Goal: Task Accomplishment & Management: Manage account settings

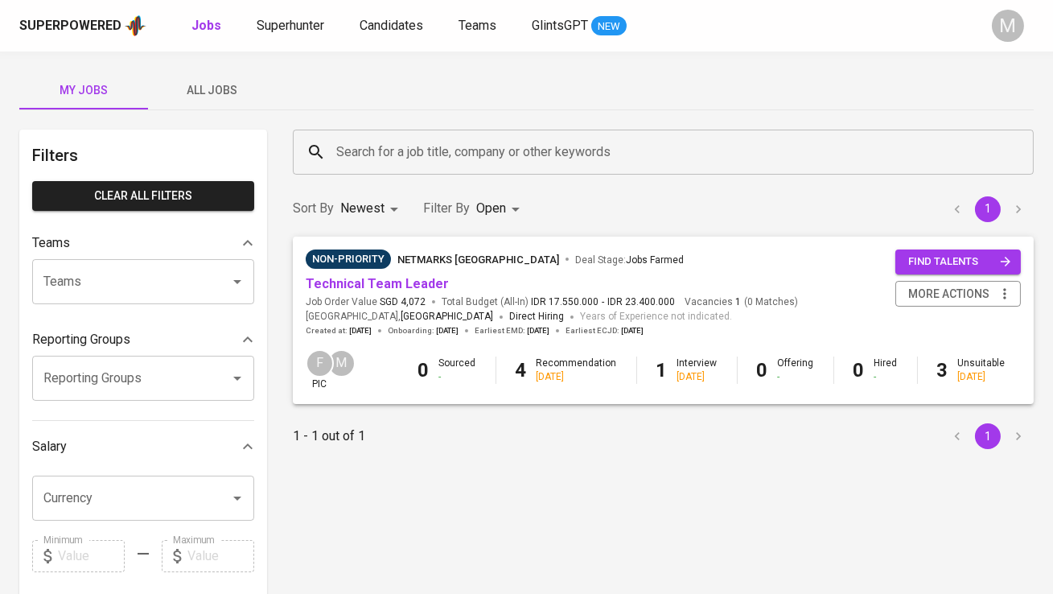
click at [288, 14] on div "Superpowered Jobs Superhunter Candidates Teams GlintsGPT NEW" at bounding box center [500, 26] width 963 height 24
click at [295, 41] on div "Superpowered Jobs Superhunter Candidates Teams GlintsGPT NEW M" at bounding box center [526, 25] width 1053 height 51
click at [296, 41] on div "Superpowered Jobs Superhunter Candidates Teams GlintsGPT NEW M" at bounding box center [526, 25] width 1053 height 51
click at [296, 32] on span "Superhunter" at bounding box center [291, 25] width 68 height 15
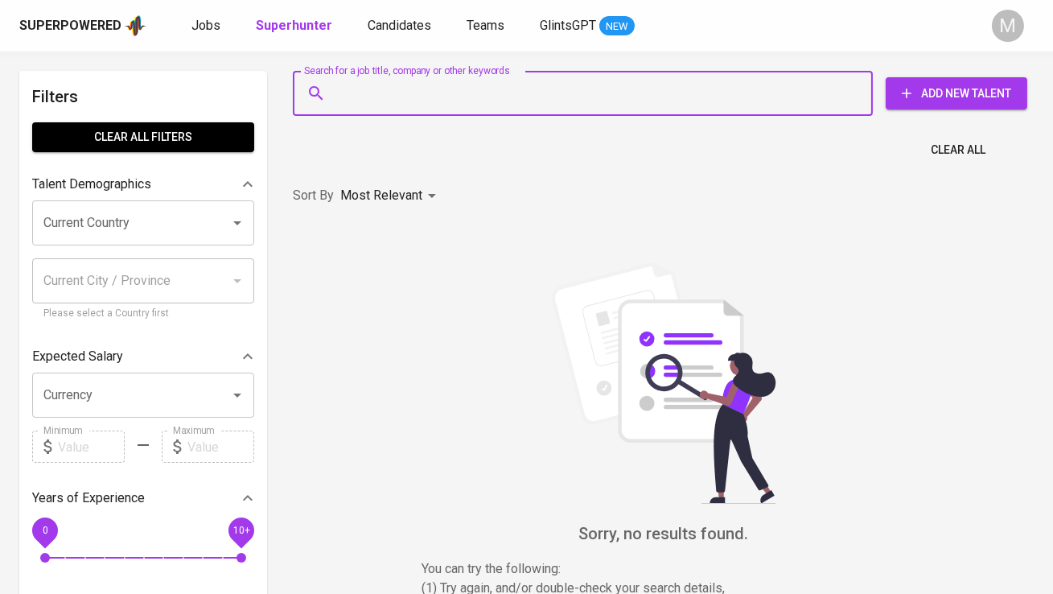
click at [401, 104] on input "Search for a job title, company or other keywords" at bounding box center [586, 93] width 509 height 31
paste input "[EMAIL_ADDRESS][DOMAIN_NAME]"
type input "[EMAIL_ADDRESS][DOMAIN_NAME]"
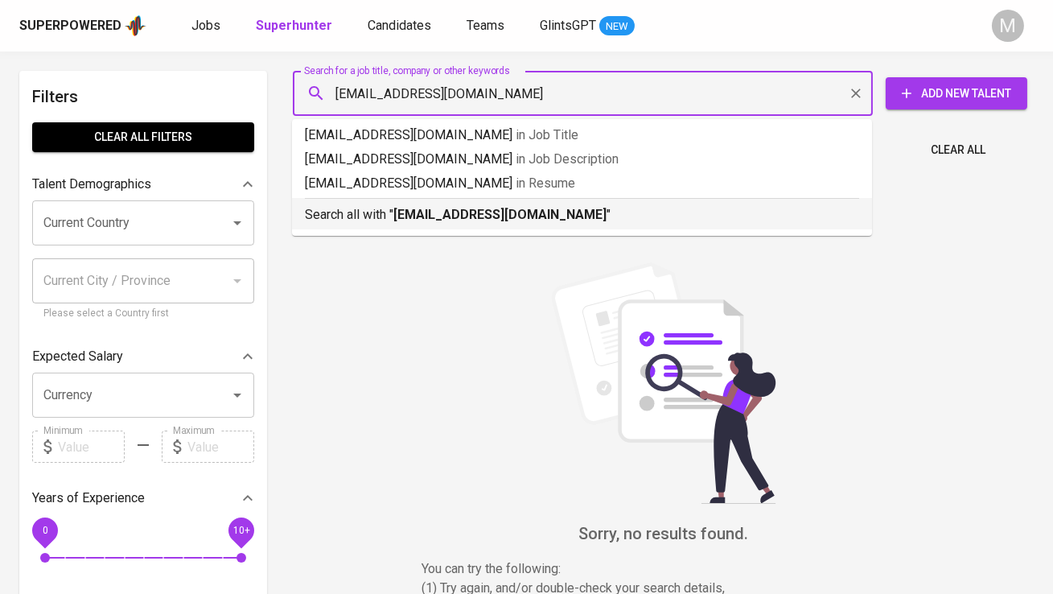
click at [406, 214] on b "[EMAIL_ADDRESS][DOMAIN_NAME]" at bounding box center [499, 214] width 213 height 15
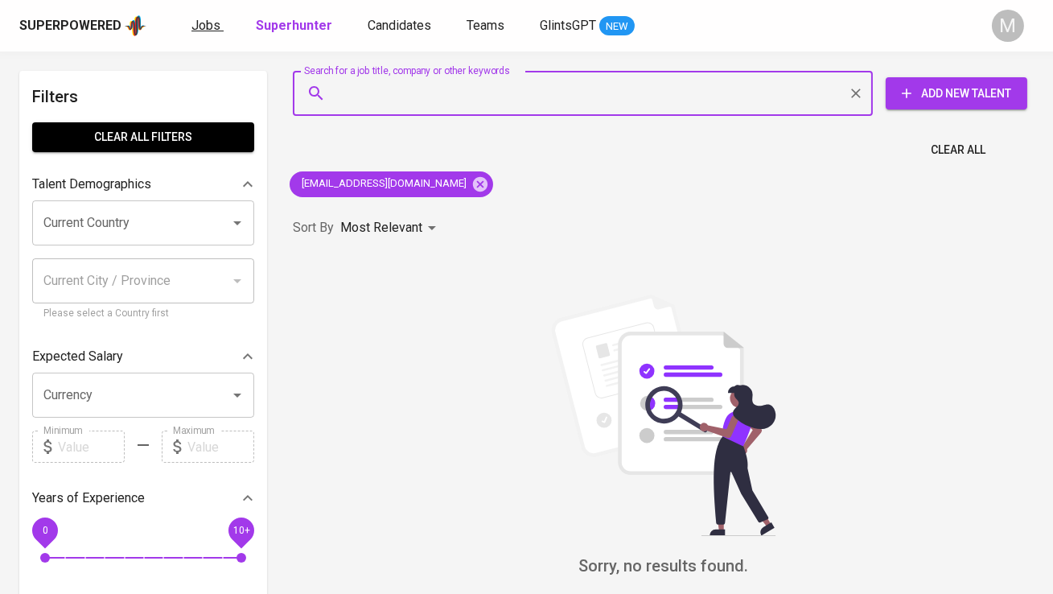
click at [208, 26] on span "Jobs" at bounding box center [205, 25] width 29 height 15
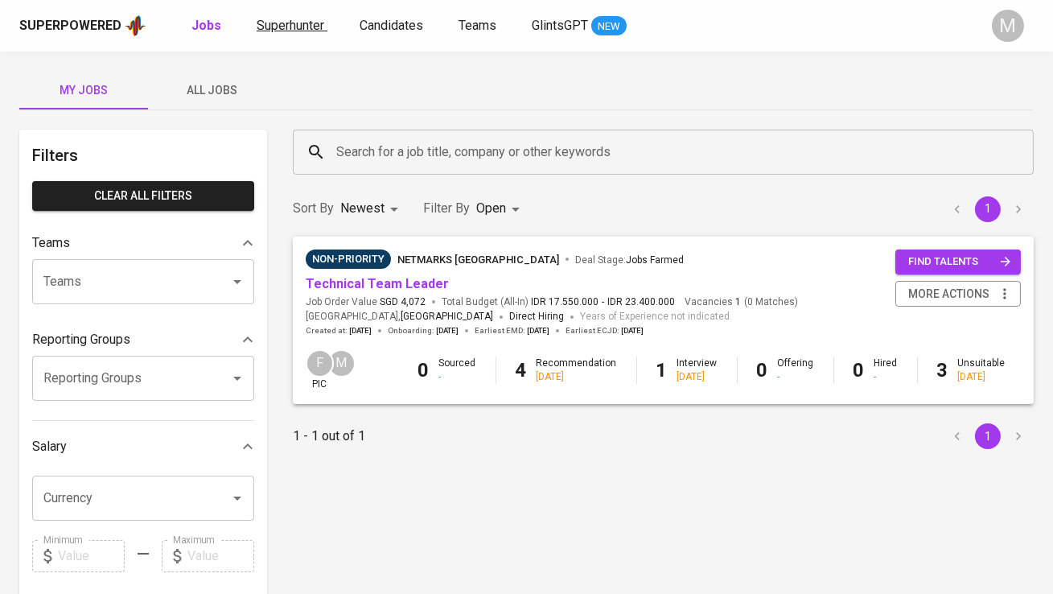
click at [307, 34] on link "Superhunter" at bounding box center [292, 26] width 71 height 20
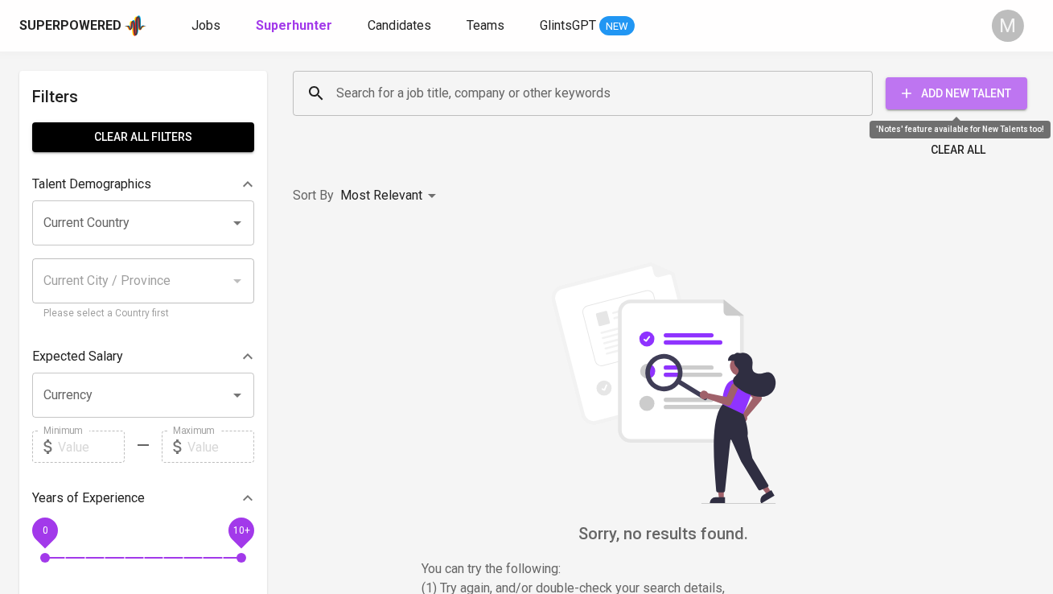
click at [990, 84] on span "Add New Talent" at bounding box center [957, 94] width 116 height 20
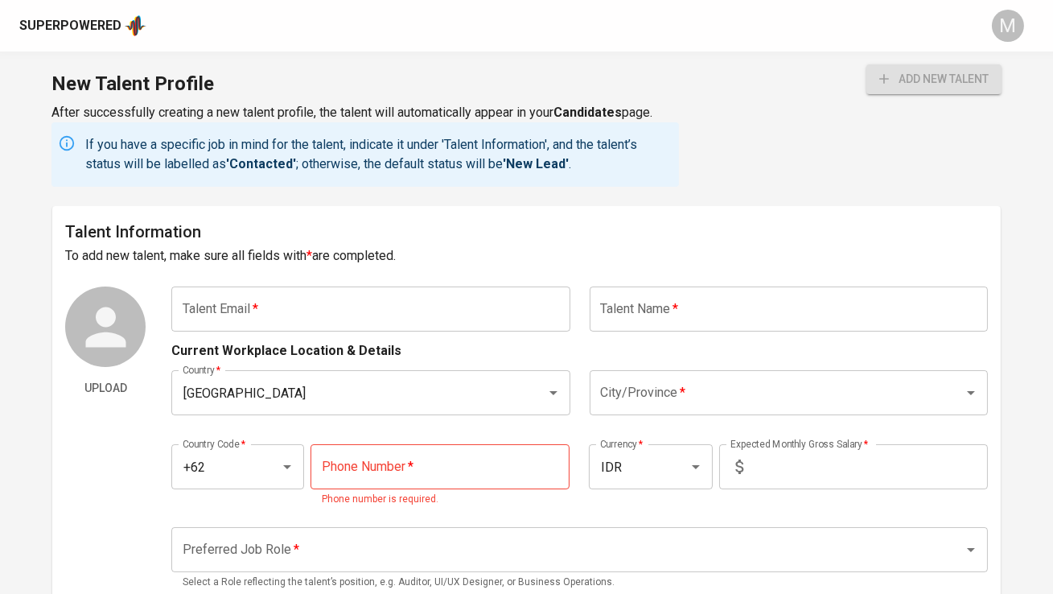
click at [325, 299] on input "text" at bounding box center [370, 308] width 398 height 45
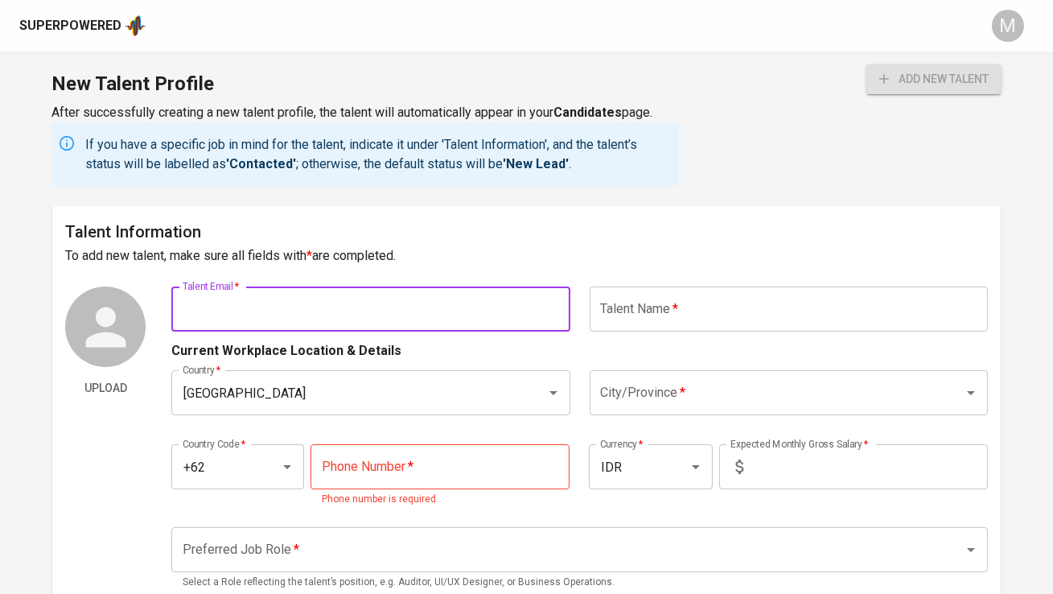
paste input "[EMAIL_ADDRESS][DOMAIN_NAME]"
type input "[EMAIL_ADDRESS][DOMAIN_NAME]"
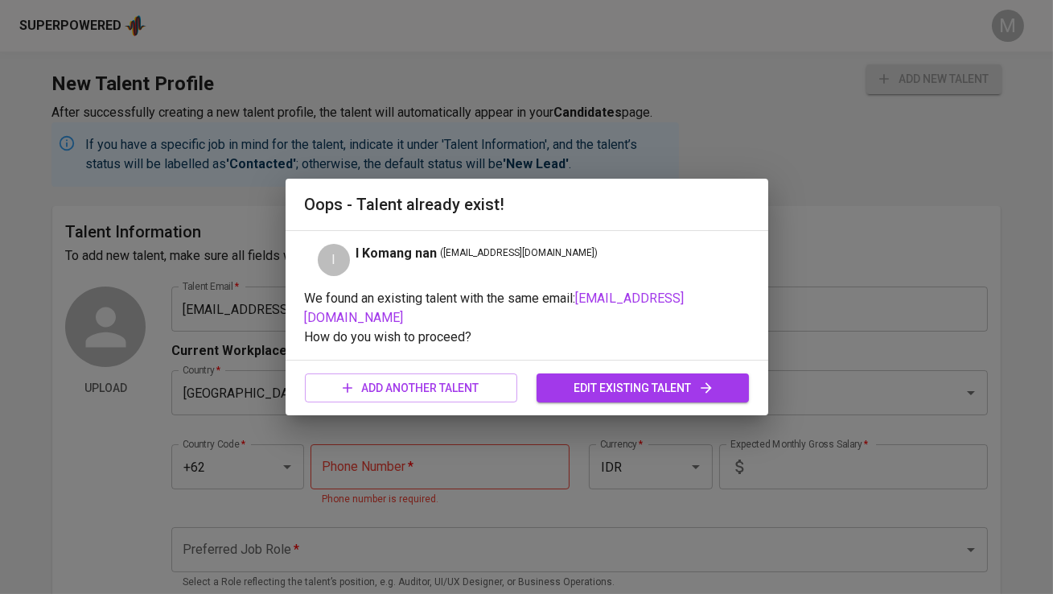
click at [648, 300] on p "We found an existing talent with the same email: [EMAIL_ADDRESS][DOMAIN_NAME]" at bounding box center [527, 308] width 444 height 39
click at [602, 372] on div "add another talent edit existing talent" at bounding box center [527, 388] width 444 height 43
click at [589, 404] on div "add another talent edit existing talent" at bounding box center [527, 388] width 444 height 43
click at [590, 373] on button "edit existing talent" at bounding box center [643, 388] width 212 height 30
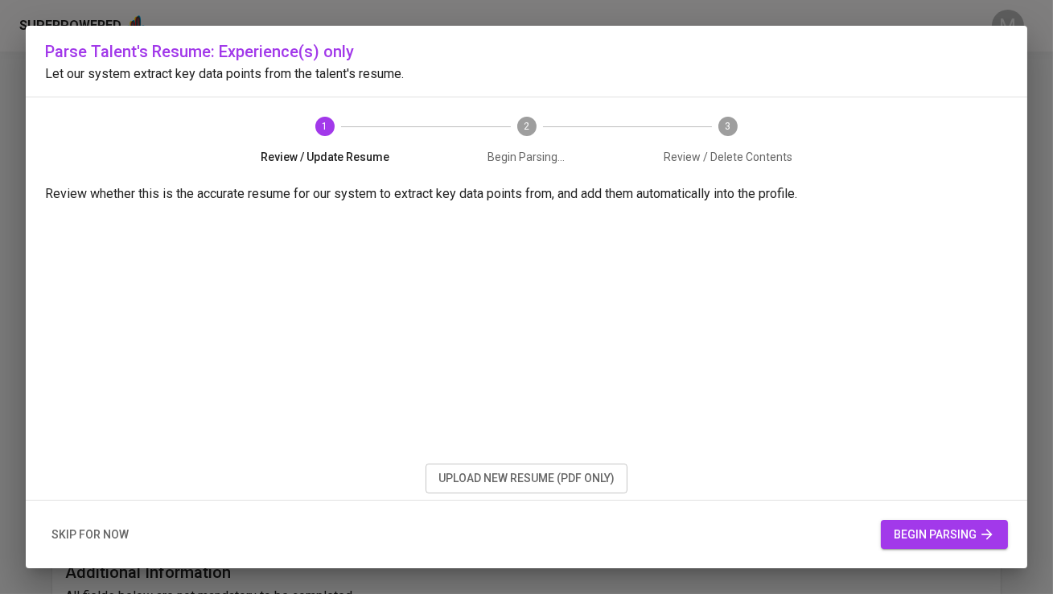
click at [101, 512] on div "skip for now begin parsing" at bounding box center [527, 534] width 1002 height 68
click at [86, 530] on span "skip for now" at bounding box center [89, 535] width 77 height 20
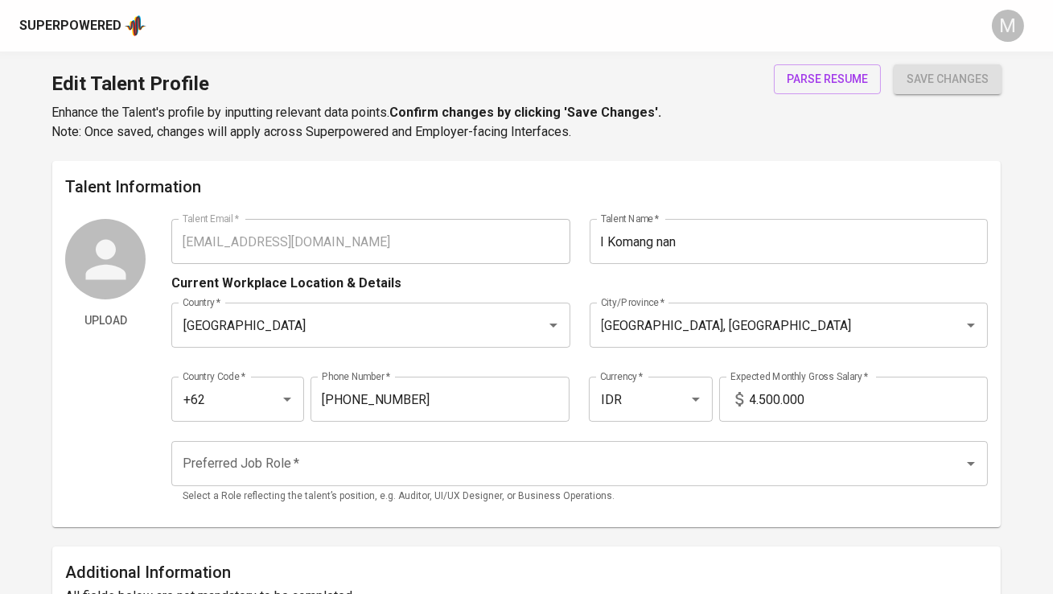
click at [94, 10] on div "Superpowered M" at bounding box center [526, 25] width 1053 height 51
click at [101, 30] on div "Superpowered" at bounding box center [70, 26] width 102 height 19
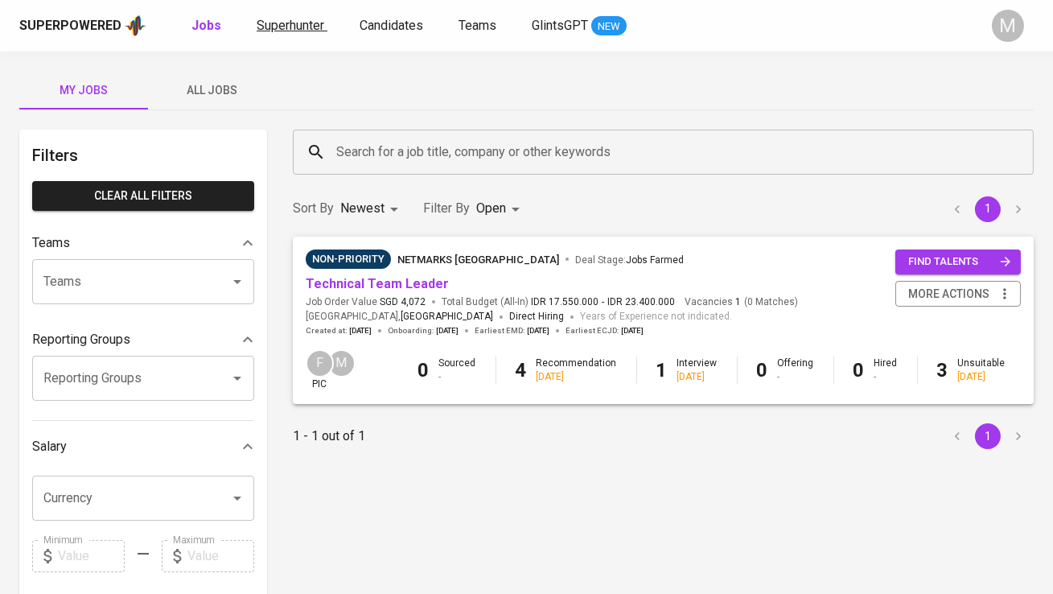
click at [301, 29] on span "Superhunter" at bounding box center [291, 25] width 68 height 15
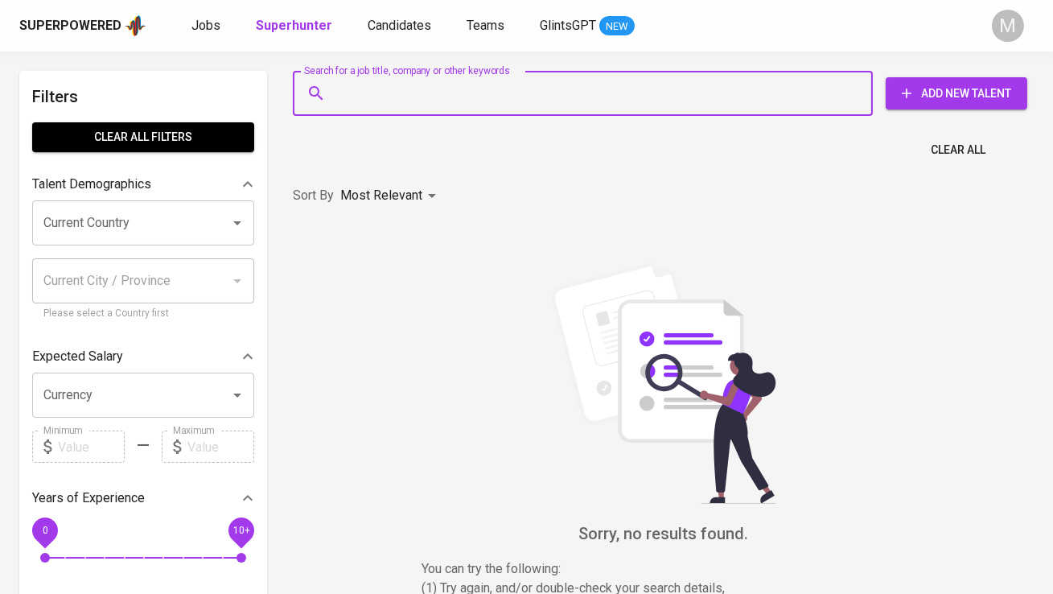
click at [389, 105] on input "Search for a job title, company or other keywords" at bounding box center [586, 93] width 509 height 31
paste input "[EMAIL_ADDRESS][DOMAIN_NAME]"
type input "[EMAIL_ADDRESS][DOMAIN_NAME]"
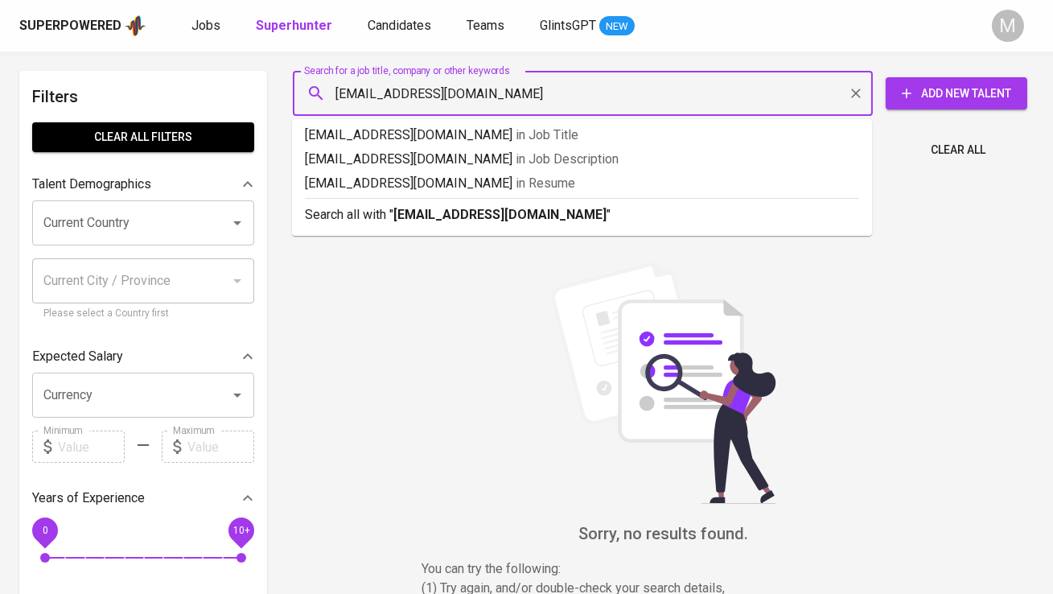
click at [335, 96] on input "[EMAIL_ADDRESS][DOMAIN_NAME]" at bounding box center [586, 93] width 509 height 31
click at [429, 202] on div "Search all with " [EMAIL_ADDRESS][DOMAIN_NAME] "" at bounding box center [582, 211] width 554 height 27
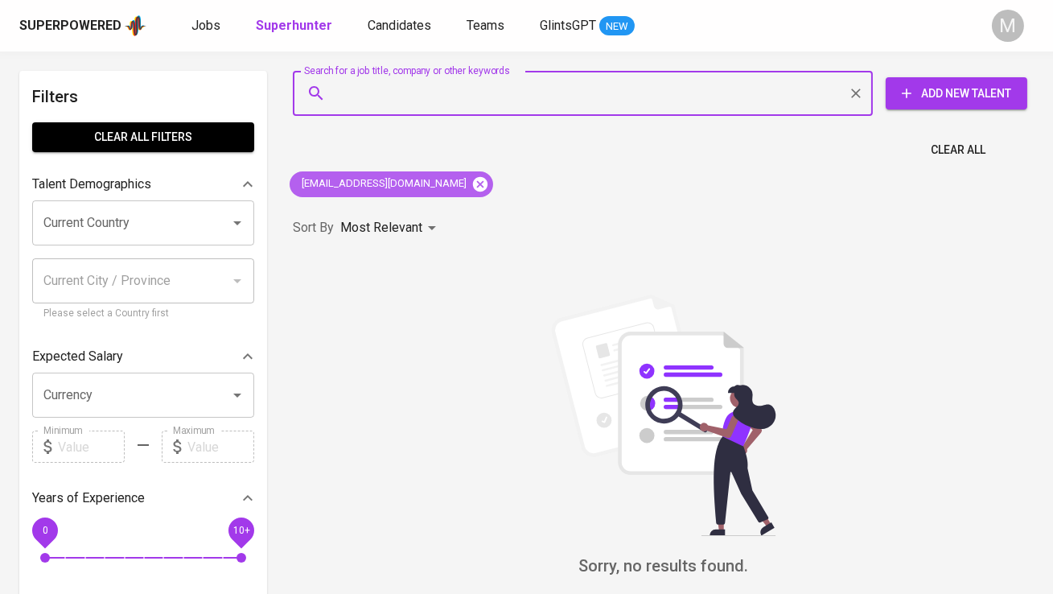
click at [473, 184] on icon at bounding box center [480, 183] width 14 height 14
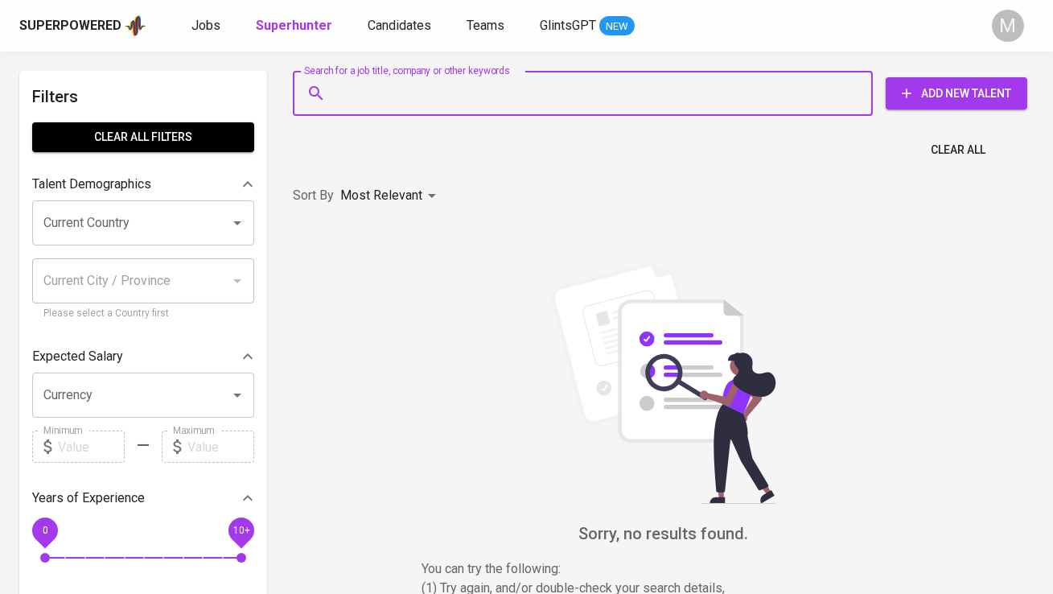
click at [446, 101] on input "Search for a job title, company or other keywords" at bounding box center [586, 93] width 509 height 31
paste input "[EMAIL_ADDRESS][DOMAIN_NAME]"
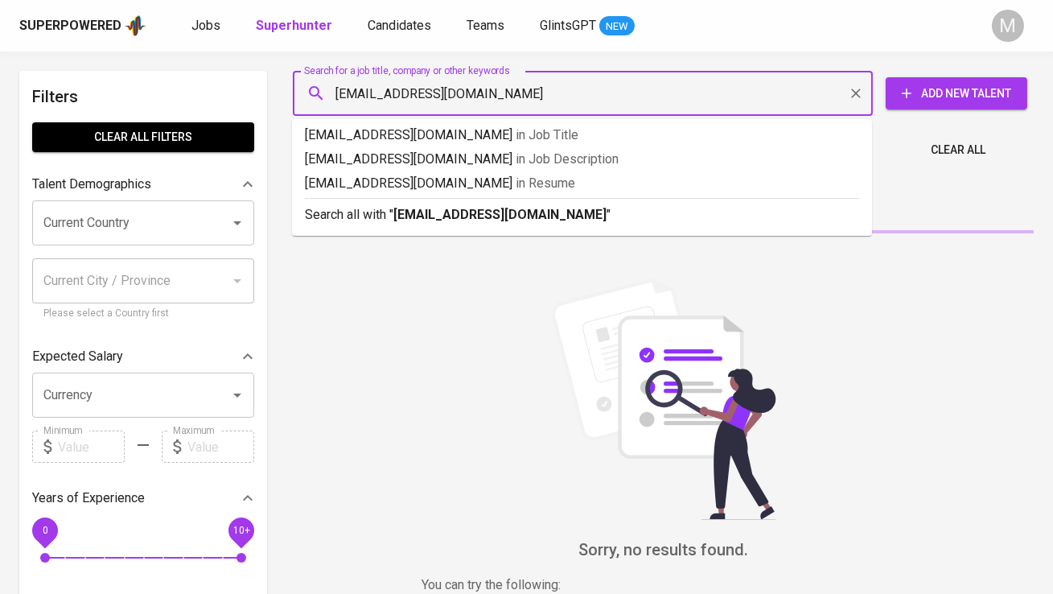
type input "saduadnyanakumara@gmail.com"
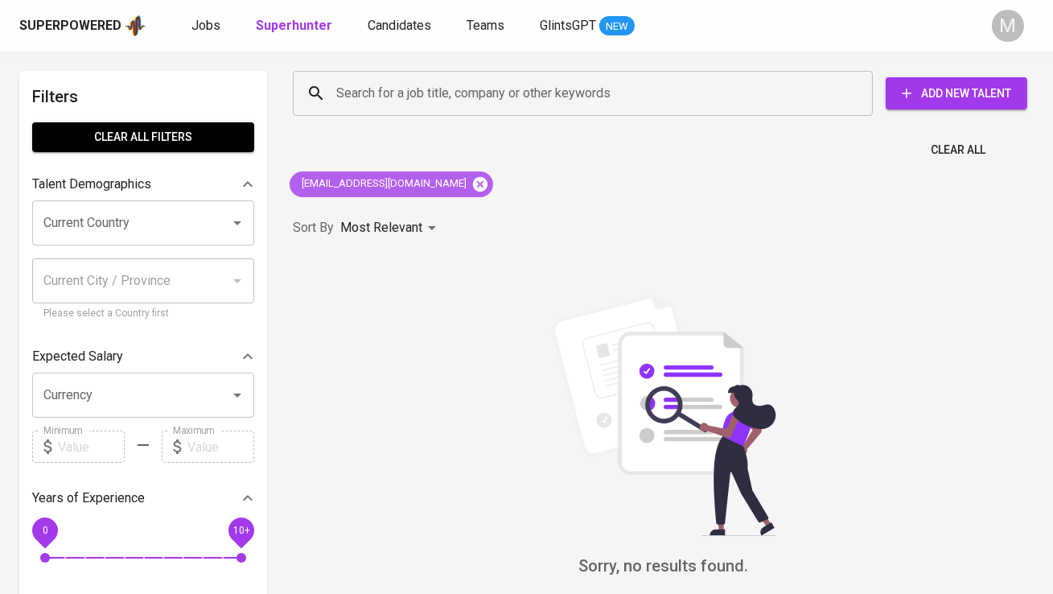
click at [471, 185] on icon at bounding box center [480, 184] width 18 height 18
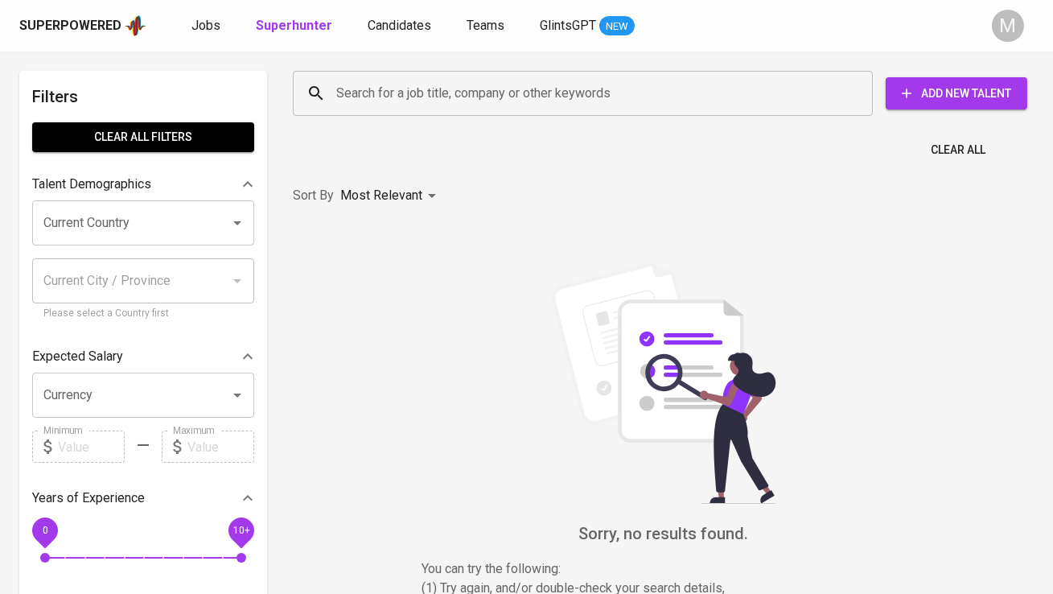
click at [429, 96] on input "Search for a job title, company or other keywords" at bounding box center [586, 93] width 509 height 31
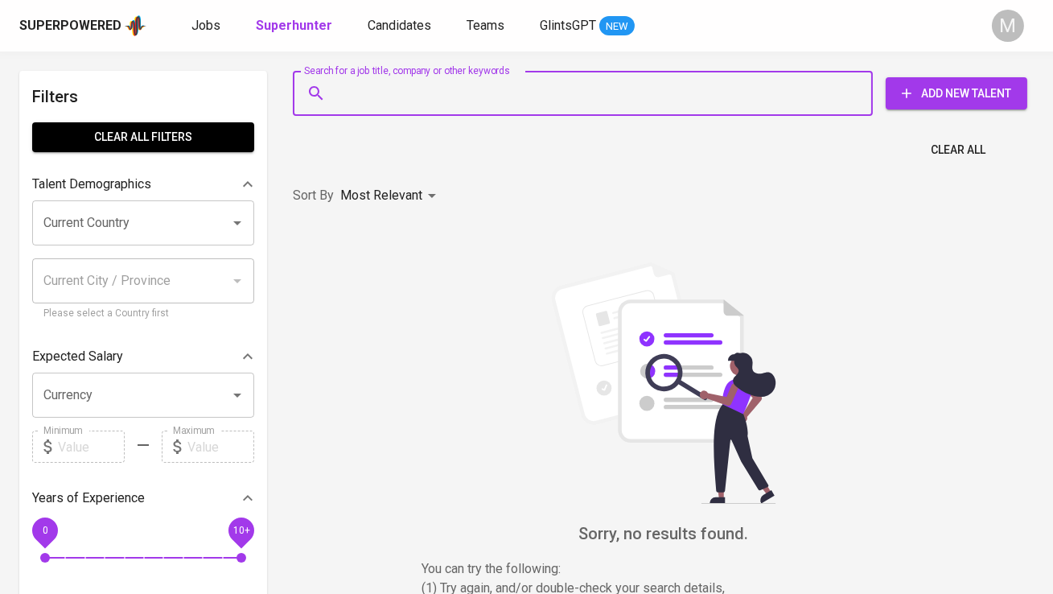
paste input "saduadnyanakumara@gmail.com"
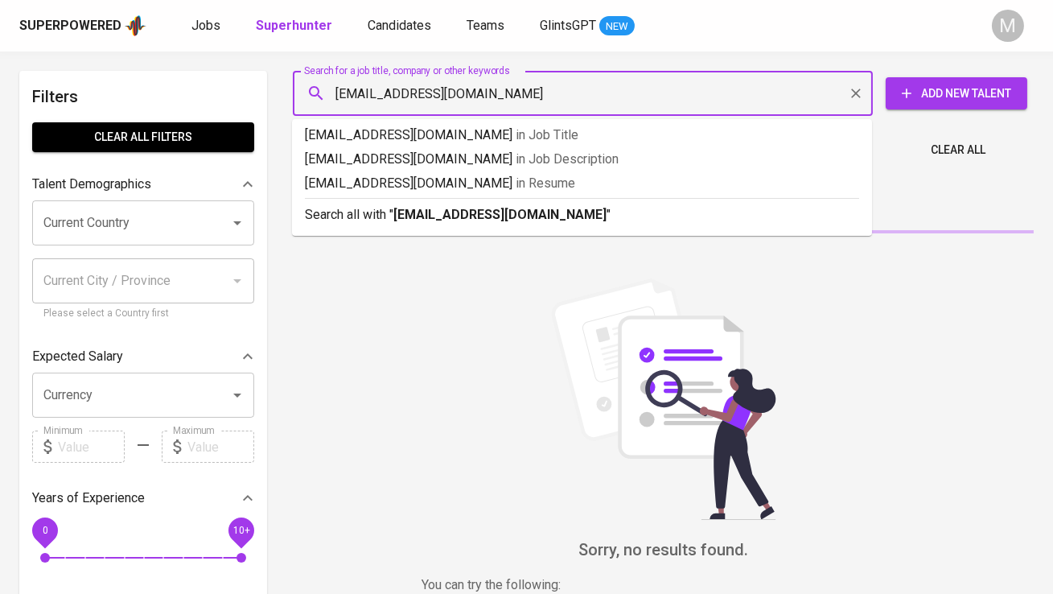
click at [340, 88] on input "saduadnyanakumara@gmail.com" at bounding box center [586, 93] width 509 height 31
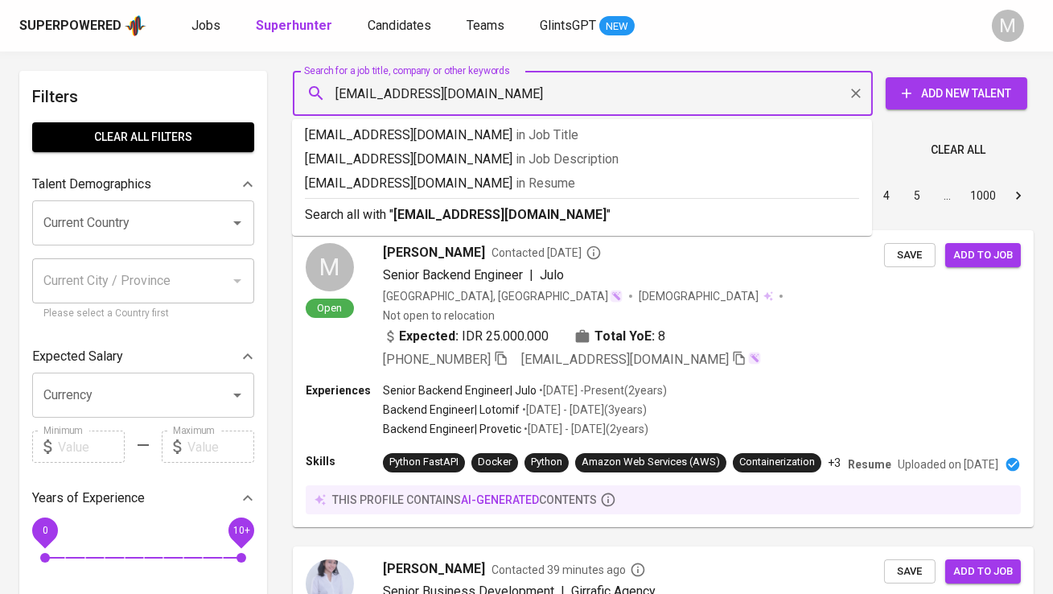
click at [541, 93] on input "saduadnyanakumara@gmail.com" at bounding box center [586, 93] width 509 height 31
type input "saduadnyanakumara@gmail.com"
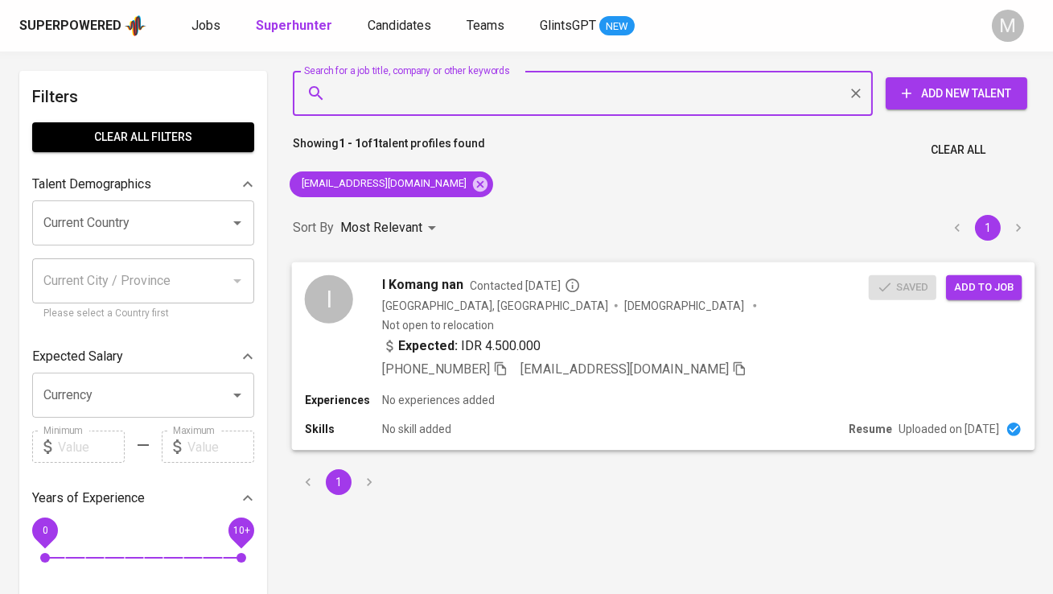
click at [336, 312] on div "I" at bounding box center [329, 298] width 48 height 48
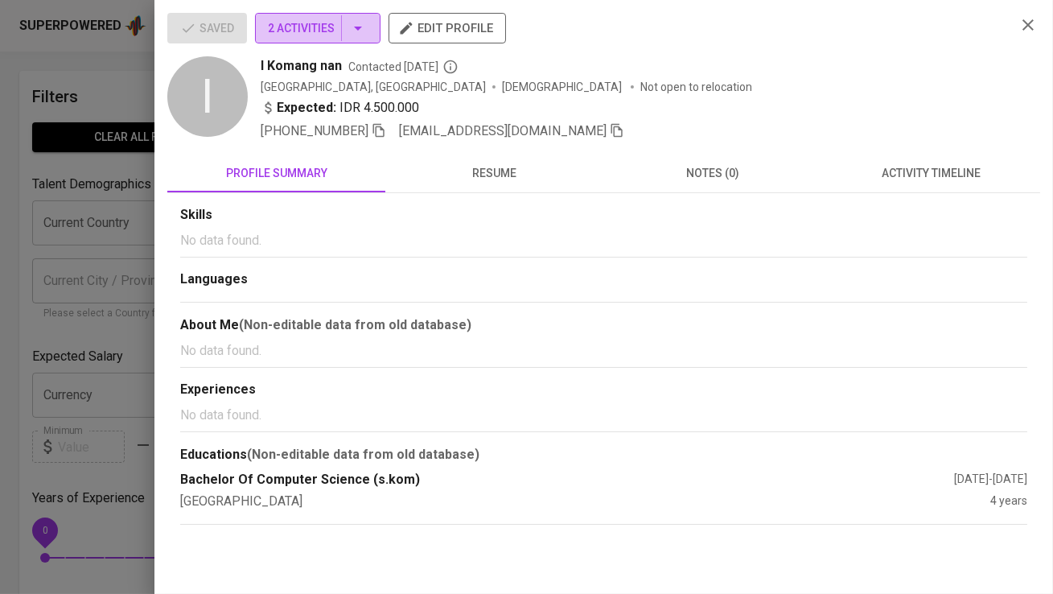
click at [349, 37] on icon "button" at bounding box center [357, 28] width 19 height 19
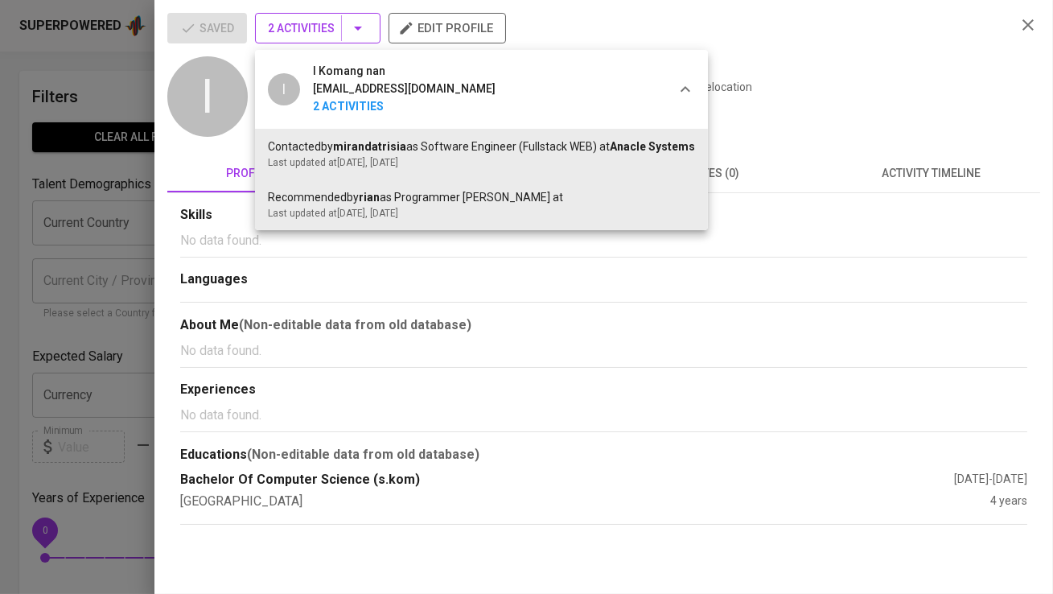
click at [349, 37] on div at bounding box center [526, 297] width 1053 height 594
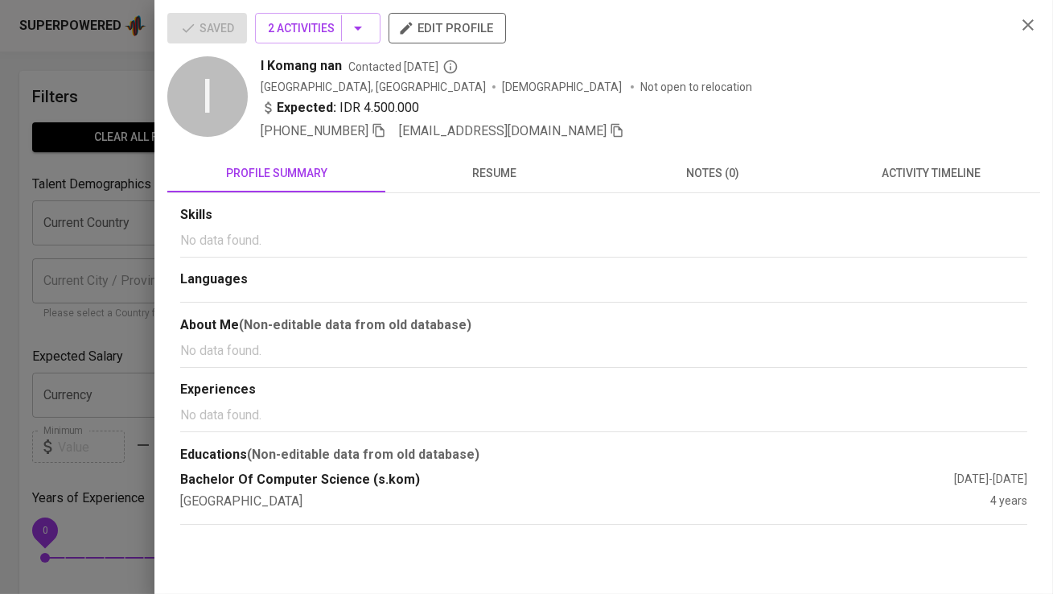
click at [611, 134] on icon "button" at bounding box center [617, 130] width 14 height 14
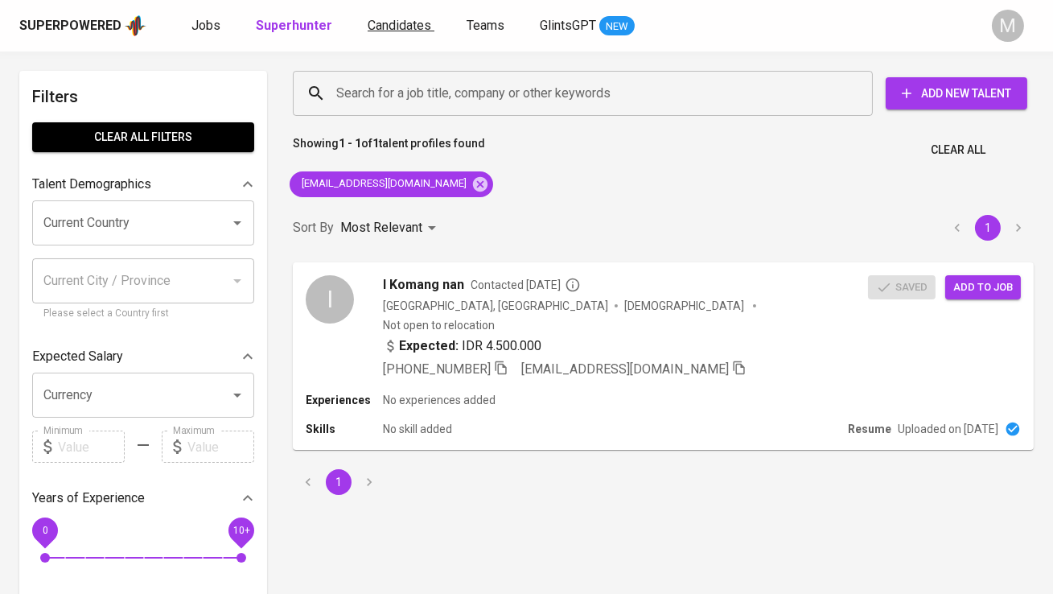
click at [373, 27] on span "Candidates" at bounding box center [400, 25] width 64 height 15
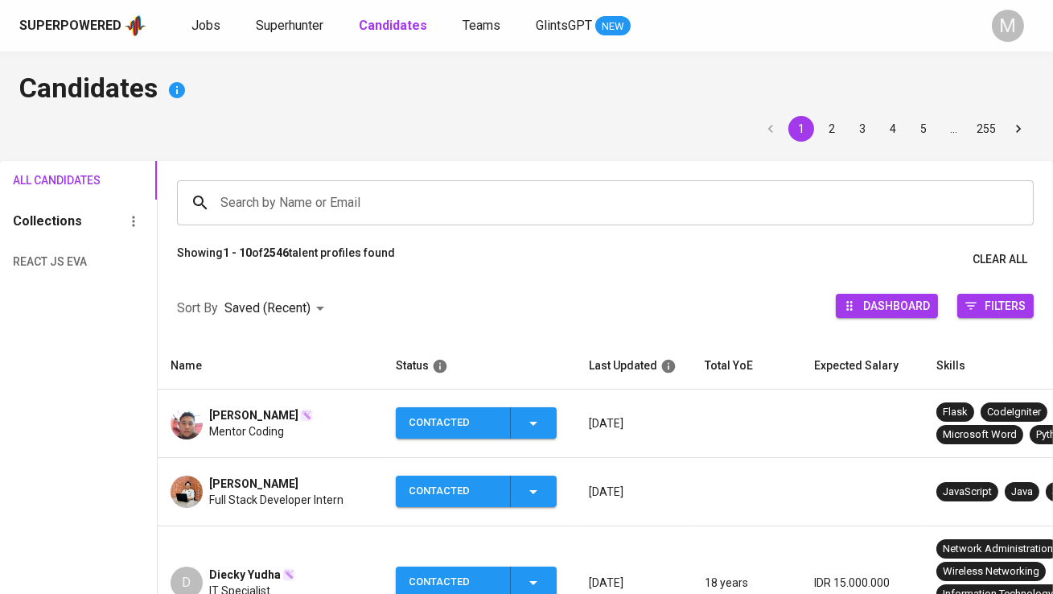
click at [350, 201] on input "Search by Name or Email" at bounding box center [609, 202] width 786 height 31
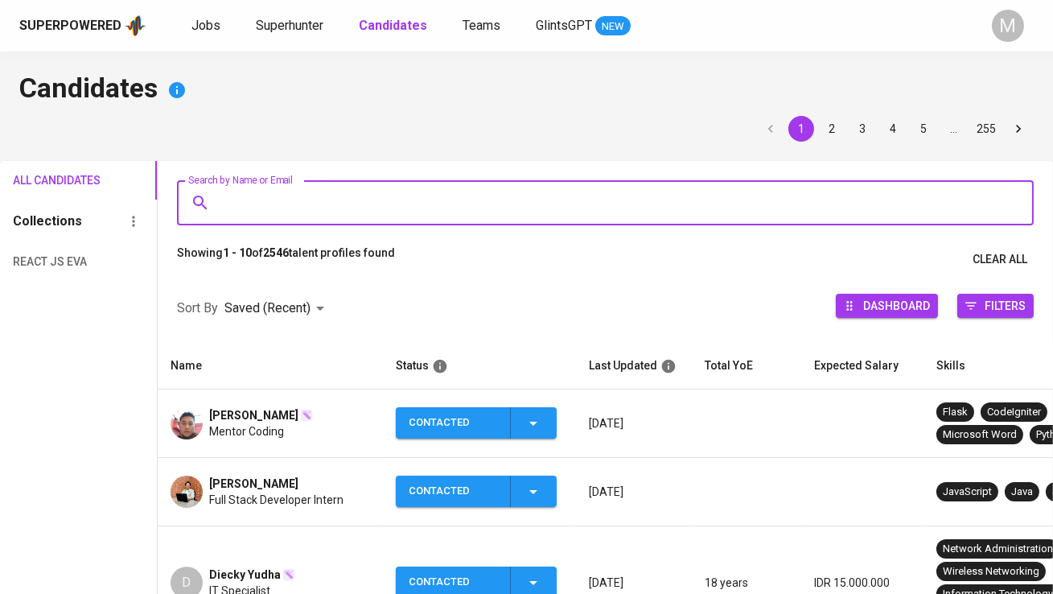
paste input "saduadnyanakumara@gmail.com"
type input "saduadnyanakumara@gmail.com"
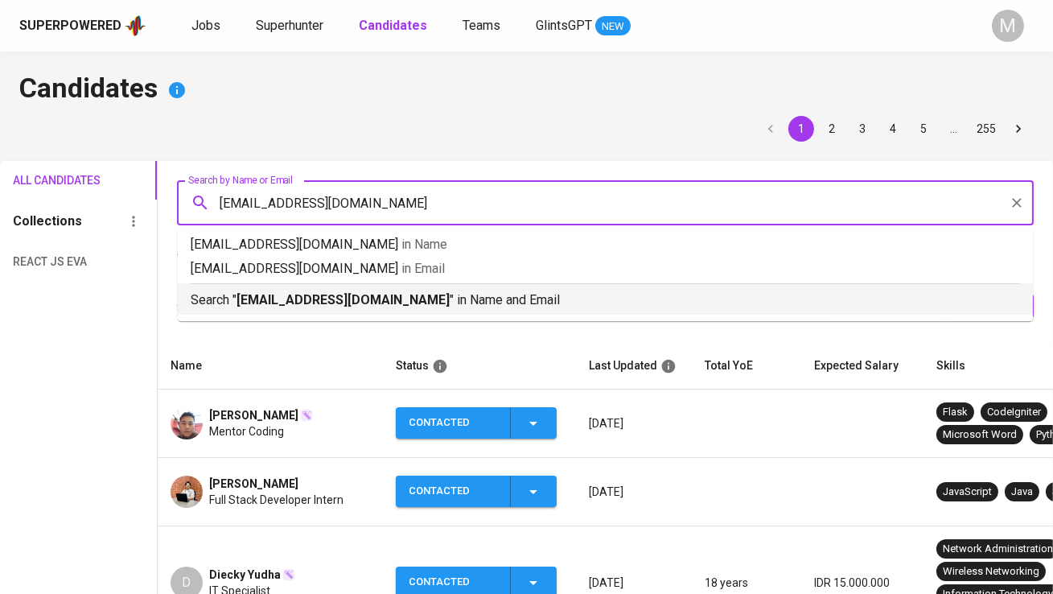
click at [360, 307] on b "saduadnyanakumara@gmail.com" at bounding box center [343, 299] width 213 height 15
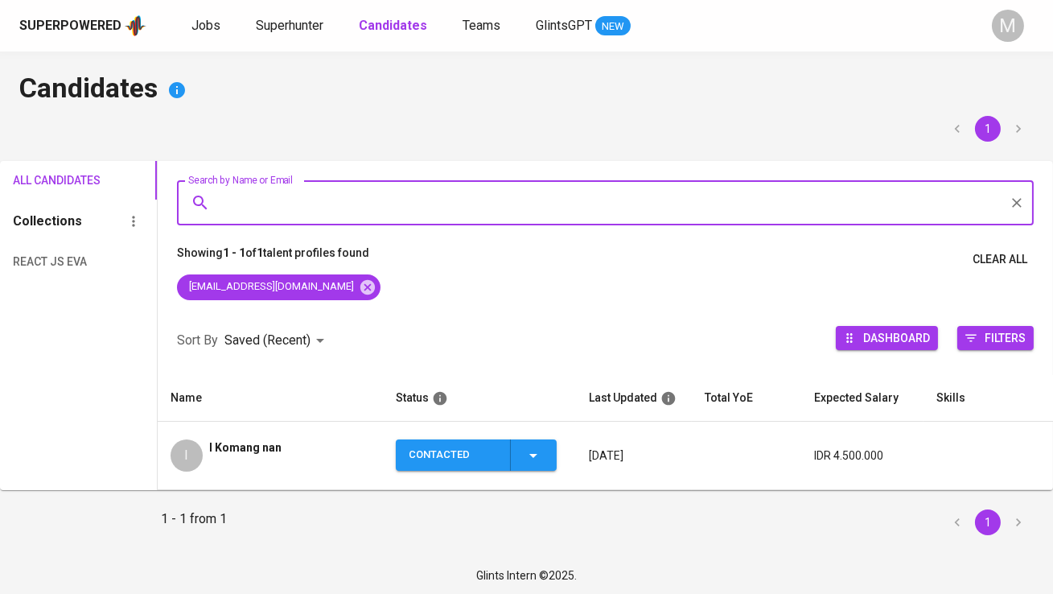
click at [419, 443] on div "Contacted" at bounding box center [453, 454] width 88 height 31
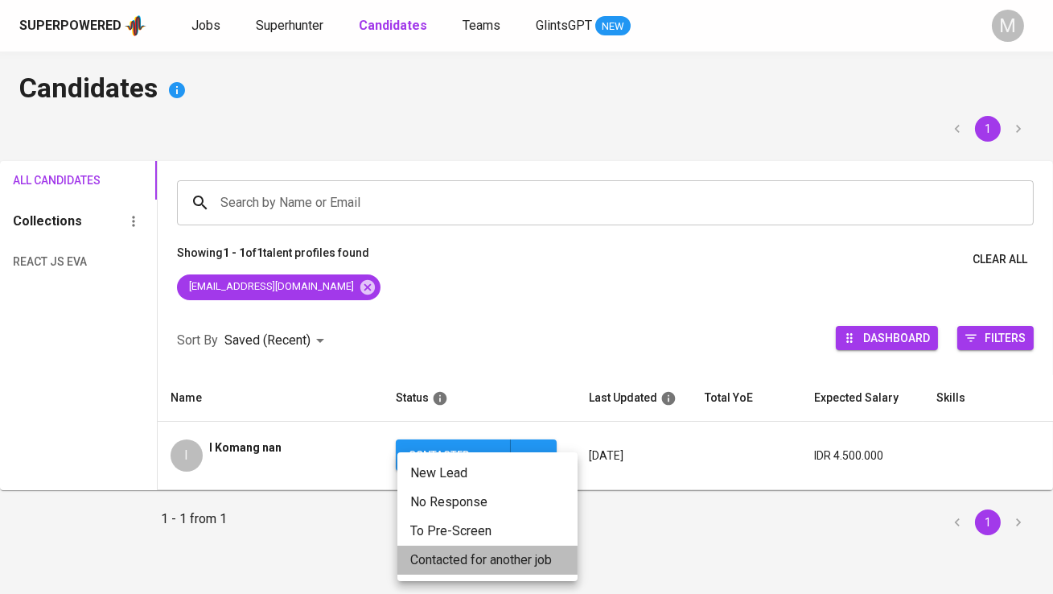
click at [435, 560] on li "Contacted for another job" at bounding box center [487, 559] width 180 height 29
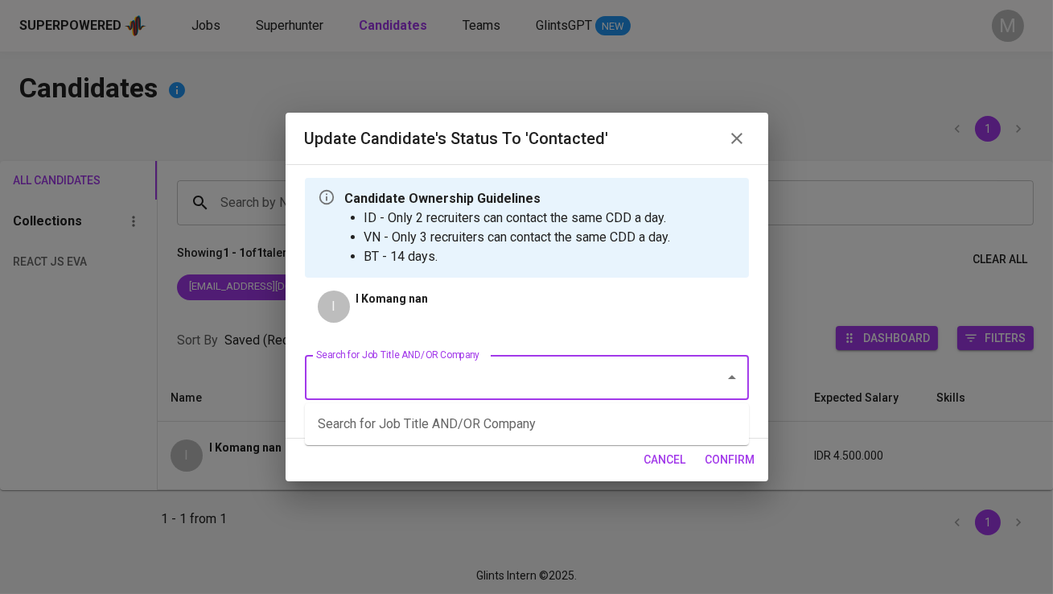
click at [385, 382] on input "Search for Job Title AND/OR Company" at bounding box center [504, 377] width 385 height 31
type input "cargo"
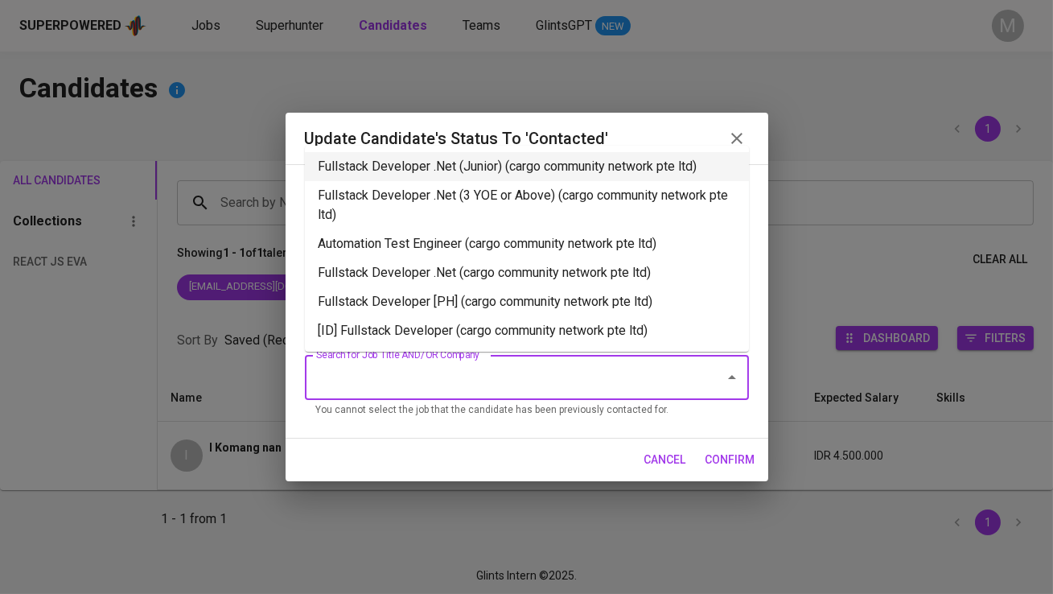
click at [488, 163] on li "Fullstack Developer .Net (Junior) (cargo community network pte ltd)" at bounding box center [527, 166] width 444 height 29
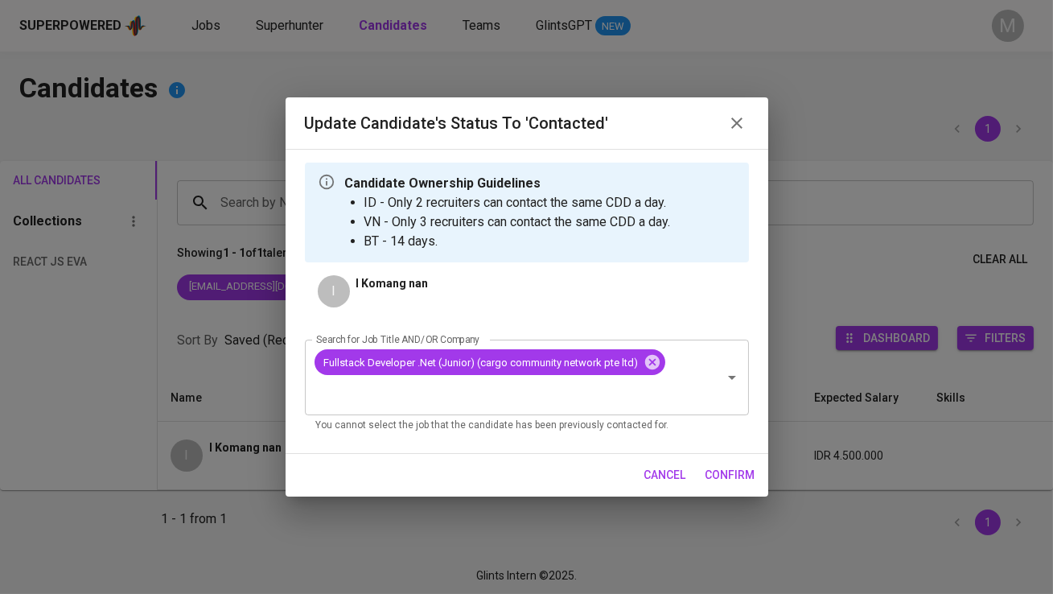
click at [733, 467] on span "confirm" at bounding box center [731, 475] width 50 height 20
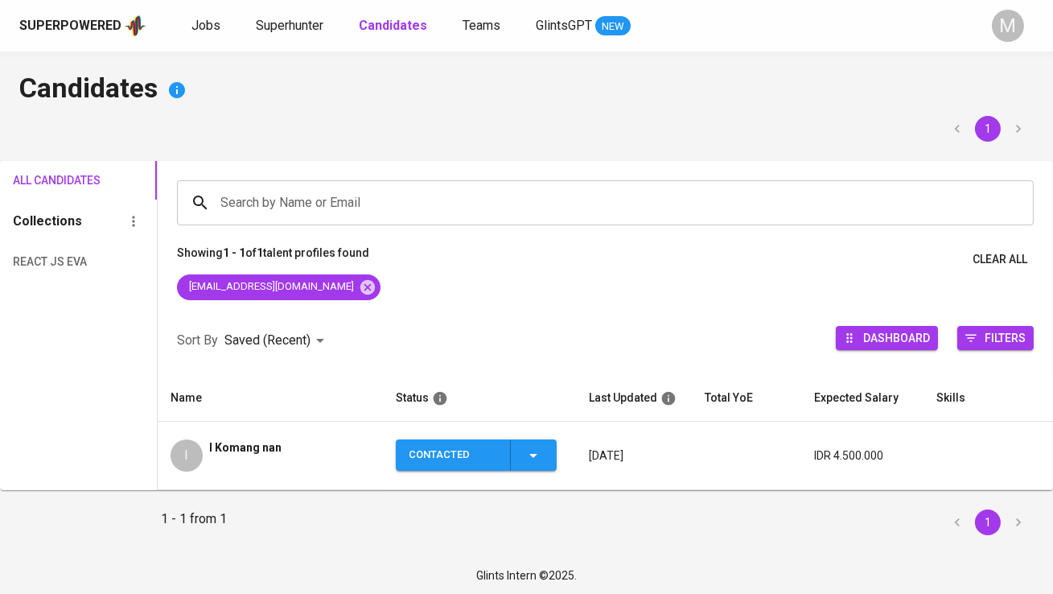
click at [251, 31] on div "Jobs Superhunter Candidates Teams GlintsGPT NEW" at bounding box center [410, 26] width 439 height 20
click at [269, 31] on span "Superhunter" at bounding box center [290, 25] width 68 height 15
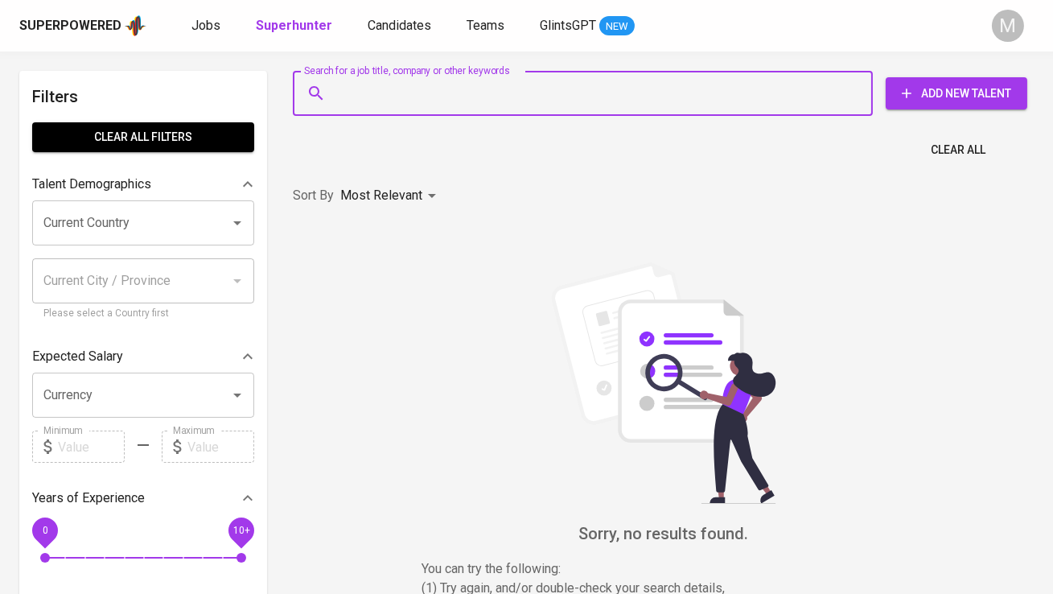
click at [344, 97] on input "Search for a job title, company or other keywords" at bounding box center [586, 93] width 509 height 31
paste input "hosea.jovian@gmail.com"
type input "hosea.jovian@gmail.com"
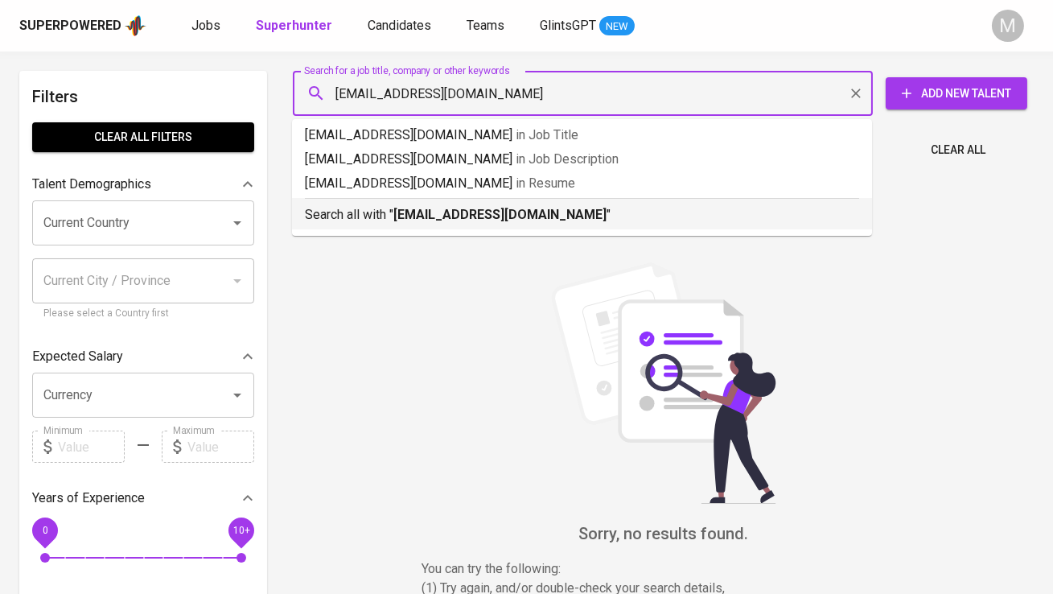
click at [388, 205] on p "Search all with " hosea.jovian@gmail.com "" at bounding box center [582, 214] width 554 height 19
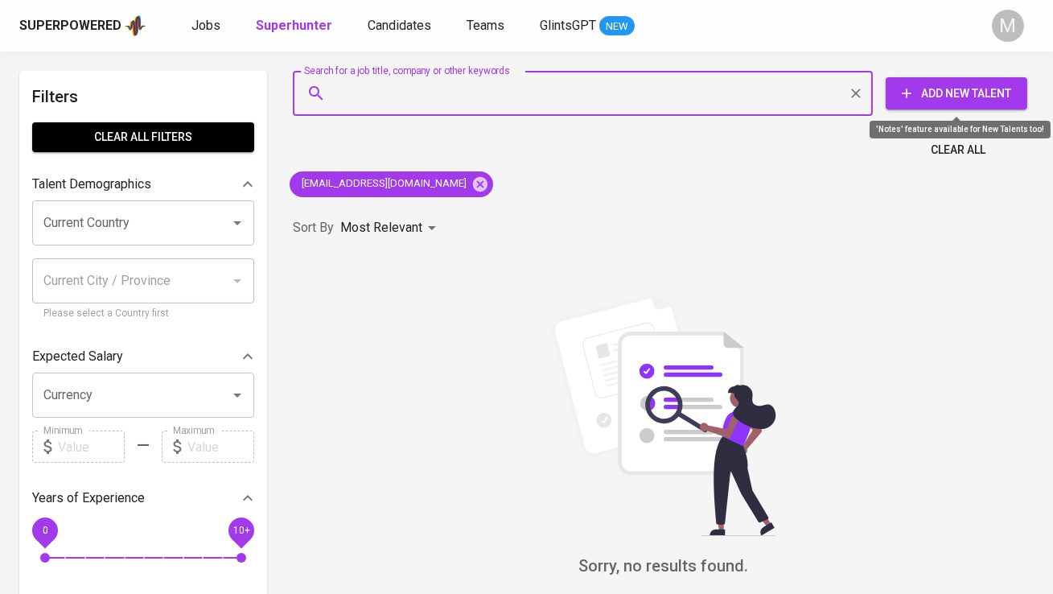
click at [903, 97] on icon "button" at bounding box center [907, 93] width 16 height 16
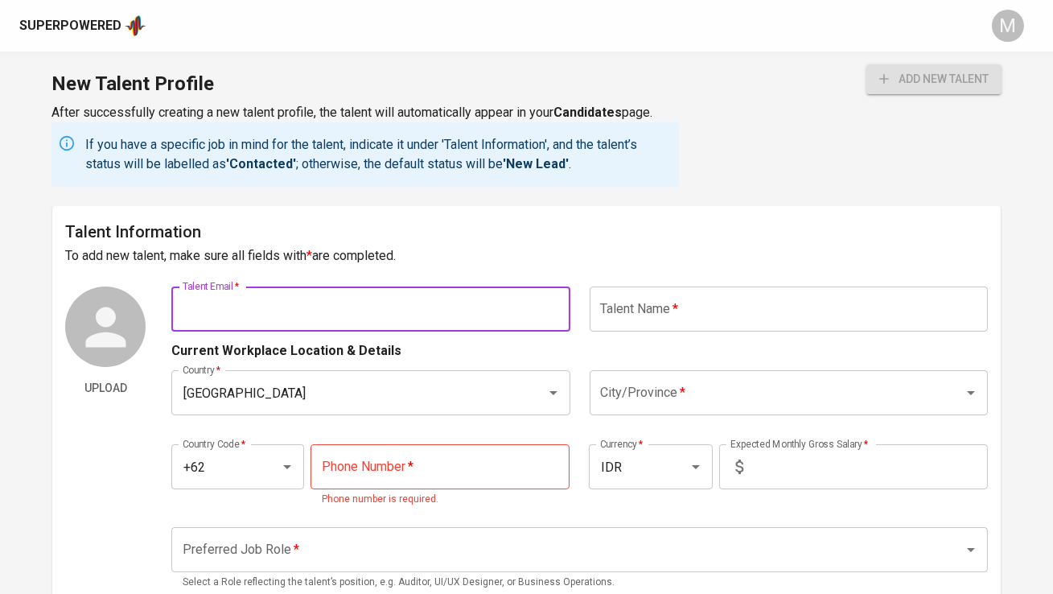
click at [302, 296] on input "text" at bounding box center [370, 308] width 398 height 45
paste input "hosea.jovian@gmail.com"
type input "hosea.jovian@gmail.com"
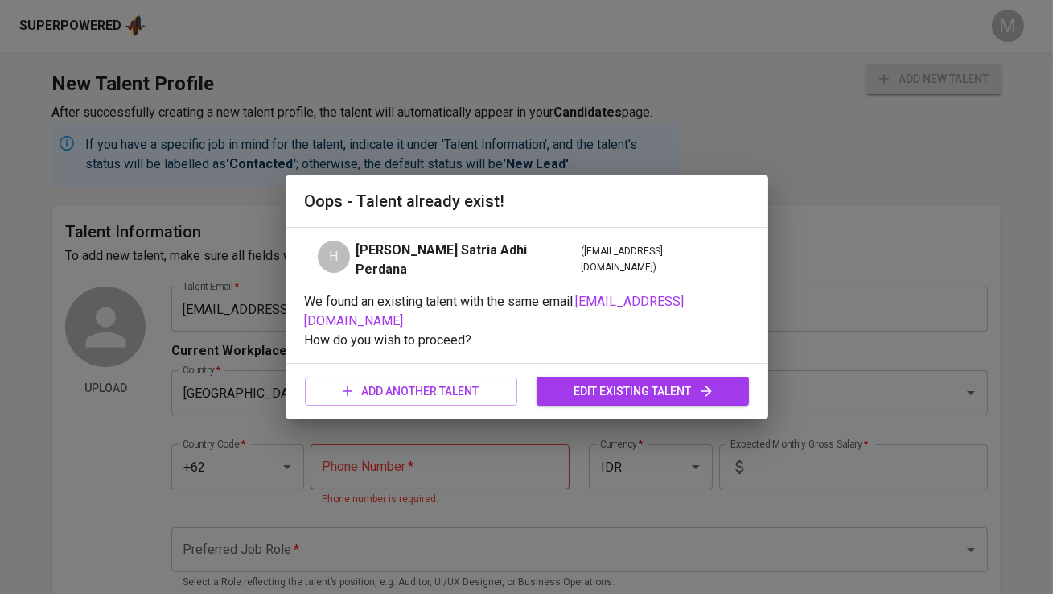
click at [663, 305] on span "hosea.jovian@gmail.com" at bounding box center [495, 311] width 380 height 35
drag, startPoint x: 730, startPoint y: 308, endPoint x: 585, endPoint y: 308, distance: 145.6
click at [585, 308] on p "We found an existing talent with the same email: hosea.jovian@gmail.com" at bounding box center [527, 311] width 444 height 39
copy span "hosea.jovian@gmail.com"
click at [485, 54] on div "Oops - Talent already exist! H Hosea Jovian Satria Adhi Perdana ( hosea.jovian@…" at bounding box center [526, 297] width 1053 height 594
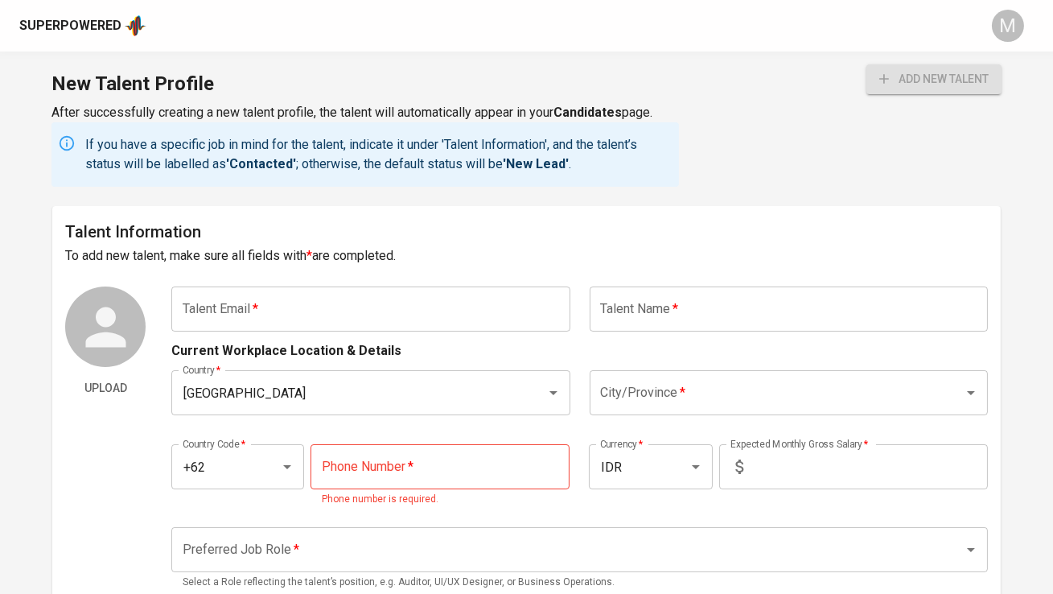
click at [82, 24] on div "Superpowered" at bounding box center [70, 26] width 102 height 19
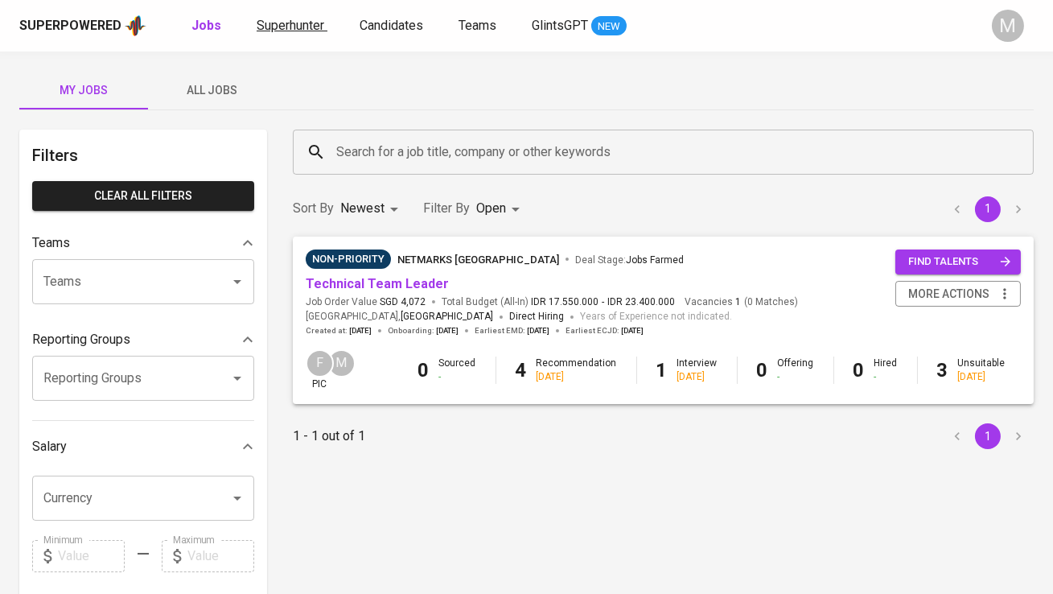
click at [303, 27] on span "Superhunter" at bounding box center [291, 25] width 68 height 15
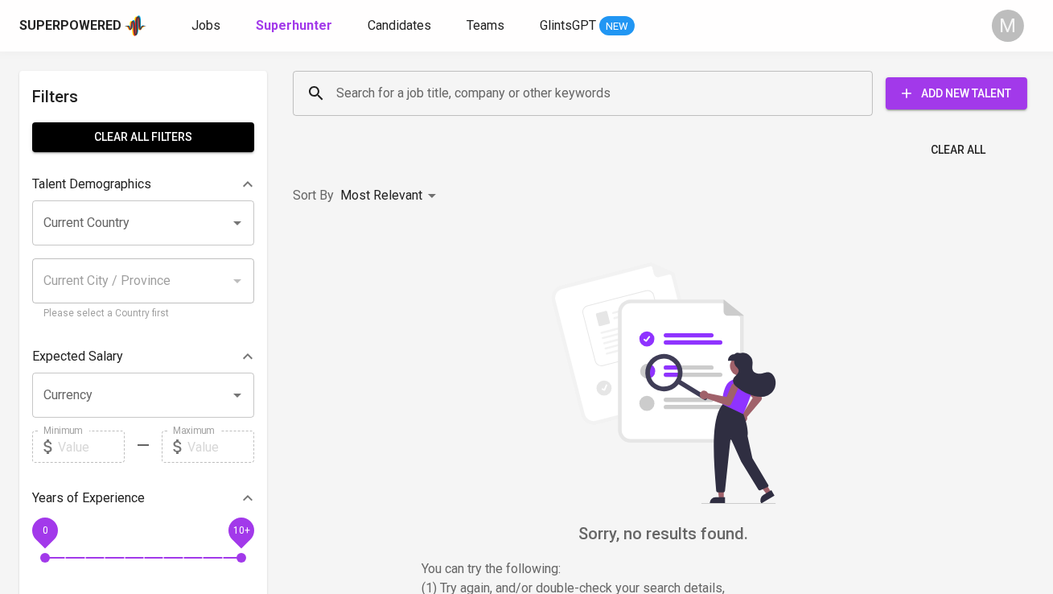
click at [418, 113] on div "Search for a job title, company or other keywords" at bounding box center [583, 93] width 580 height 45
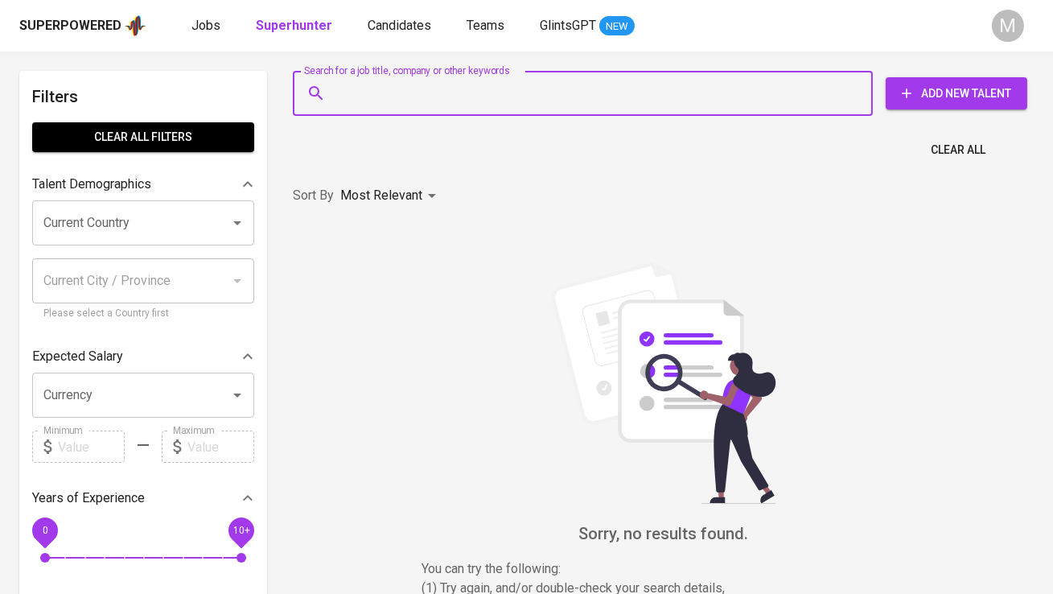
paste input "[EMAIL_ADDRESS][DOMAIN_NAME]"
type input "[EMAIL_ADDRESS][DOMAIN_NAME]"
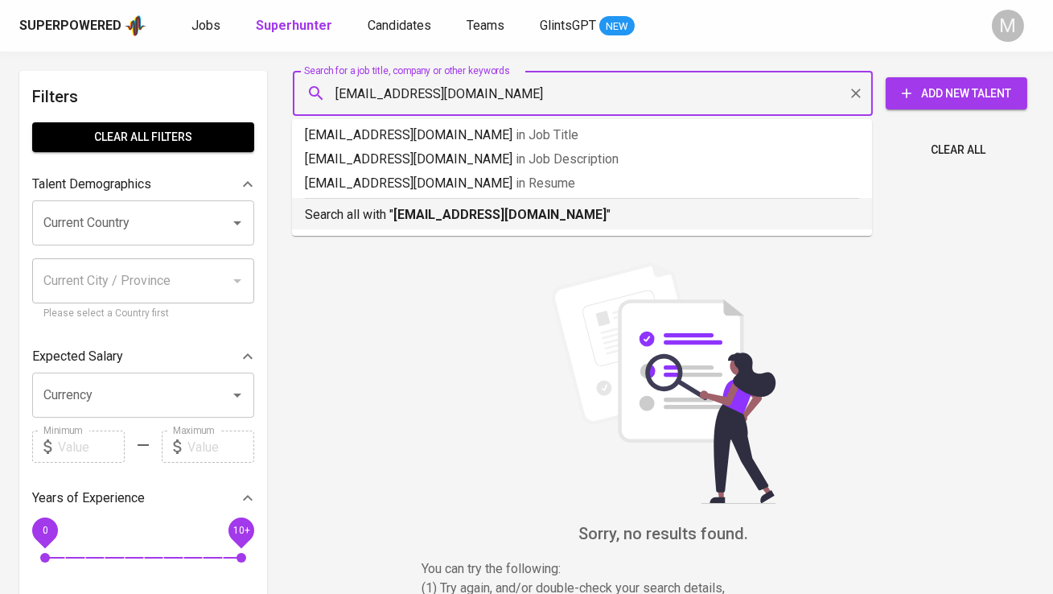
click at [447, 209] on b "[EMAIL_ADDRESS][DOMAIN_NAME]" at bounding box center [499, 214] width 213 height 15
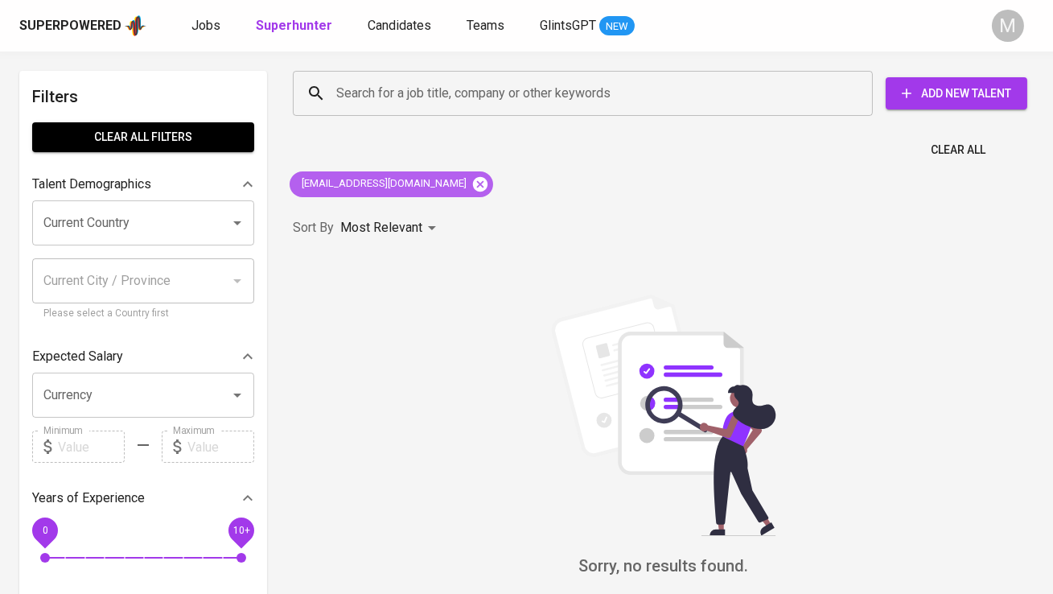
click at [471, 183] on icon at bounding box center [480, 184] width 18 height 18
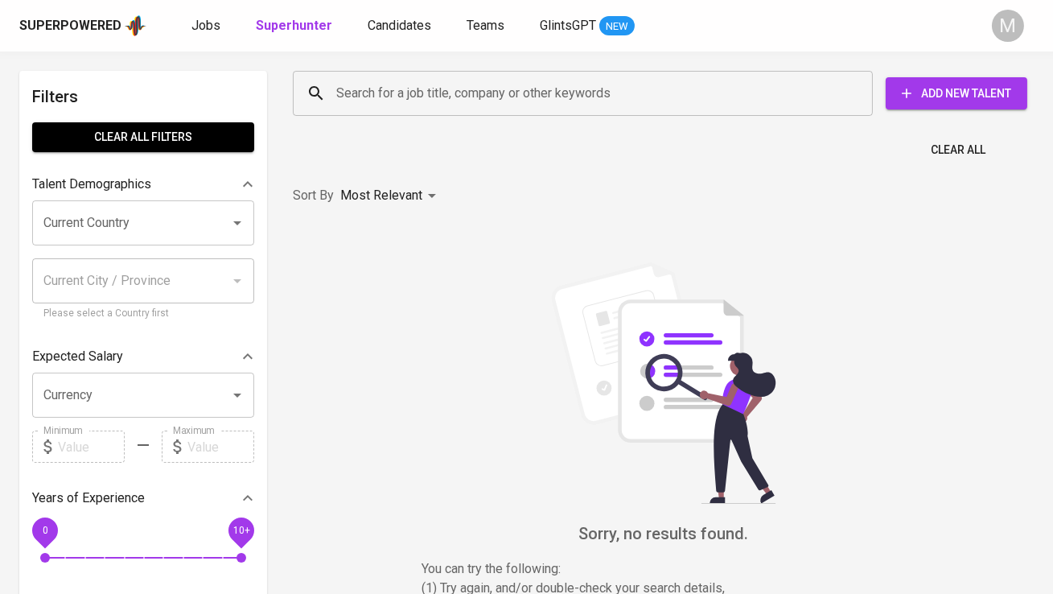
click at [413, 102] on input "Search for a job title, company or other keywords" at bounding box center [586, 93] width 509 height 31
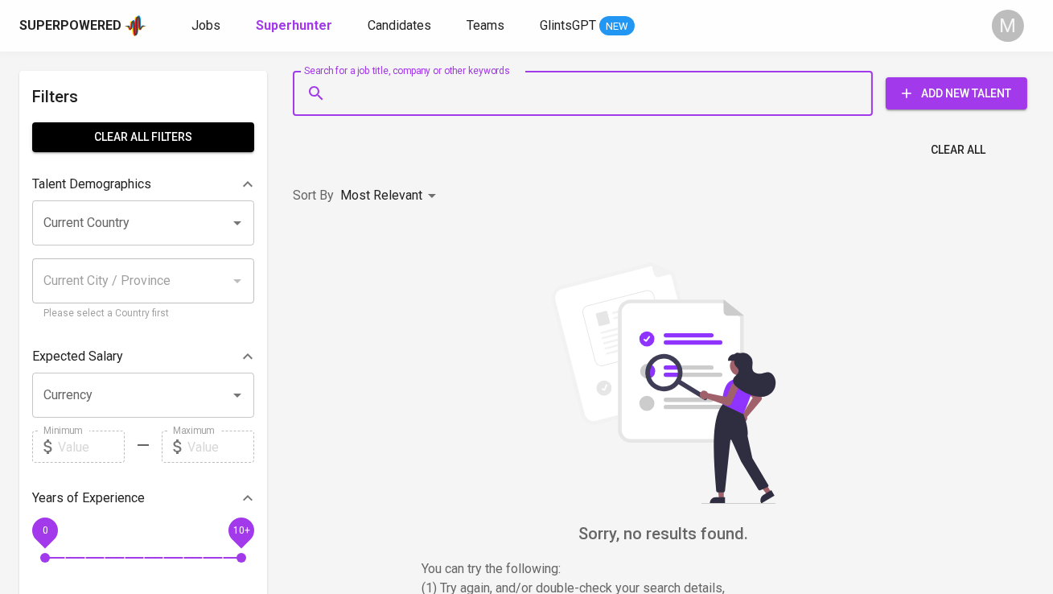
paste input "[EMAIL_ADDRESS][DOMAIN_NAME]"
type input "[EMAIL_ADDRESS][DOMAIN_NAME]"
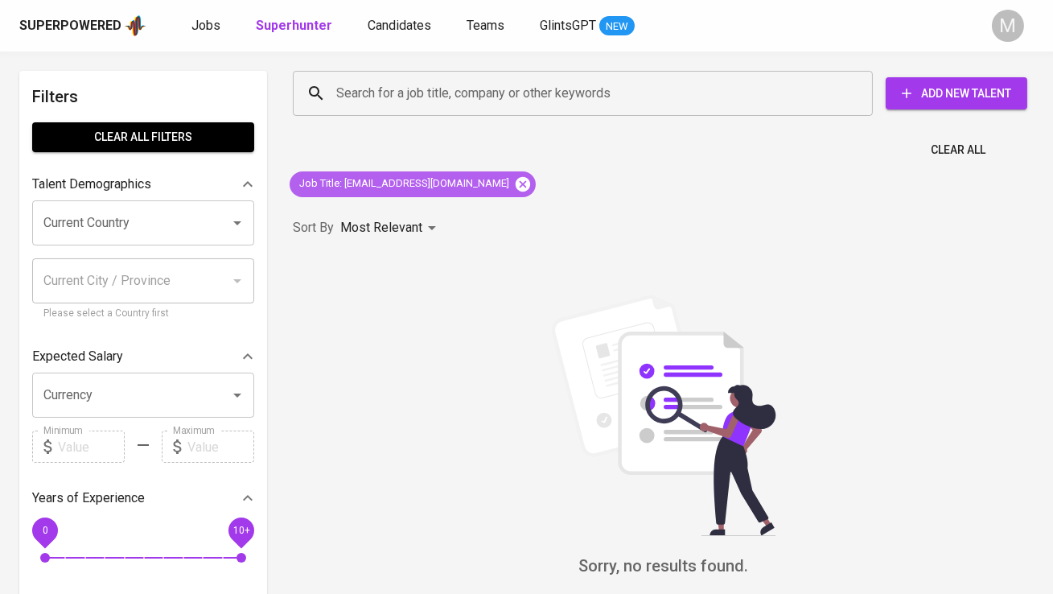
click at [514, 185] on icon at bounding box center [523, 184] width 18 height 18
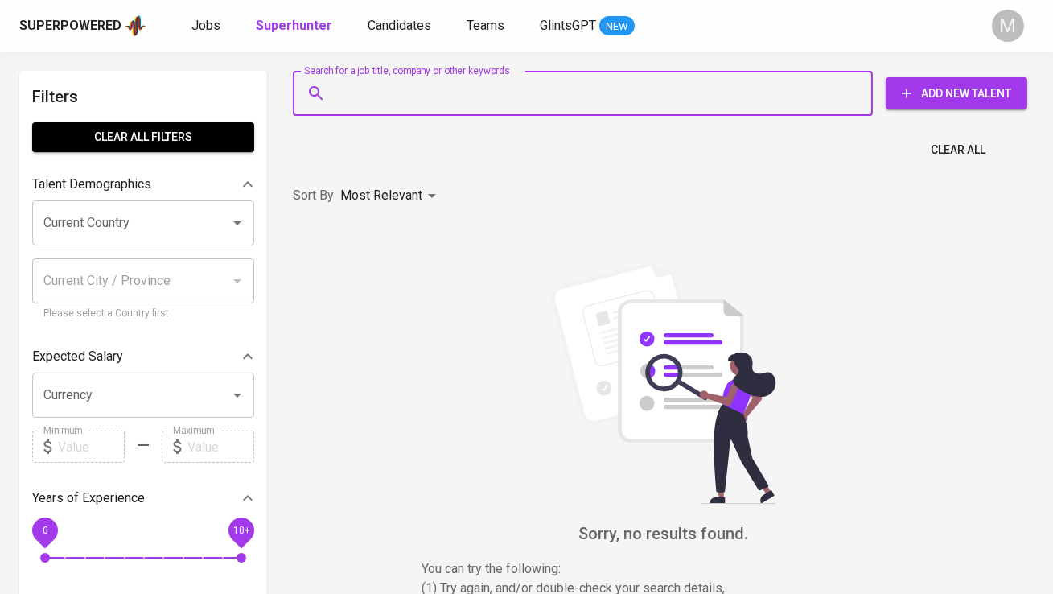
click at [440, 93] on input "Search for a job title, company or other keywords" at bounding box center [586, 93] width 509 height 31
paste input "[EMAIL_ADDRESS][DOMAIN_NAME]"
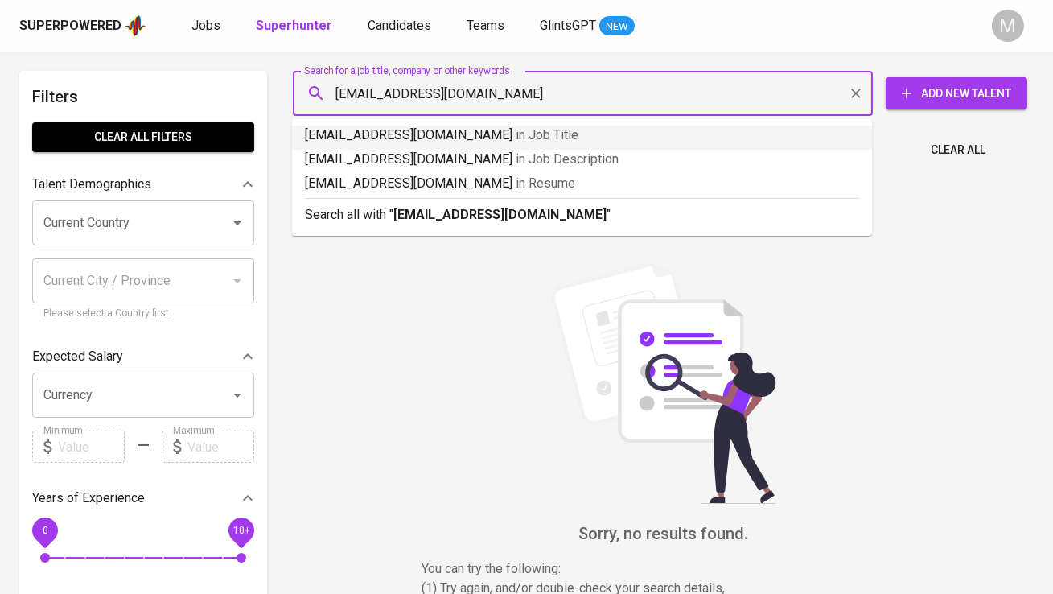
click at [336, 96] on input "[EMAIL_ADDRESS][DOMAIN_NAME]" at bounding box center [586, 93] width 509 height 31
click at [506, 101] on input "[EMAIL_ADDRESS][DOMAIN_NAME]" at bounding box center [586, 93] width 509 height 31
type input "[EMAIL_ADDRESS][DOMAIN_NAME]"
click at [512, 219] on b "[EMAIL_ADDRESS][DOMAIN_NAME]" at bounding box center [499, 214] width 213 height 15
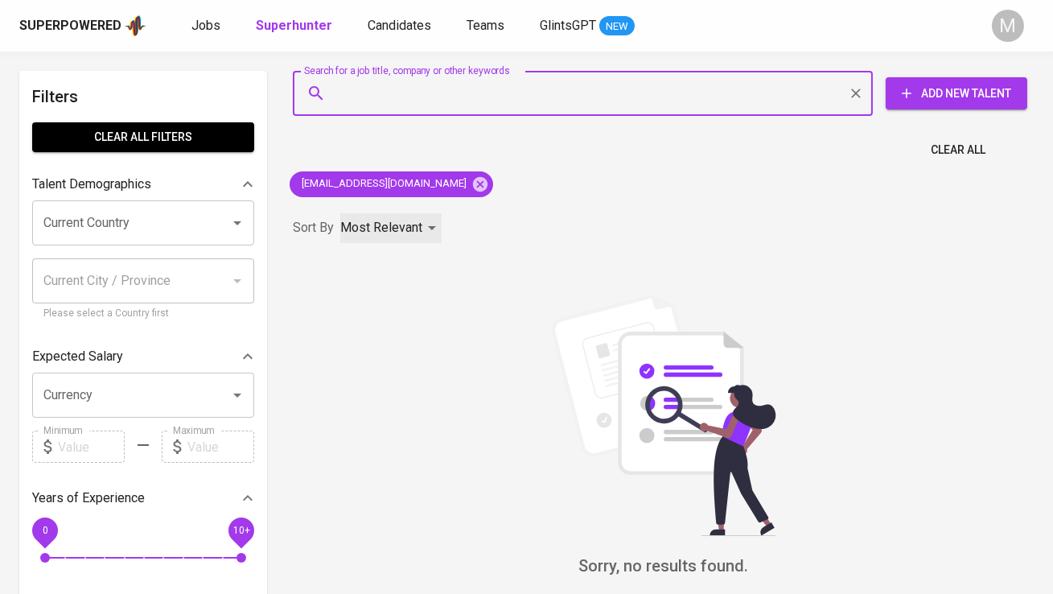
click at [389, 223] on p "Most Relevant" at bounding box center [381, 227] width 82 height 19
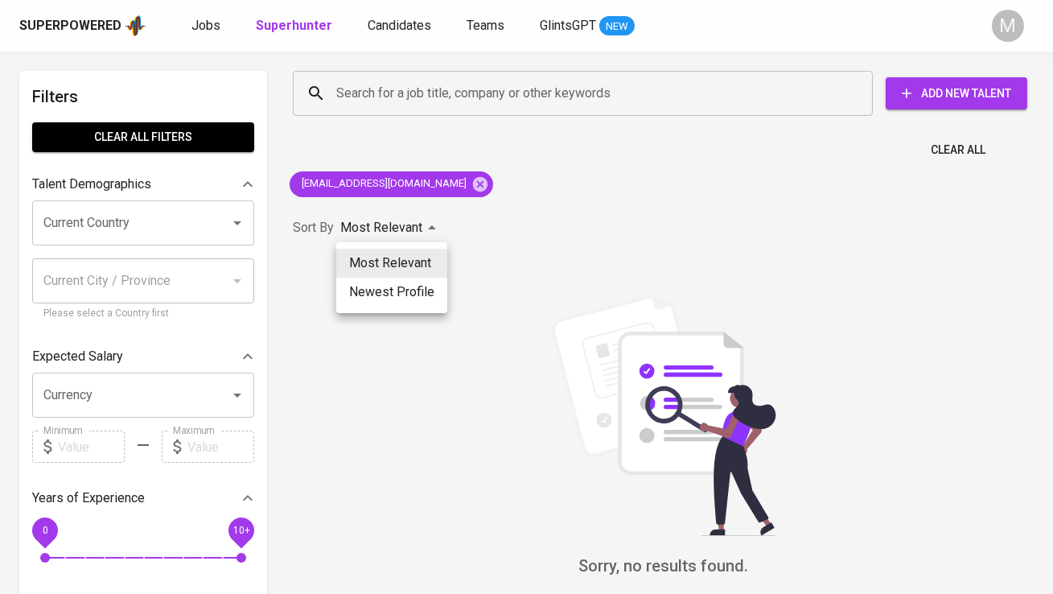
click at [405, 291] on li "Newest Profile" at bounding box center [391, 292] width 111 height 29
click at [426, 231] on div "Newest Profile" at bounding box center [392, 228] width 105 height 30
click at [416, 264] on li "Most Relevant" at bounding box center [392, 263] width 111 height 29
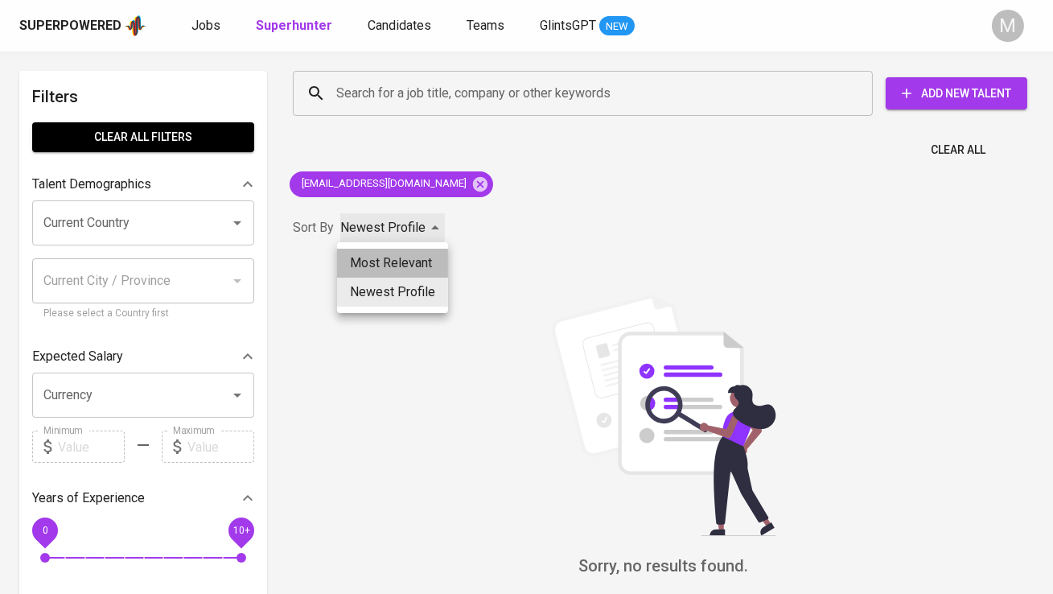
type input "MOST_RELEVANT"
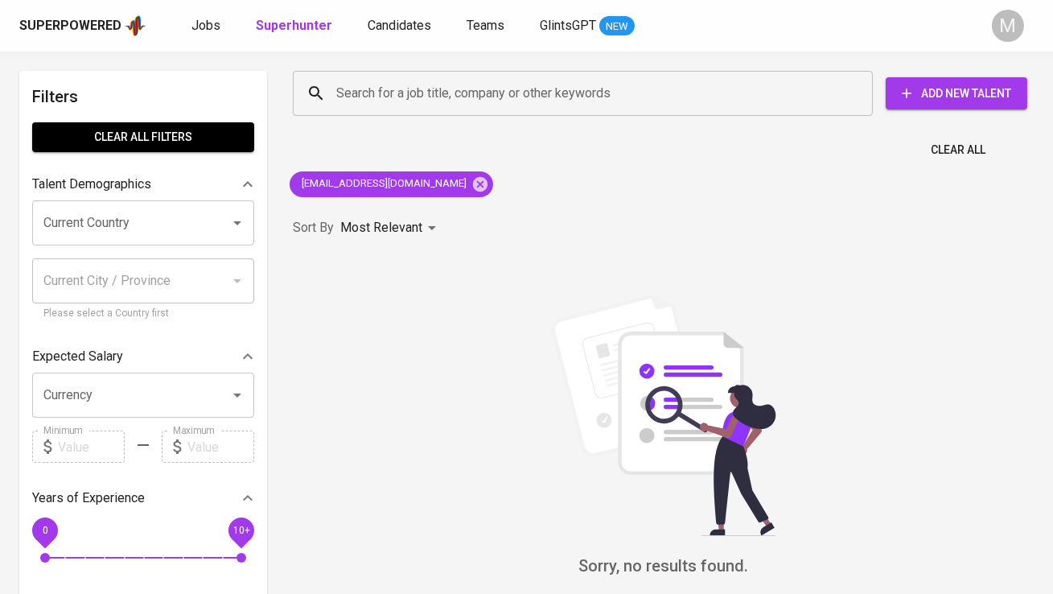
click at [594, 248] on div "Sort By Most Relevant MOST_RELEVANT" at bounding box center [663, 228] width 760 height 49
click at [943, 93] on span "Add New Talent" at bounding box center [957, 94] width 116 height 20
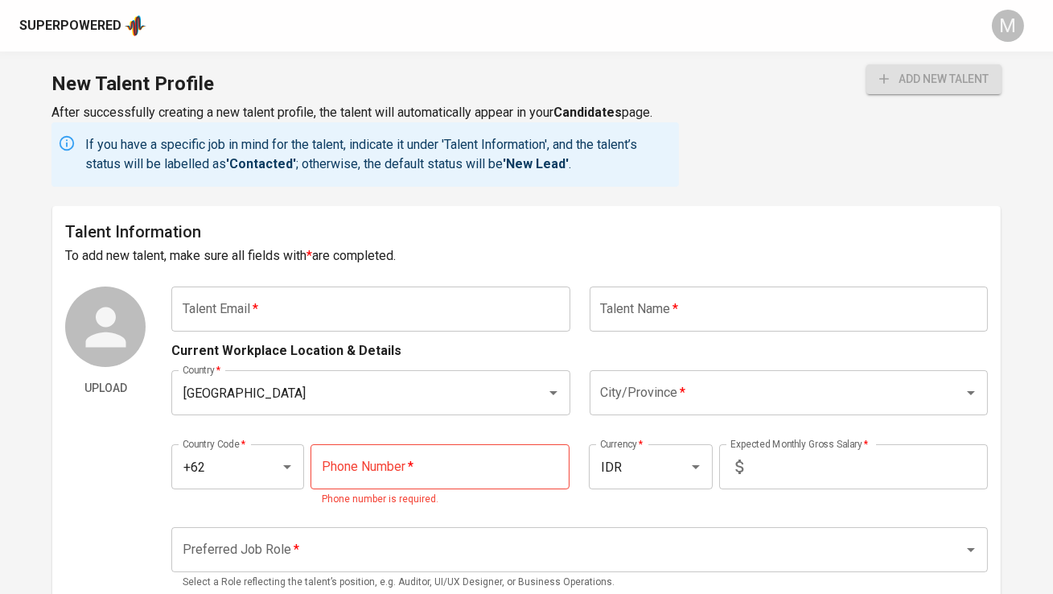
click at [296, 300] on input "text" at bounding box center [370, 308] width 398 height 45
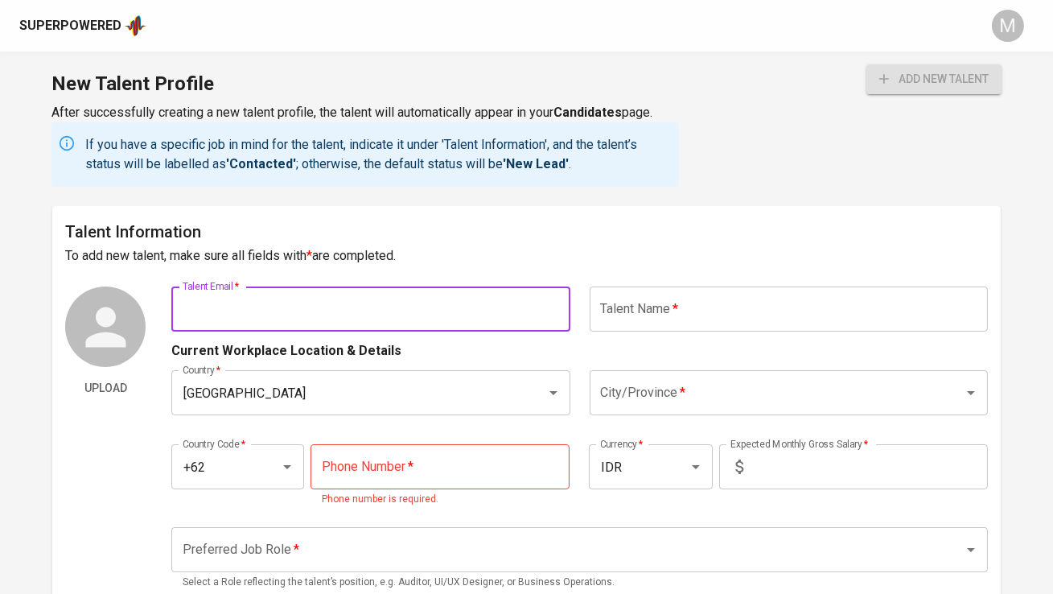
paste input "[EMAIL_ADDRESS][DOMAIN_NAME]"
type input "[EMAIL_ADDRESS][DOMAIN_NAME]"
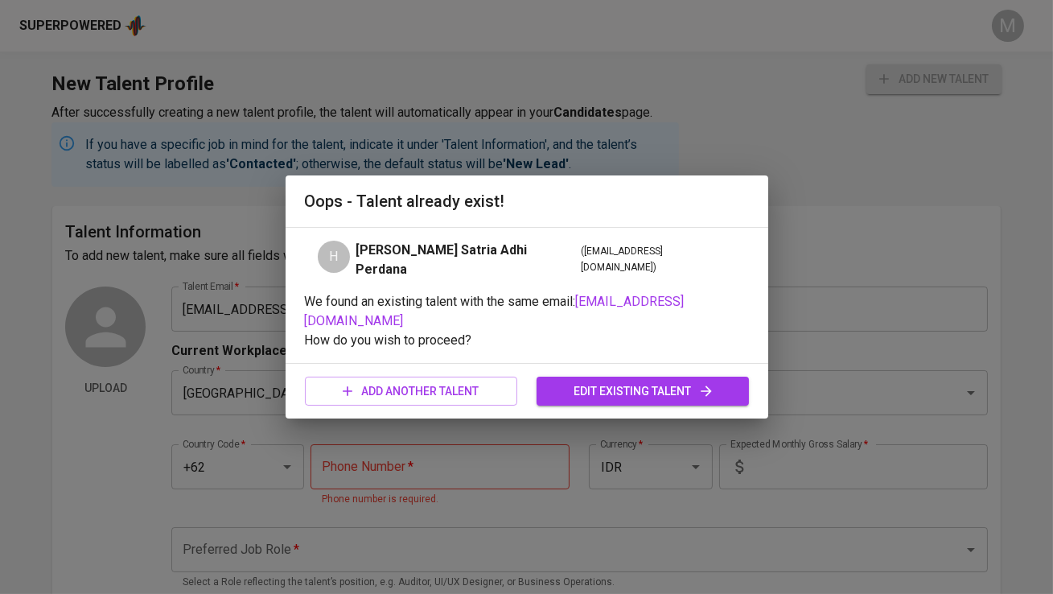
click at [605, 381] on span "edit existing talent" at bounding box center [642, 391] width 187 height 20
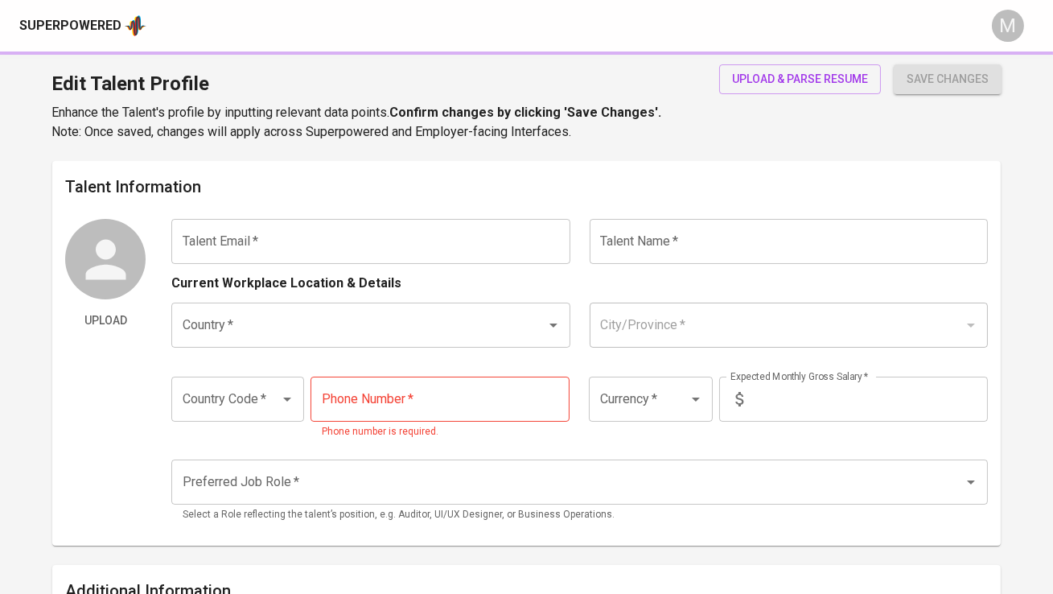
type input "[EMAIL_ADDRESS][DOMAIN_NAME]"
type input "Hosea Jovian Satria Adhi Perdana"
type input "[GEOGRAPHIC_DATA]"
type input "Tangerang, Banten"
type input "+62"
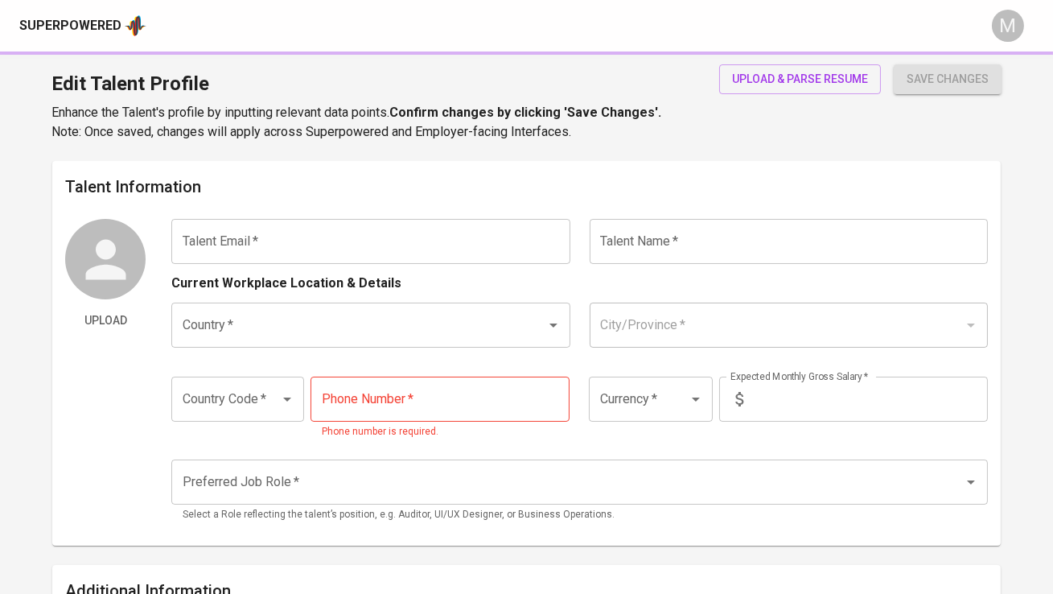
type input "851-5623-1370"
type input "IDR"
radio input "true"
type input "3"
type input "Immediately Available"
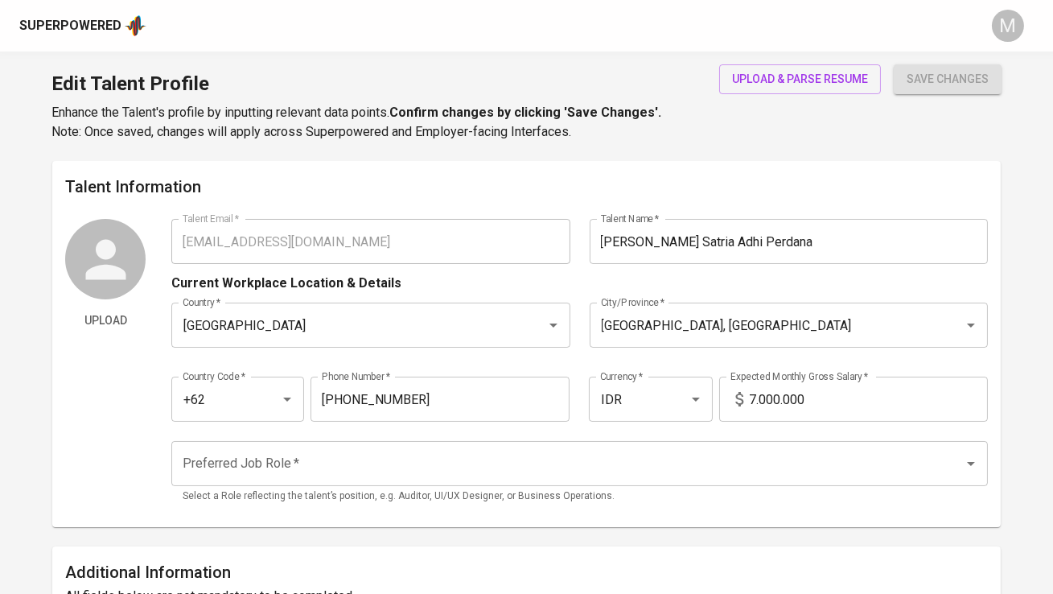
click at [523, 360] on div "Country Code   * +62 Country Code * Phone Number   * 851-5623-1370 Phone Number…" at bounding box center [579, 394] width 816 height 74
click at [105, 27] on div "Superpowered" at bounding box center [70, 26] width 102 height 19
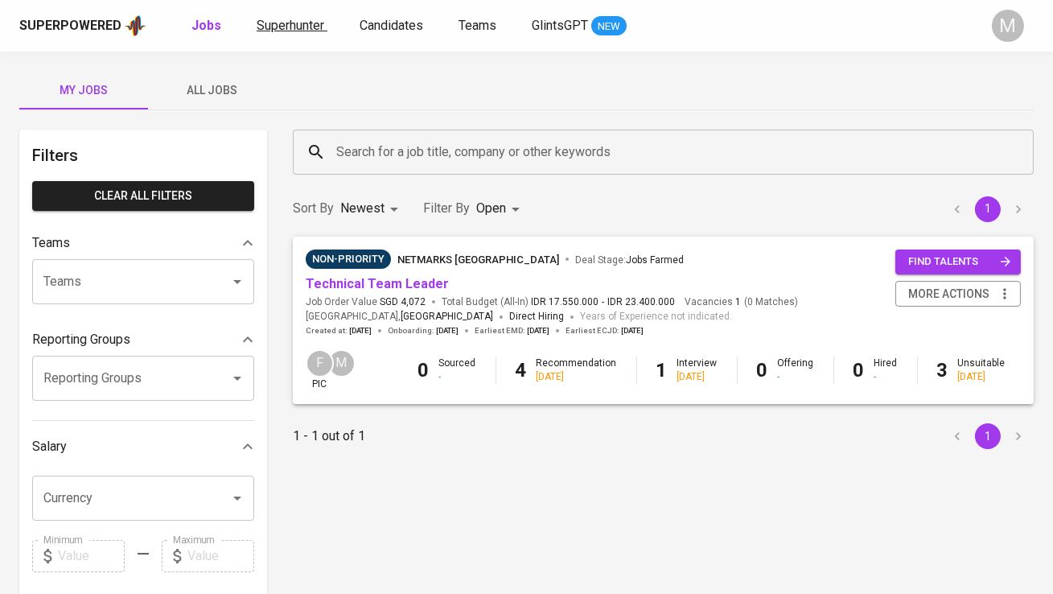
click at [283, 28] on span "Superhunter" at bounding box center [291, 25] width 68 height 15
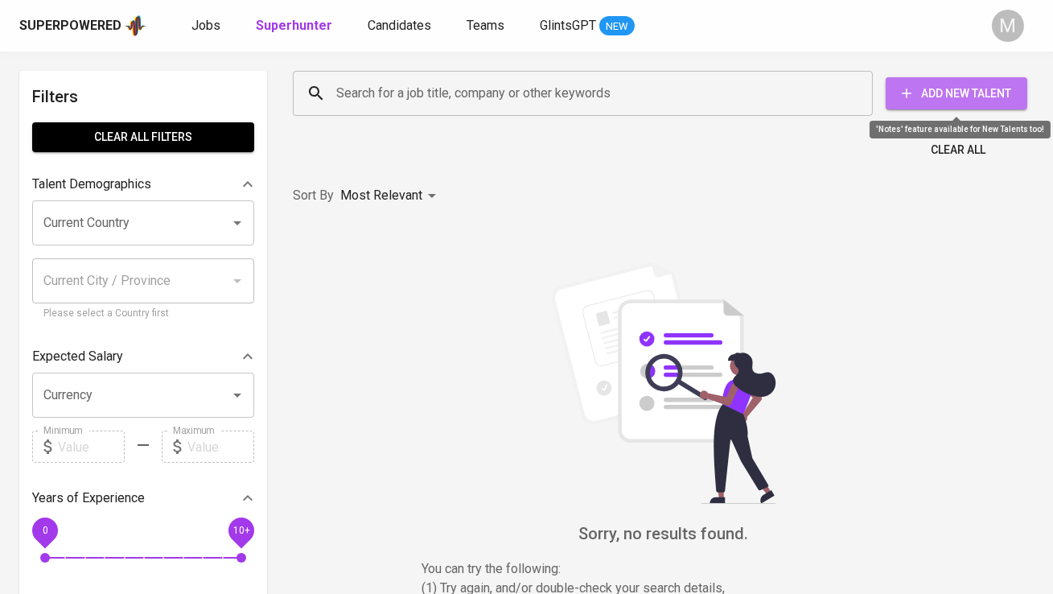
click at [914, 105] on button "Add New Talent" at bounding box center [957, 93] width 142 height 32
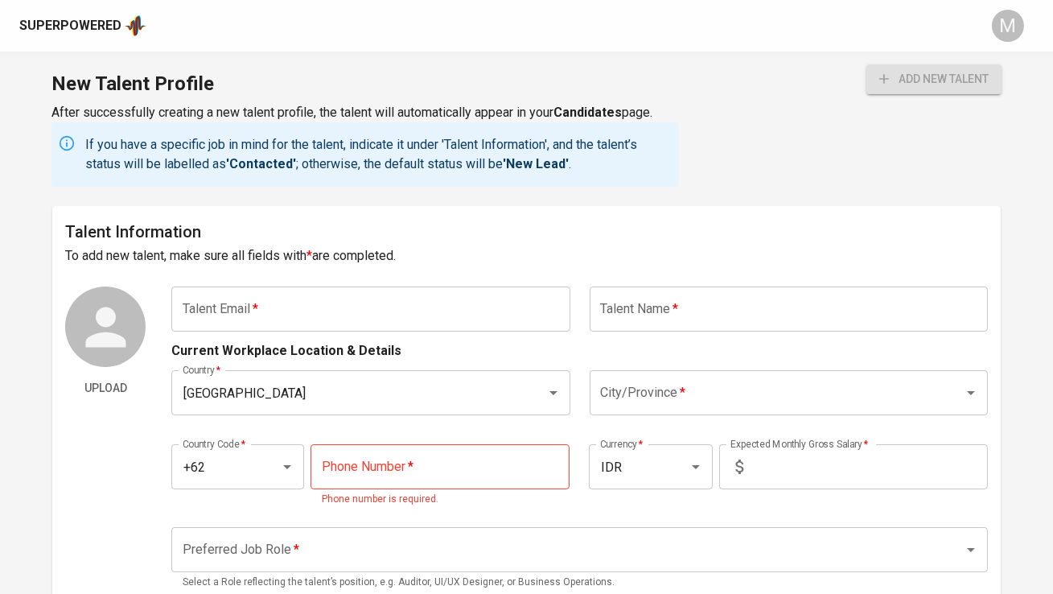
click at [423, 307] on input "text" at bounding box center [370, 308] width 398 height 45
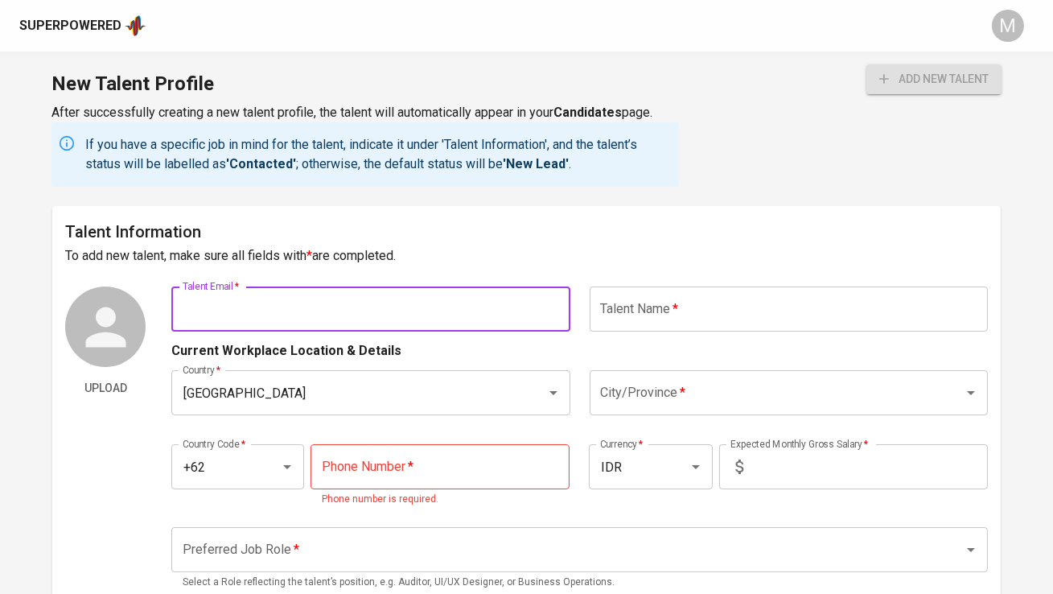
paste input "hosea.jovian@gmail.com"
type input "hosea.jovian@gmail.com"
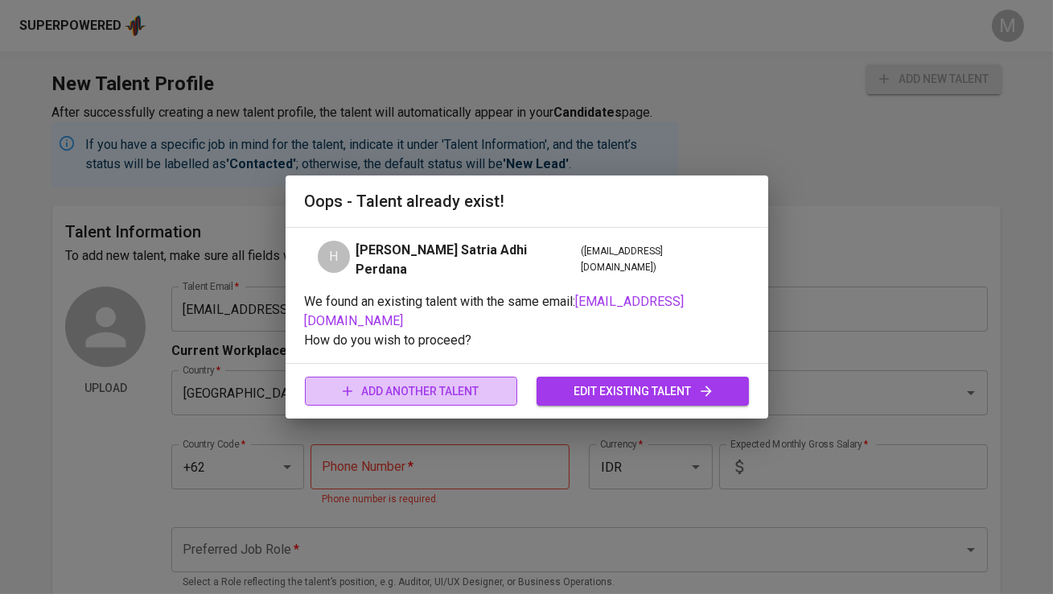
click at [450, 388] on span "add another talent" at bounding box center [411, 391] width 187 height 20
type input "[GEOGRAPHIC_DATA]"
type input "+62"
type input "IDR"
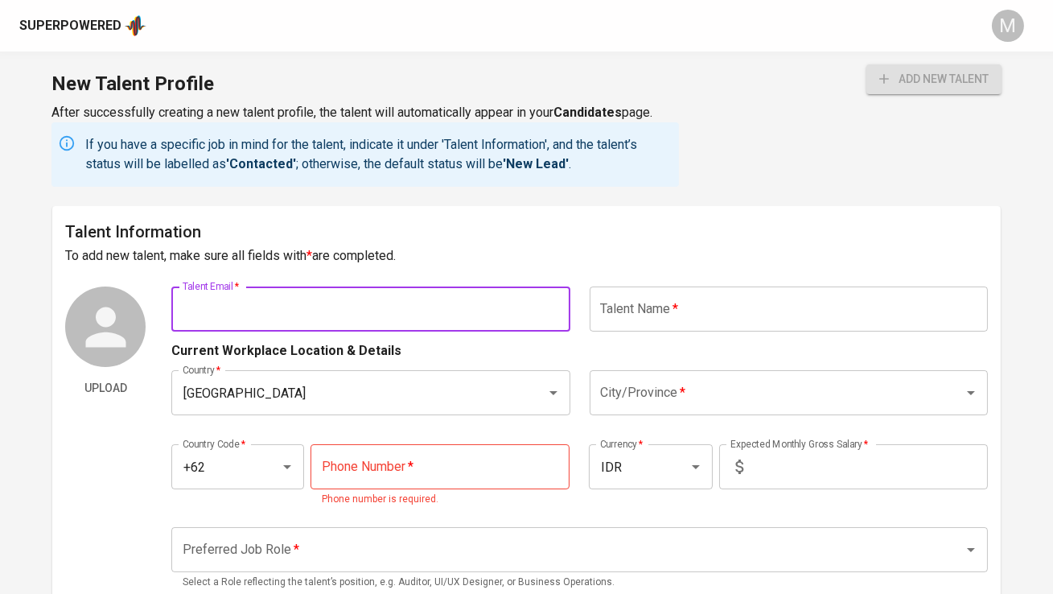
paste input "hosea.jovian@gmail.com"
type input "hosea.jovian@gmail.com"
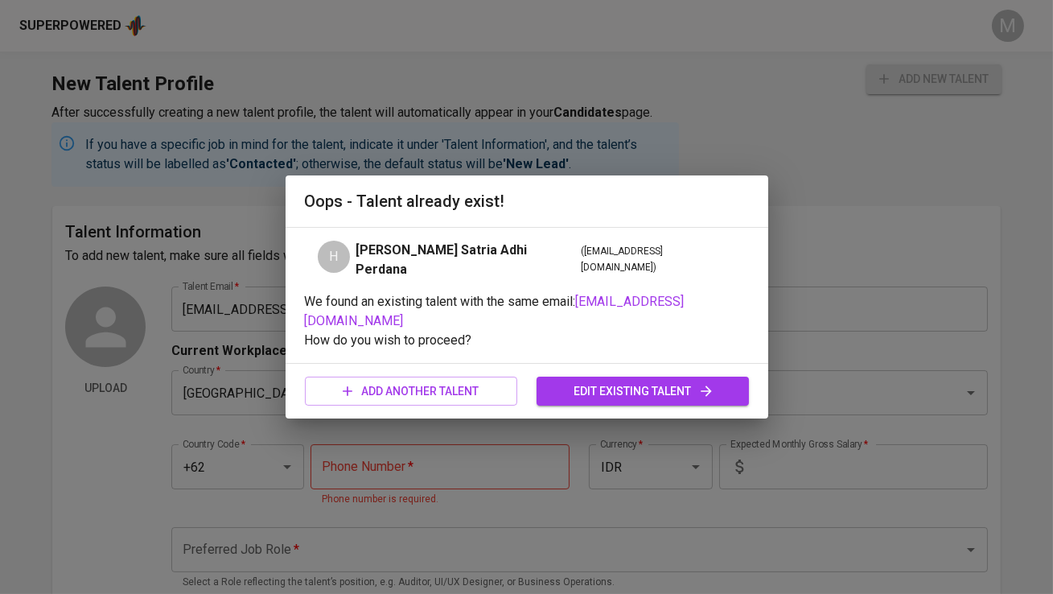
click at [623, 381] on span "edit existing talent" at bounding box center [642, 391] width 187 height 20
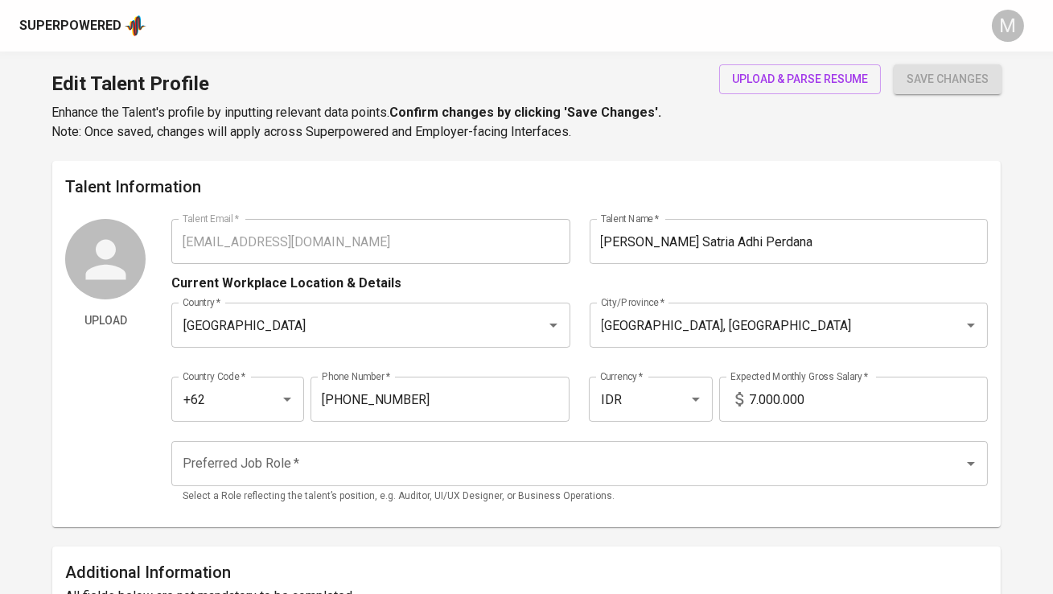
click at [158, 241] on div "Upload Talent Email   * hosea.jovian@gmail.com Talent Email * Talent Name   * H…" at bounding box center [526, 366] width 922 height 295
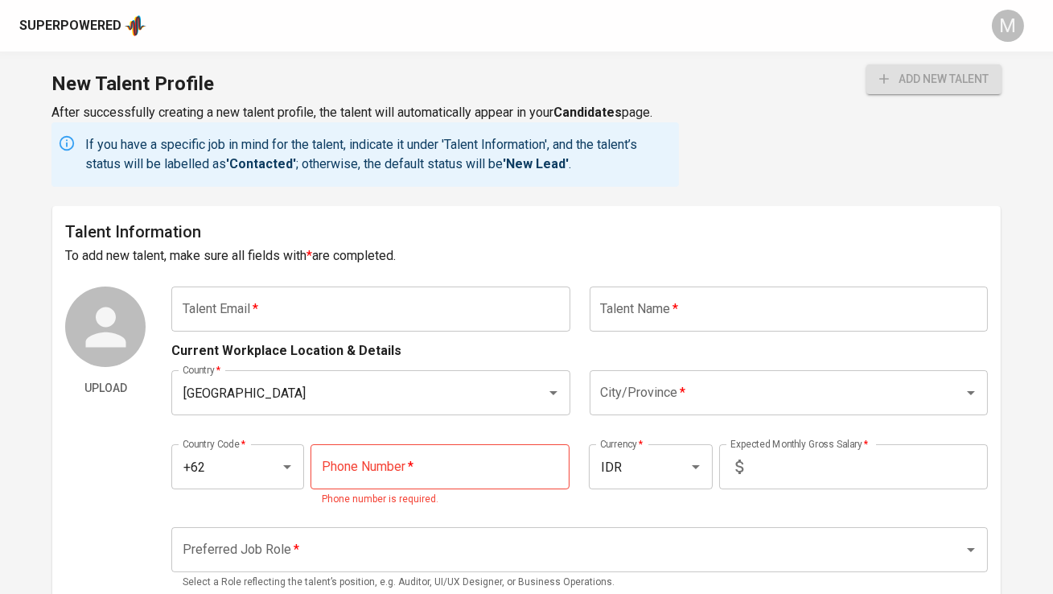
click at [232, 322] on input "text" at bounding box center [370, 308] width 398 height 45
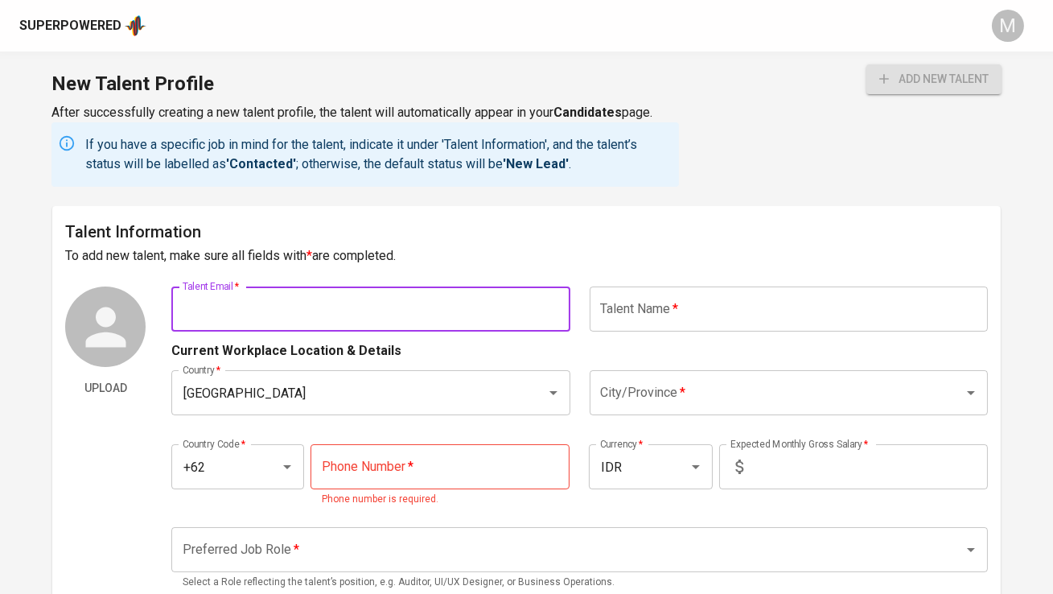
paste input "hosea.jovian@gmail.com"
type input "hosea.jovian@gmail.com"
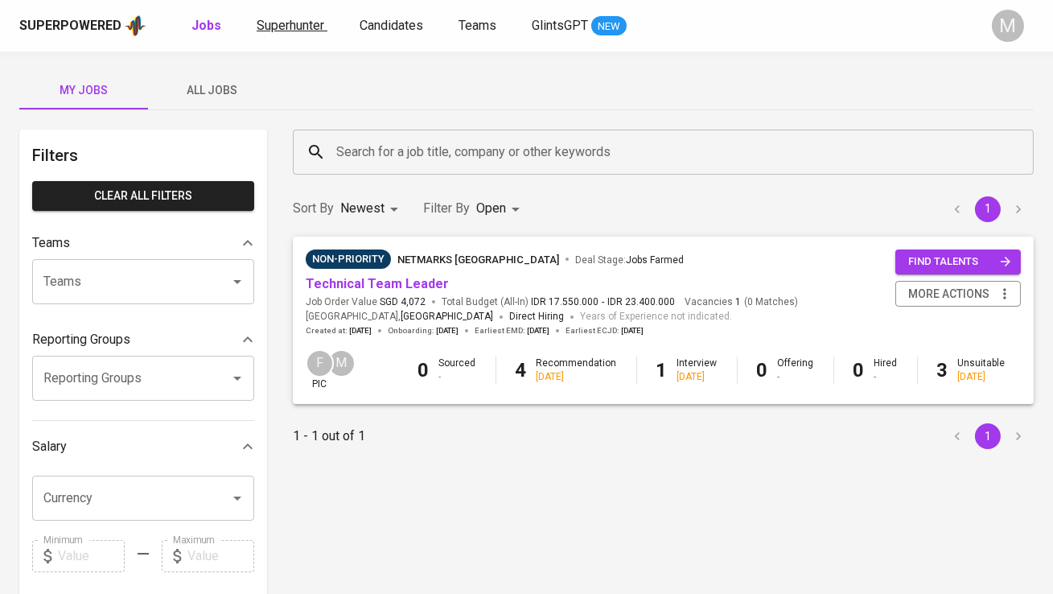
click at [282, 23] on span "Superhunter" at bounding box center [291, 25] width 68 height 15
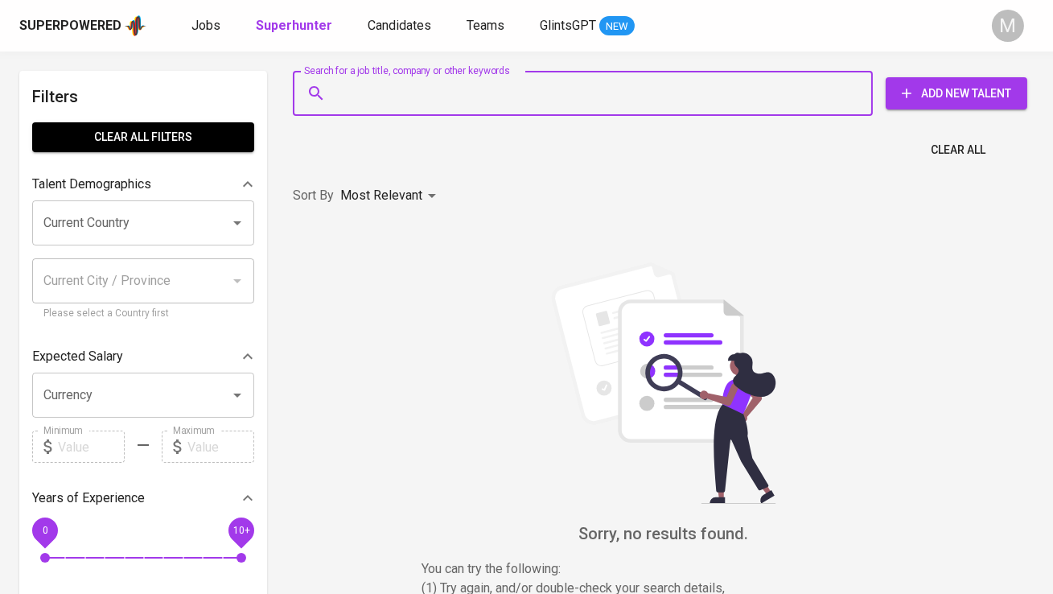
click at [337, 83] on input "Search for a job title, company or other keywords" at bounding box center [586, 93] width 509 height 31
paste input "[EMAIL_ADDRESS][DOMAIN_NAME]"
type input "[EMAIL_ADDRESS][DOMAIN_NAME]"
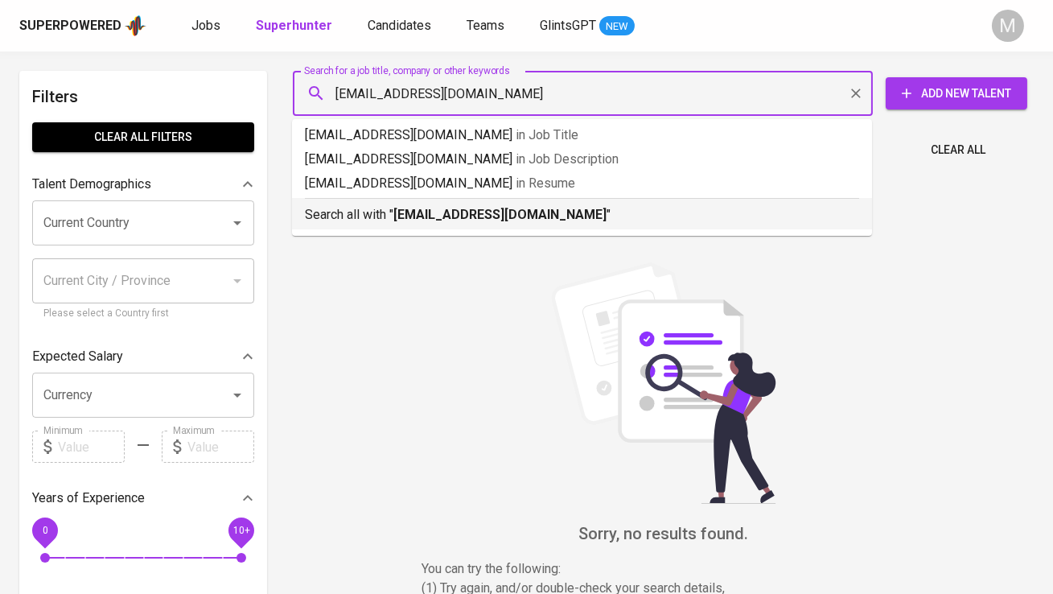
click at [397, 203] on div "Search all with " [EMAIL_ADDRESS][DOMAIN_NAME] "" at bounding box center [582, 211] width 554 height 27
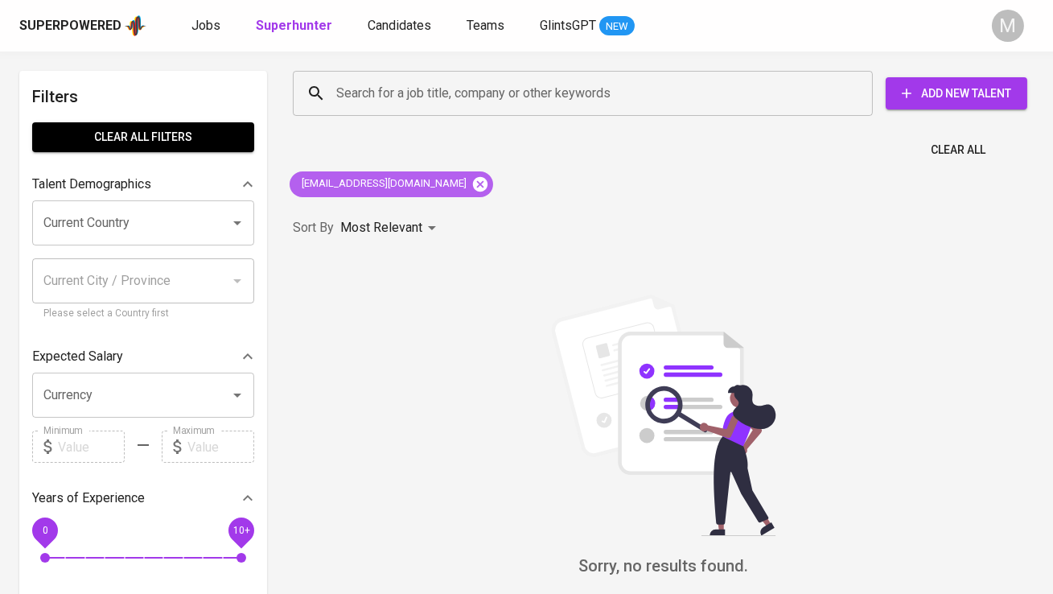
click at [473, 189] on icon at bounding box center [480, 183] width 14 height 14
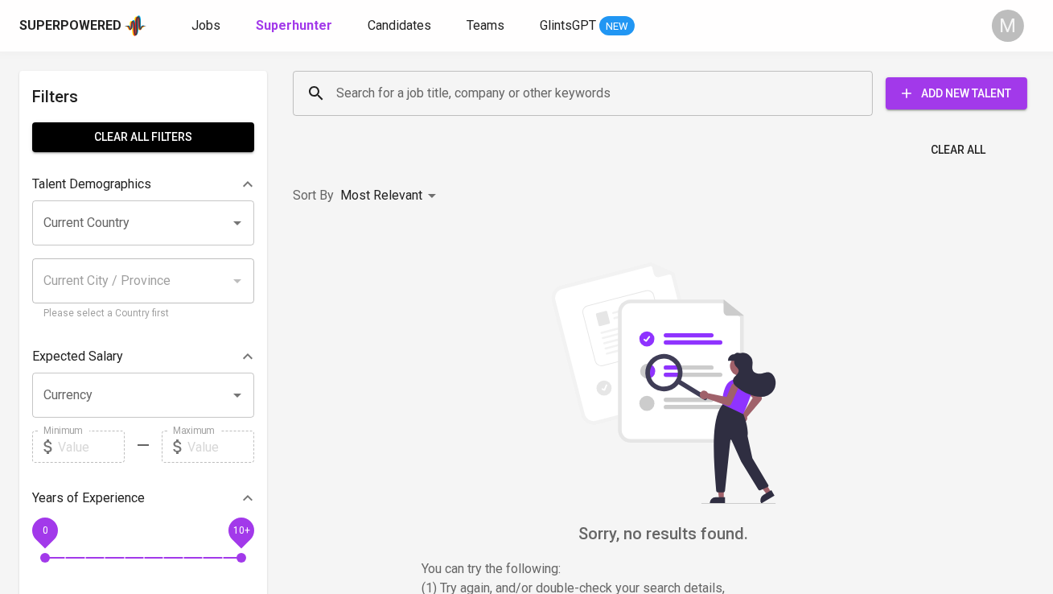
click at [412, 101] on input "Search for a job title, company or other keywords" at bounding box center [586, 93] width 509 height 31
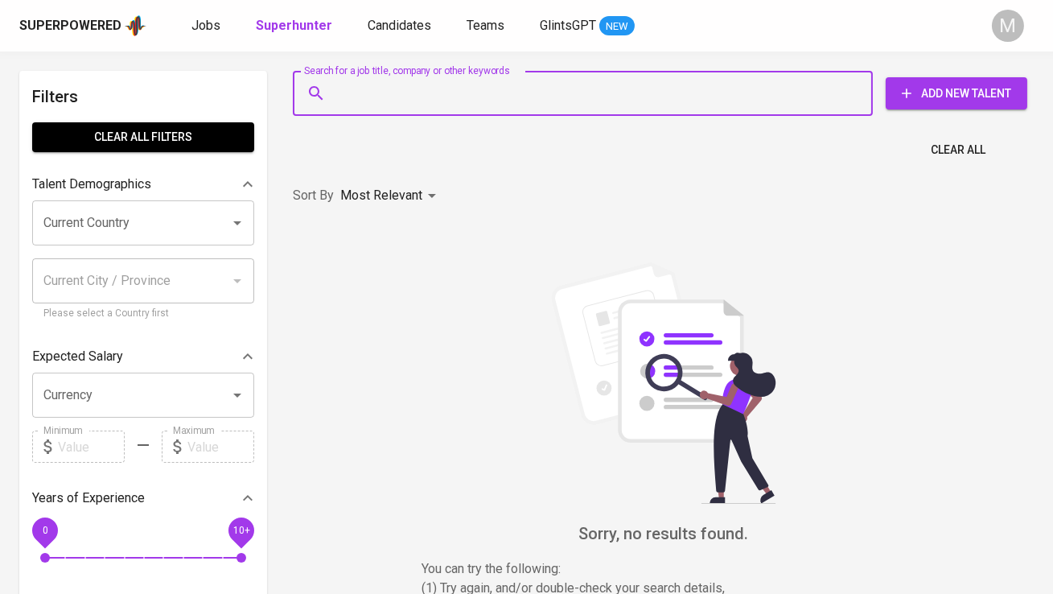
click at [394, 102] on input "Search for a job title, company or other keywords" at bounding box center [586, 93] width 509 height 31
paste input "[EMAIL_ADDRESS][DOMAIN_NAME]"
type input "[EMAIL_ADDRESS][DOMAIN_NAME]"
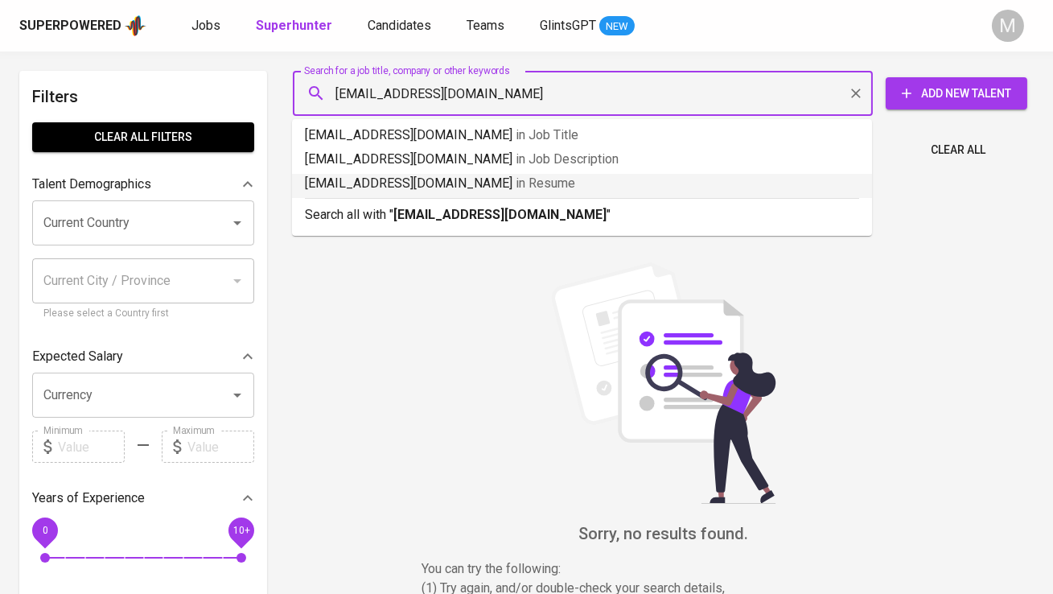
click at [439, 183] on p "hosea.jovian@gmail.com in Resume" at bounding box center [582, 183] width 554 height 19
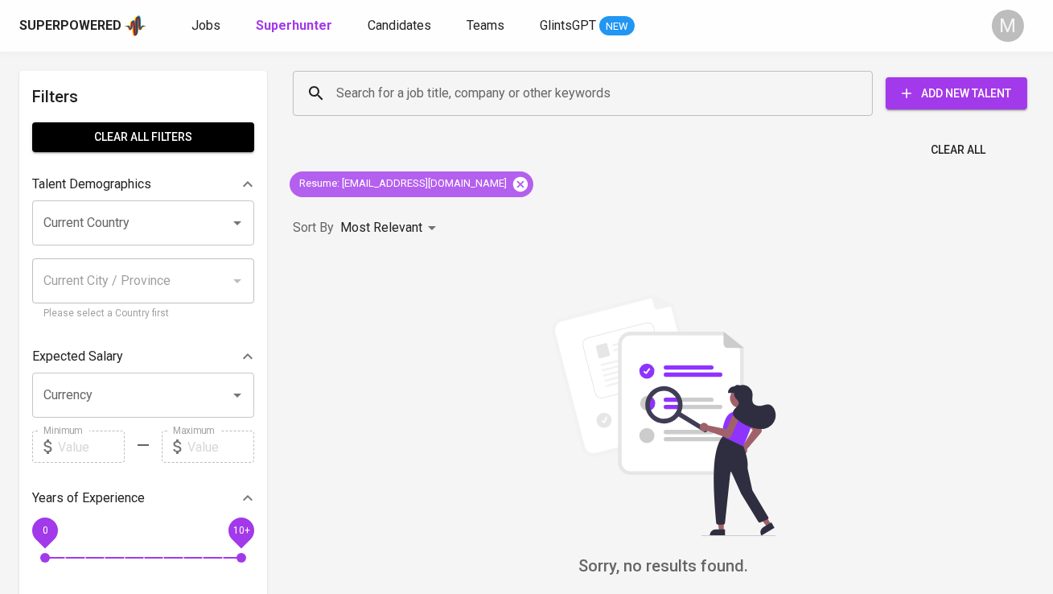
click at [512, 187] on icon at bounding box center [521, 184] width 18 height 18
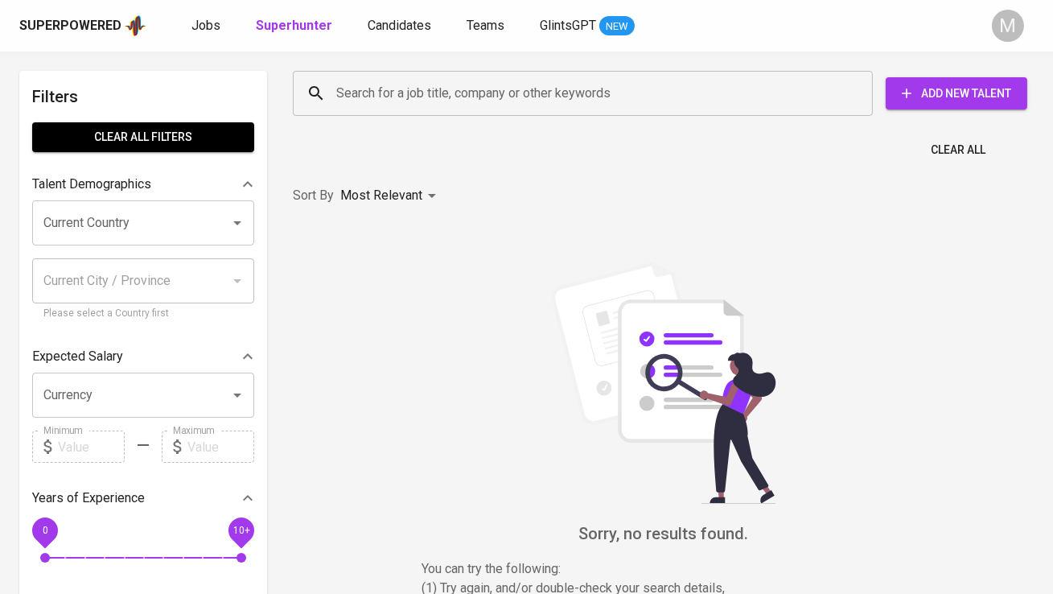
click at [454, 111] on div "Search for a job title, company or other keywords" at bounding box center [583, 93] width 580 height 45
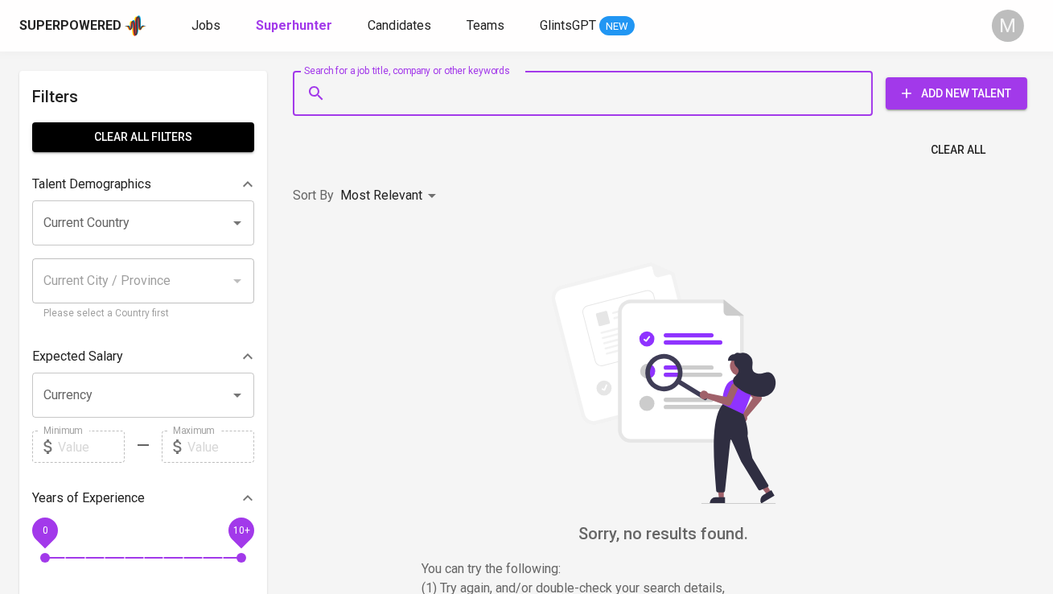
paste input "[EMAIL_ADDRESS][DOMAIN_NAME]"
type input "[EMAIL_ADDRESS][DOMAIN_NAME]"
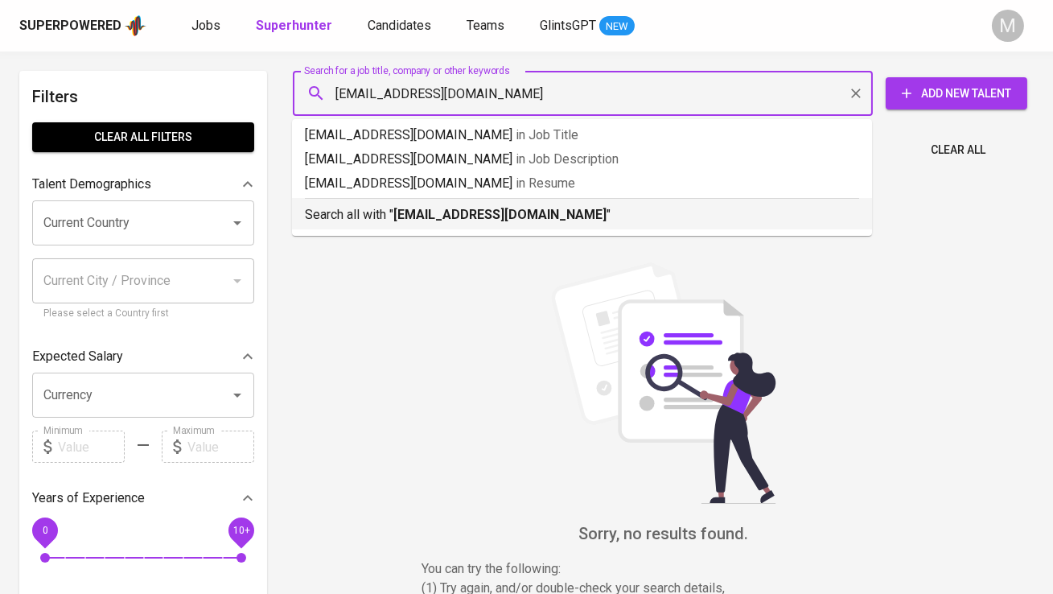
click at [461, 215] on b "[EMAIL_ADDRESS][DOMAIN_NAME]" at bounding box center [499, 214] width 213 height 15
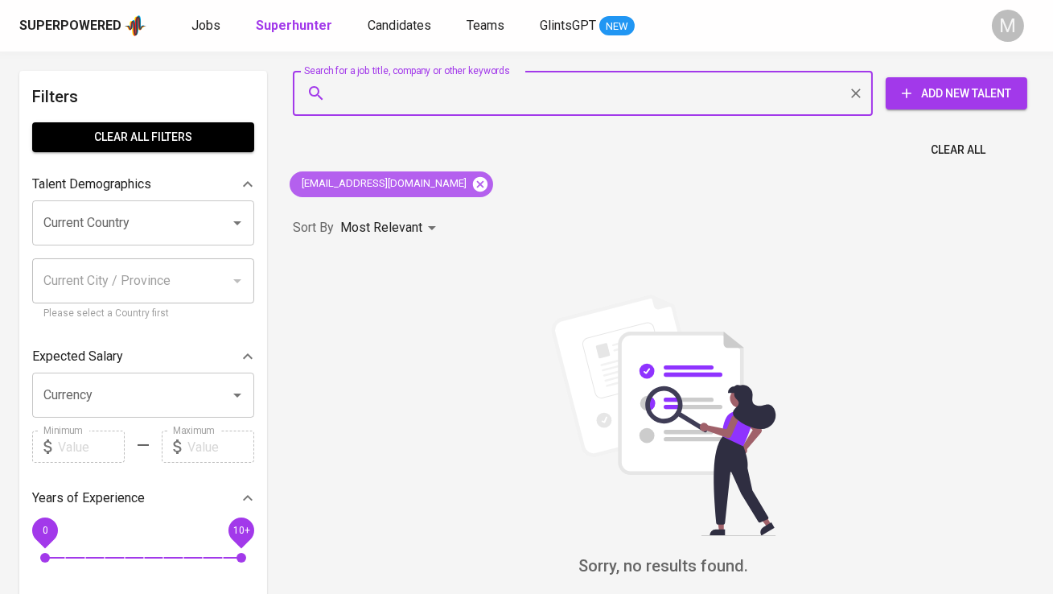
click at [473, 187] on icon at bounding box center [480, 183] width 14 height 14
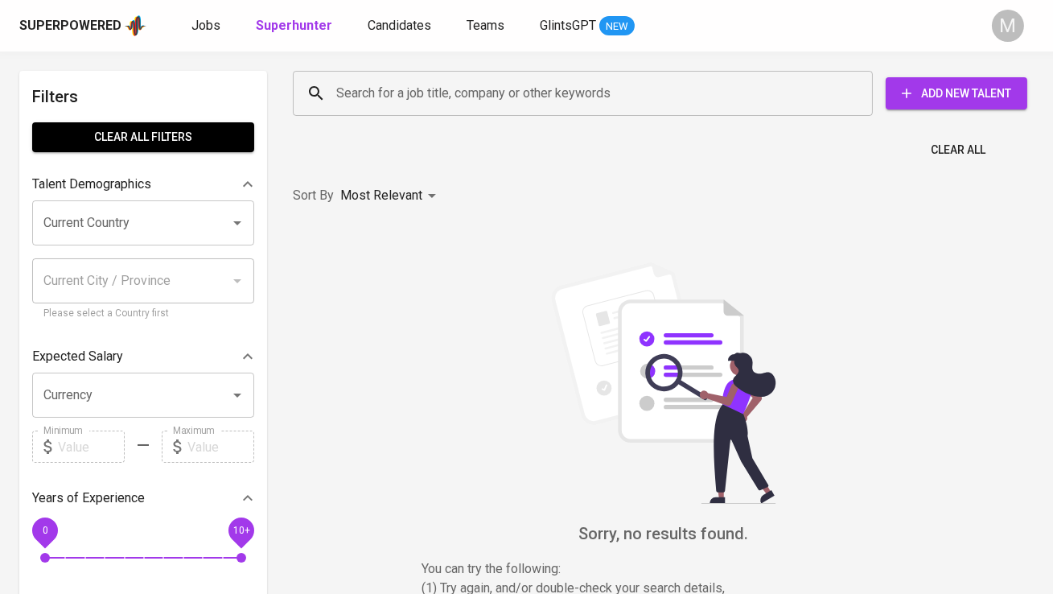
click at [434, 95] on input "Search for a job title, company or other keywords" at bounding box center [586, 93] width 509 height 31
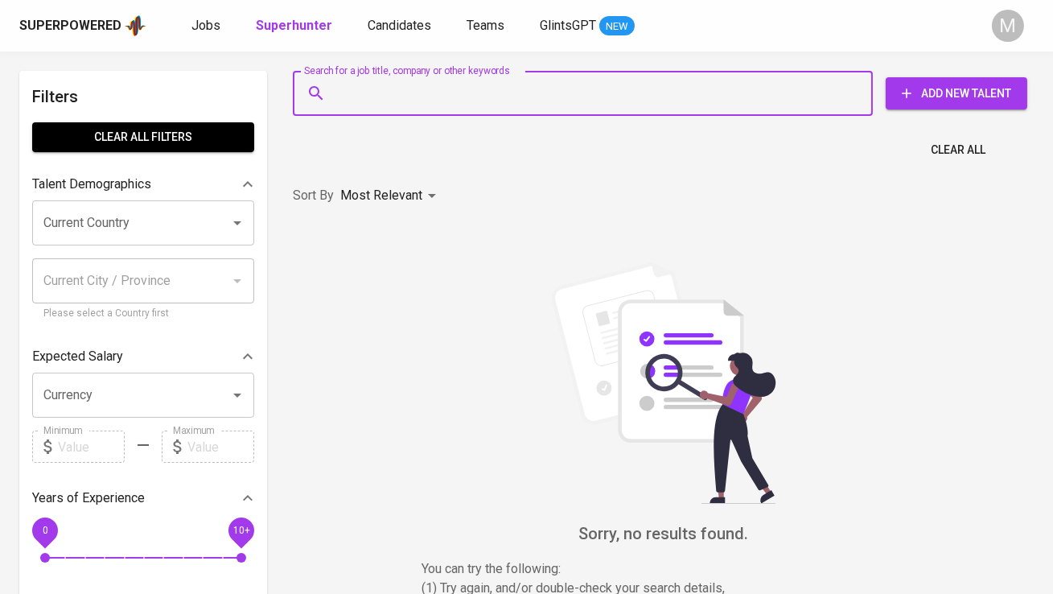
paste input "[EMAIL_ADDRESS][DOMAIN_NAME]"
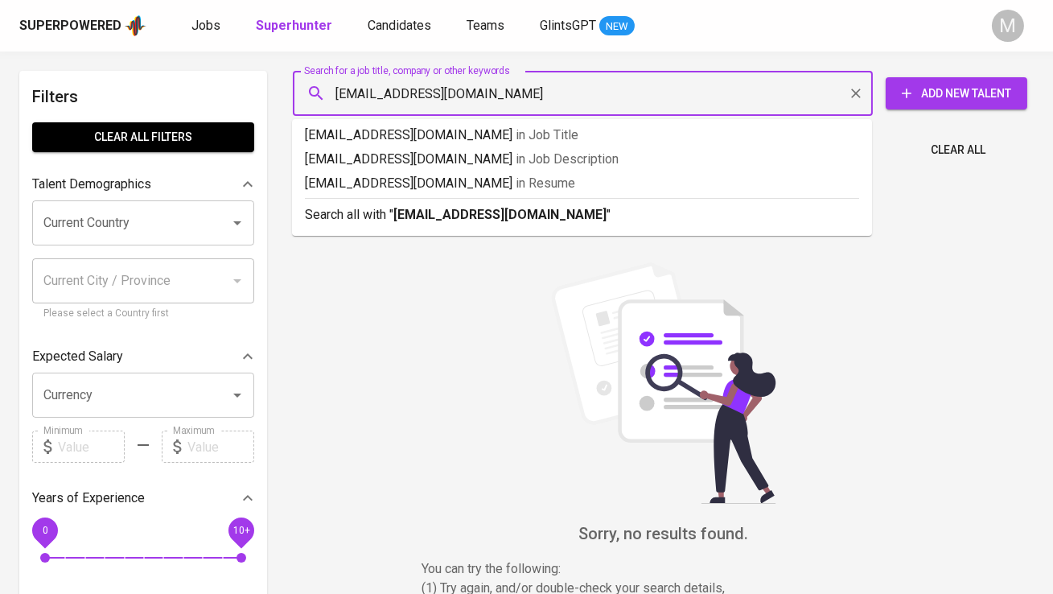
click at [335, 91] on input "[EMAIL_ADDRESS][DOMAIN_NAME]" at bounding box center [586, 93] width 509 height 31
click at [513, 97] on input "[EMAIL_ADDRESS][DOMAIN_NAME]" at bounding box center [586, 93] width 509 height 31
type input "[EMAIL_ADDRESS][DOMAIN_NAME]"
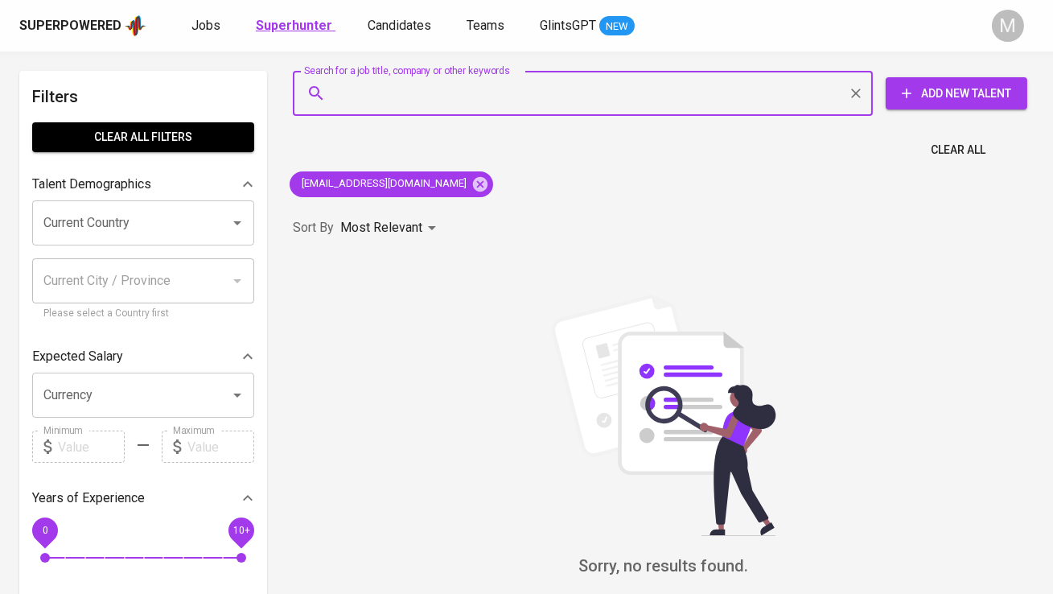
click at [298, 18] on b "Superhunter" at bounding box center [294, 25] width 76 height 15
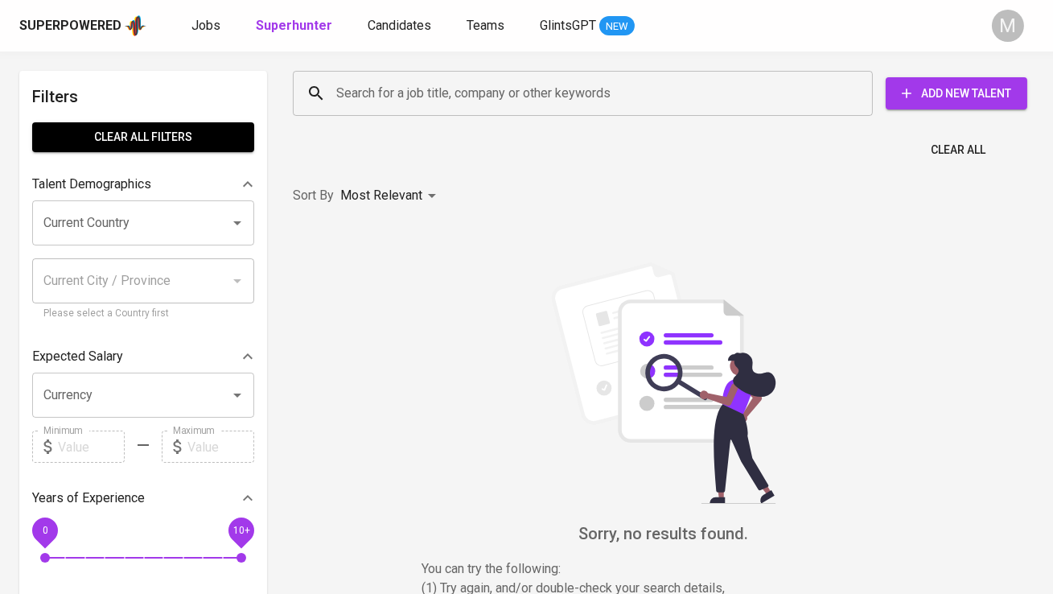
click at [356, 74] on div "Search for a job title, company or other keywords" at bounding box center [583, 93] width 580 height 45
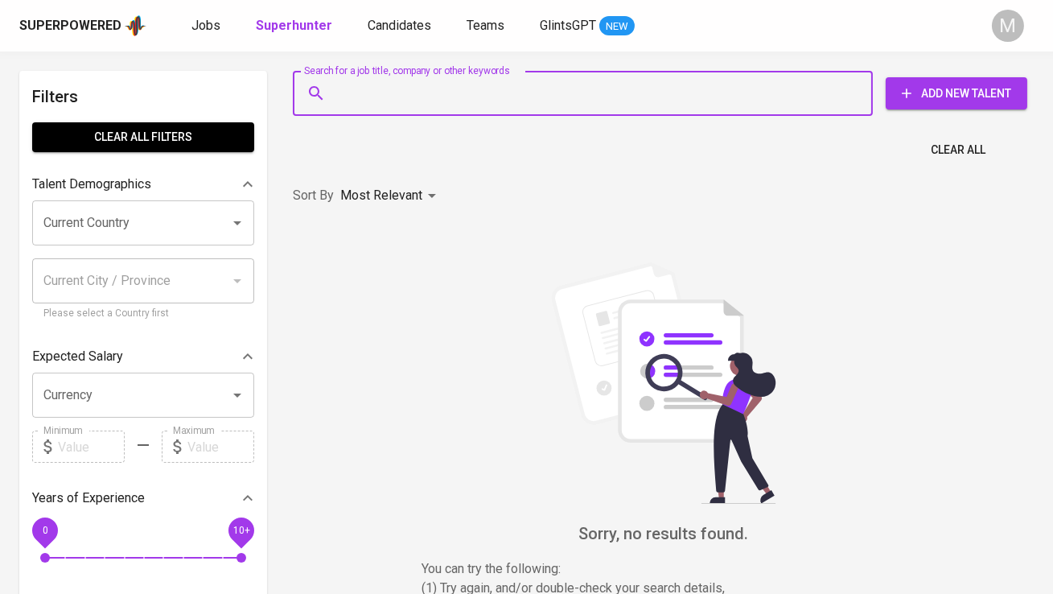
paste input "+62 815-3430-8382"
type input "+62 815-3430-8382"
paste input "[EMAIL_ADDRESS][DOMAIN_NAME]"
type input "[EMAIL_ADDRESS][DOMAIN_NAME]"
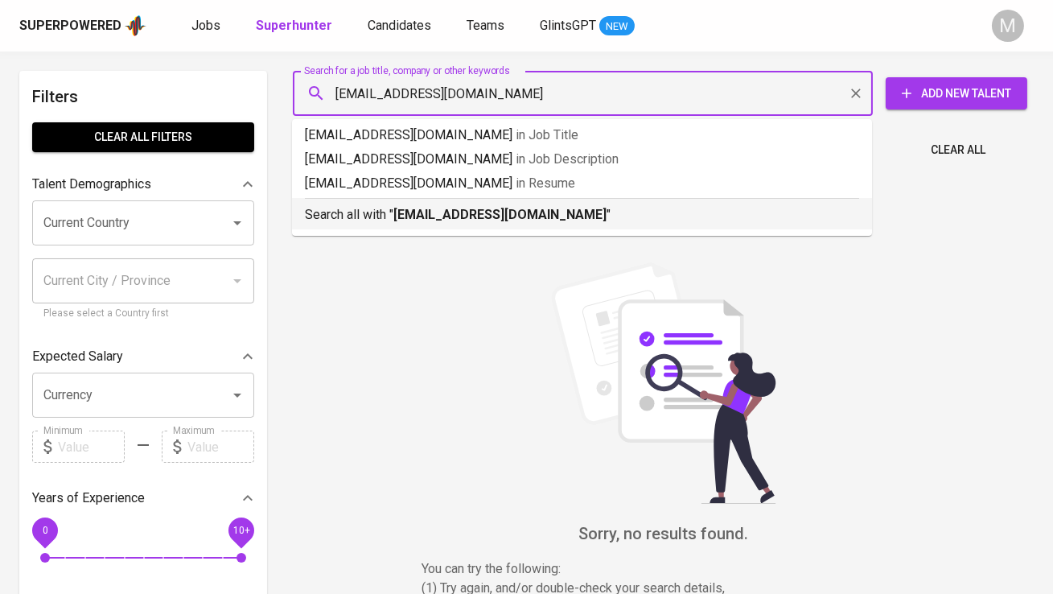
click at [472, 208] on b "[EMAIL_ADDRESS][DOMAIN_NAME]" at bounding box center [499, 214] width 213 height 15
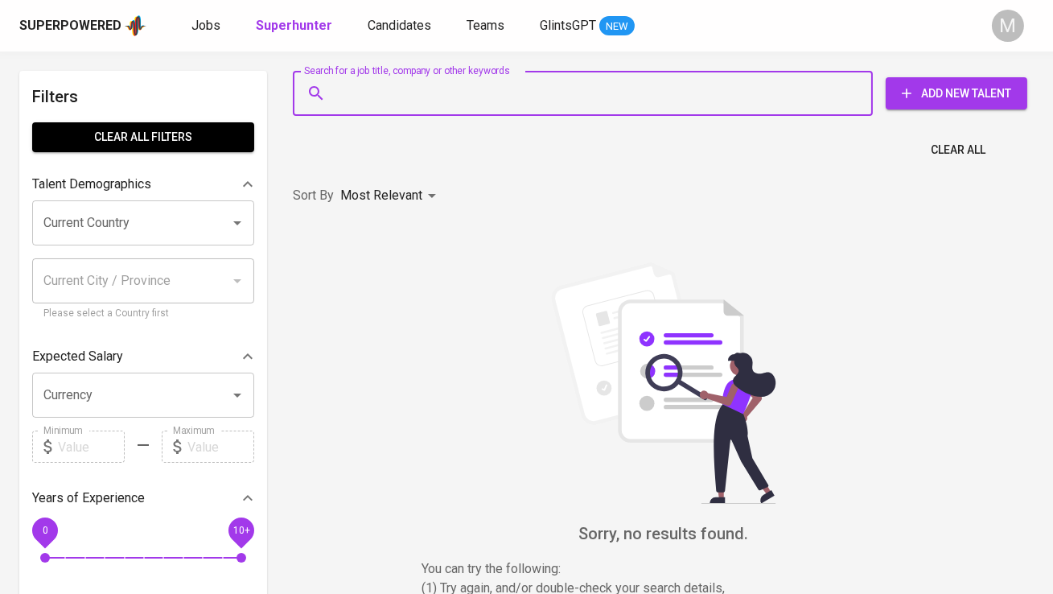
click at [418, 105] on input "Search for a job title, company or other keywords" at bounding box center [586, 93] width 509 height 31
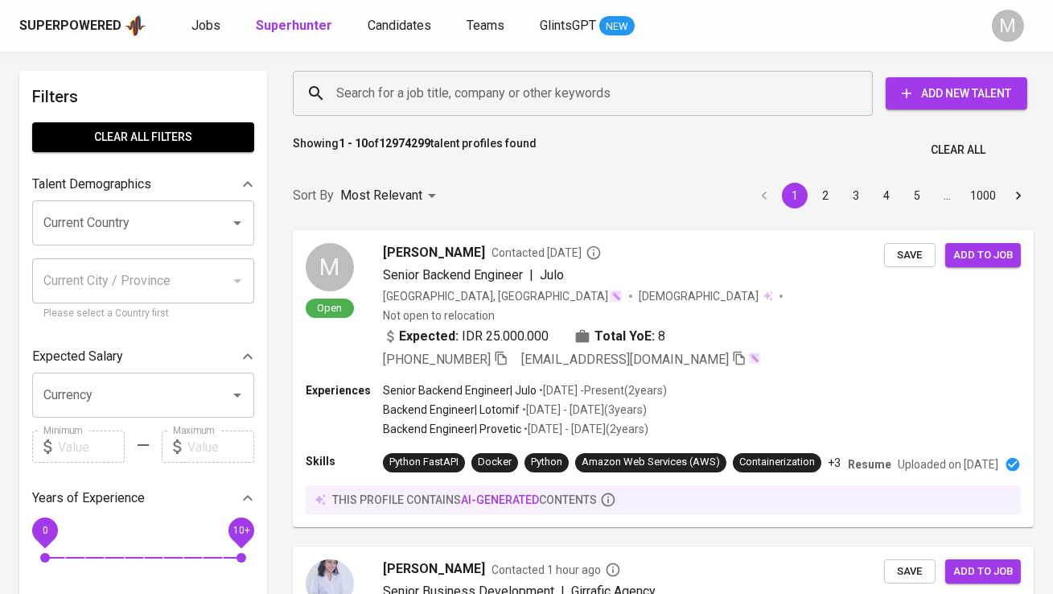
click at [364, 88] on input "Search for a job title, company or other keywords" at bounding box center [586, 93] width 509 height 31
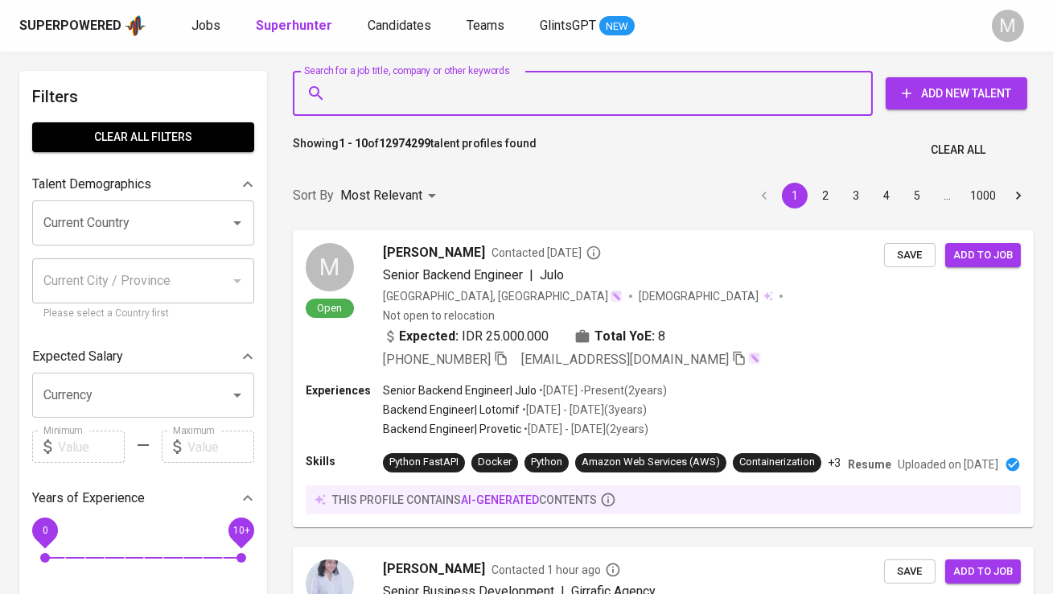
paste input "[EMAIL_ADDRESS][DOMAIN_NAME]"
type input "[EMAIL_ADDRESS][DOMAIN_NAME]"
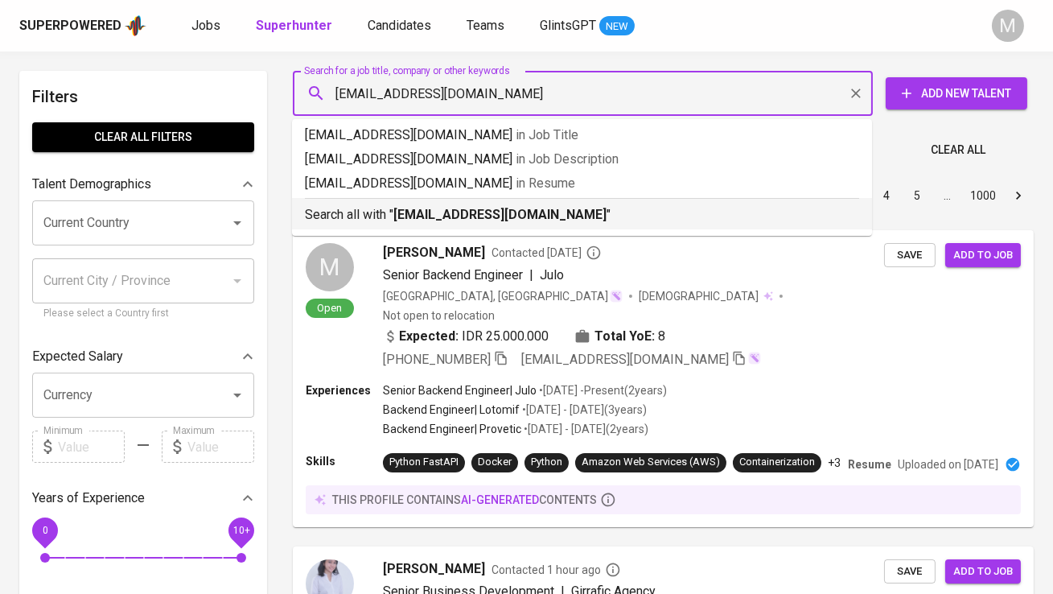
click at [393, 208] on p "Search all with " [EMAIL_ADDRESS][DOMAIN_NAME] "" at bounding box center [582, 214] width 554 height 19
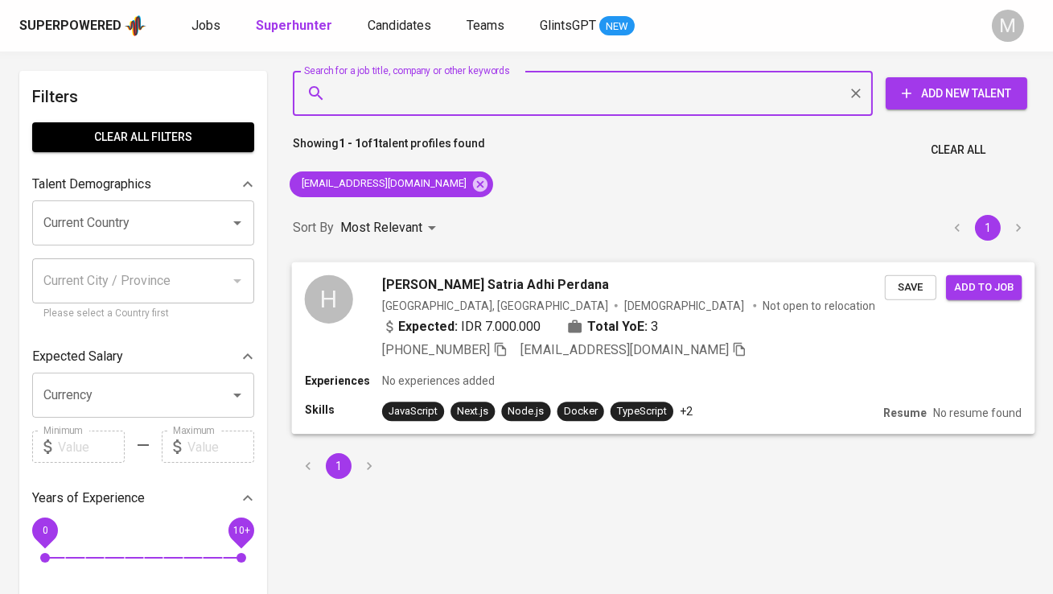
click at [331, 298] on div "H" at bounding box center [329, 298] width 48 height 48
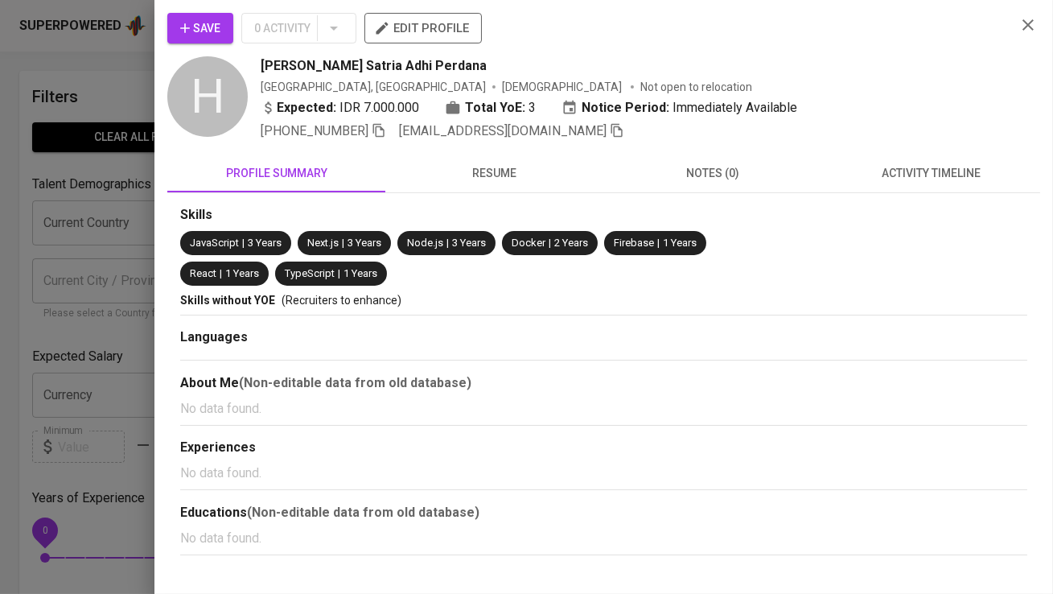
click at [197, 31] on span "Save" at bounding box center [200, 29] width 40 height 20
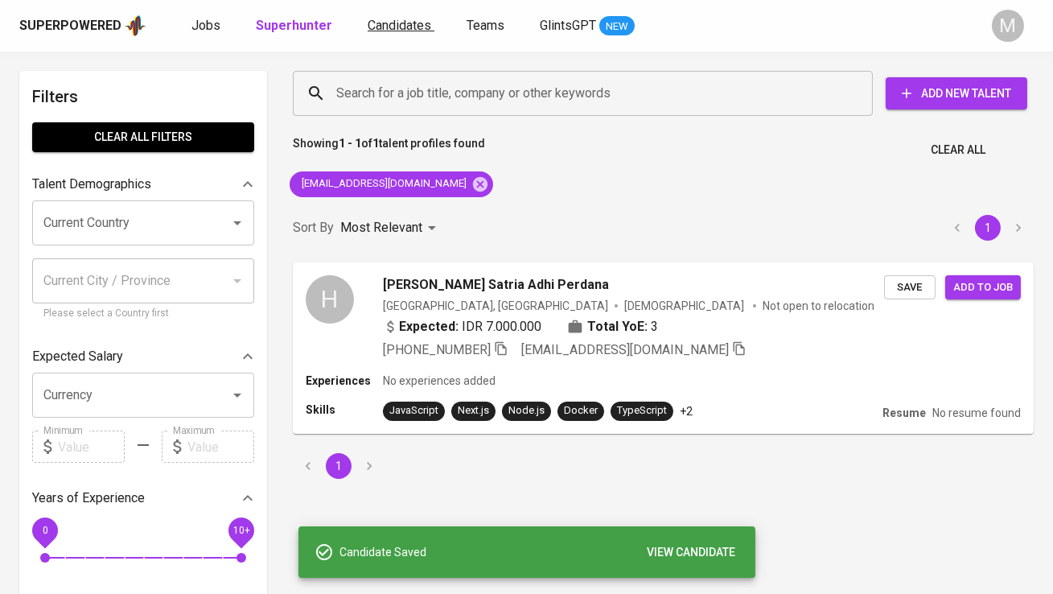
click at [376, 34] on link "Candidates" at bounding box center [401, 26] width 67 height 20
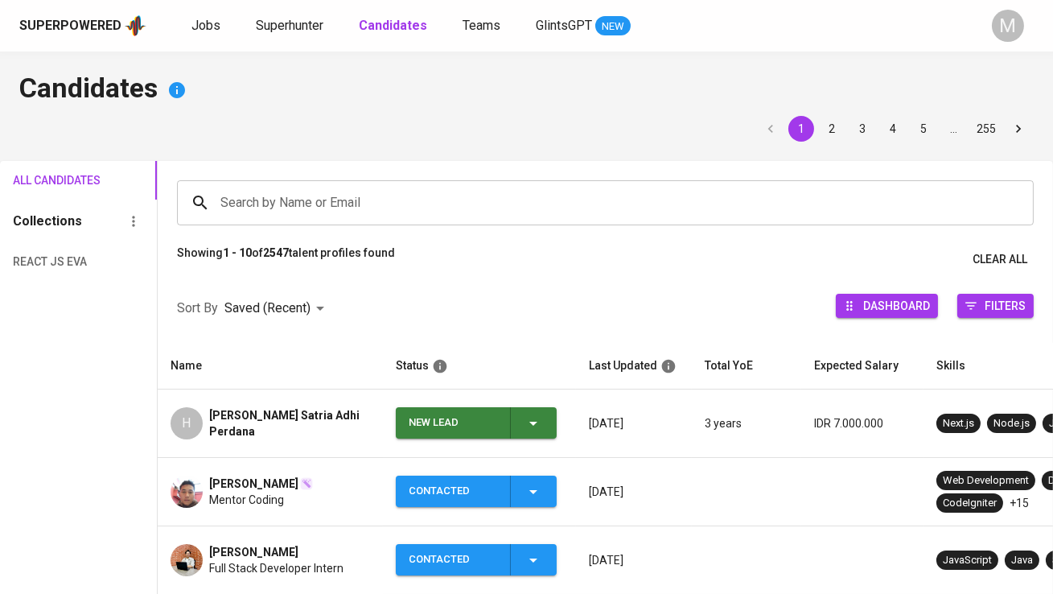
click at [405, 407] on span "New Lead" at bounding box center [476, 422] width 148 height 31
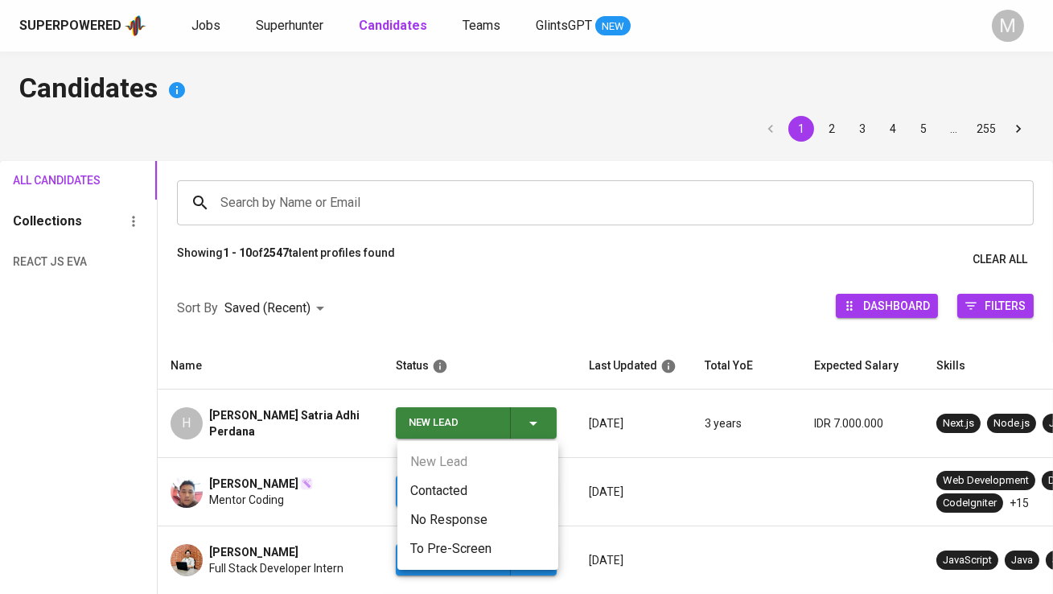
click at [432, 493] on li "Contacted" at bounding box center [477, 490] width 161 height 29
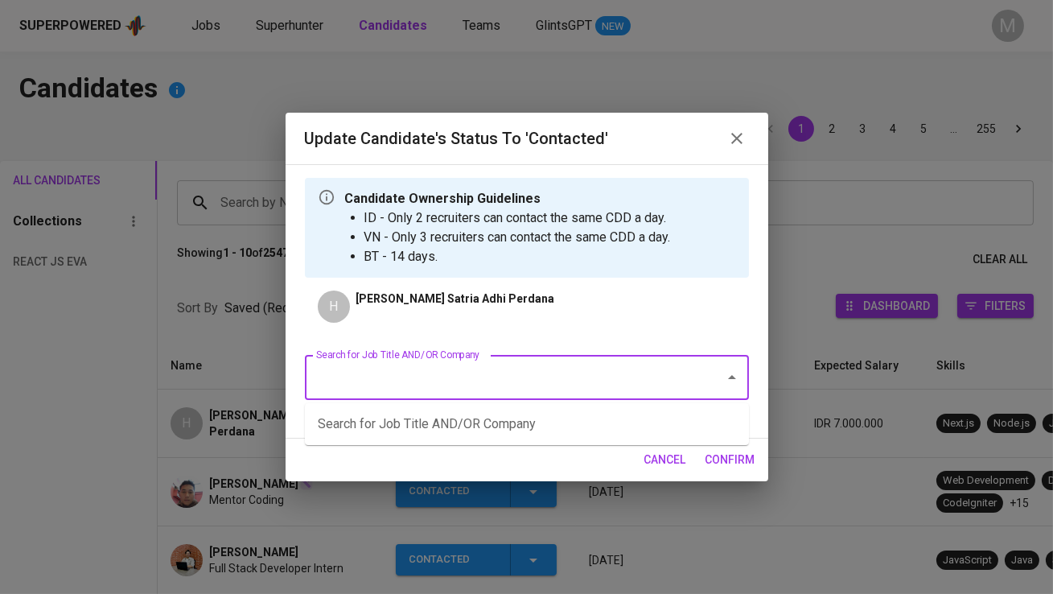
click at [406, 375] on input "Search for Job Title AND/OR Company" at bounding box center [504, 377] width 385 height 31
type input "cargo"
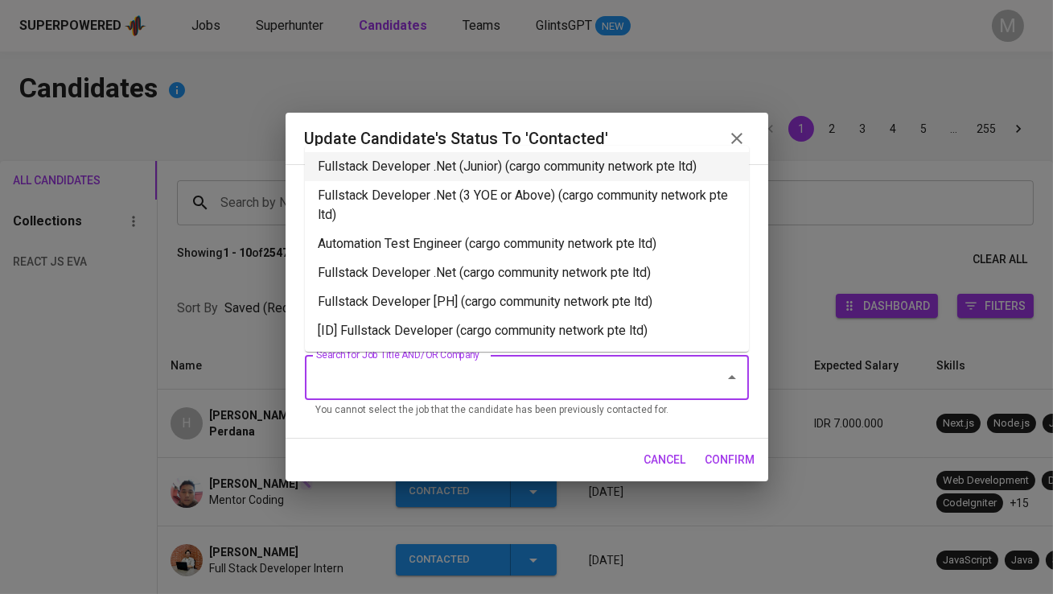
click at [449, 173] on li "Fullstack Developer .Net (Junior) (cargo community network pte ltd)" at bounding box center [527, 166] width 444 height 29
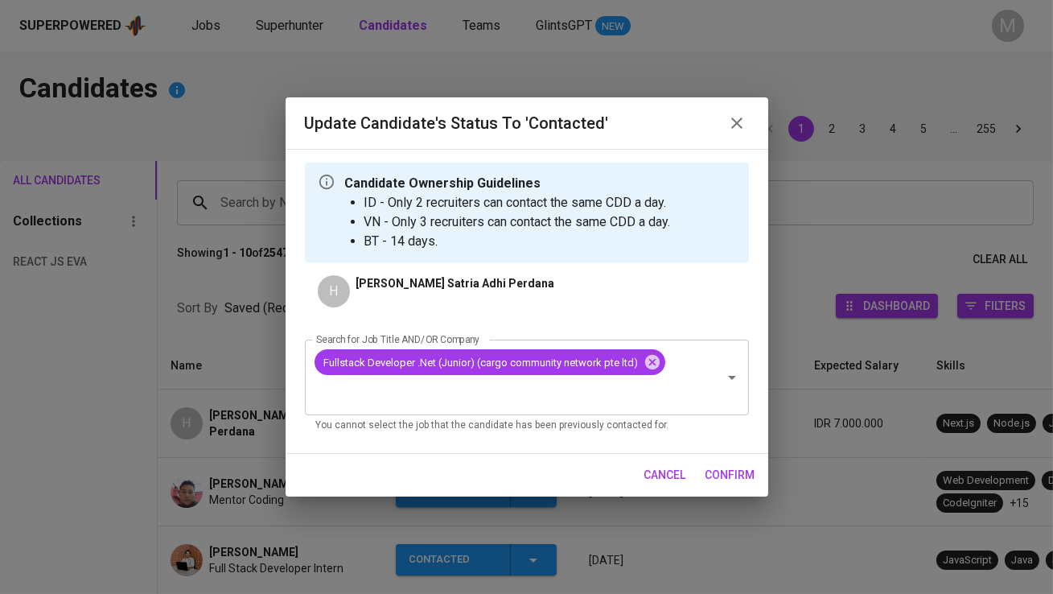
click at [728, 475] on span "confirm" at bounding box center [731, 475] width 50 height 20
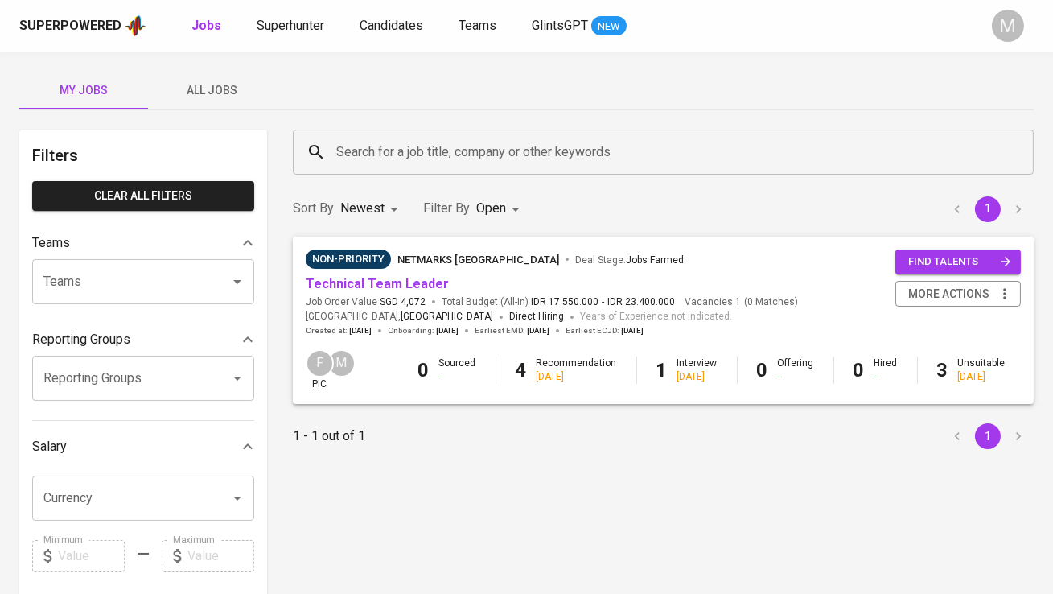
click at [232, 90] on span "All Jobs" at bounding box center [212, 90] width 109 height 20
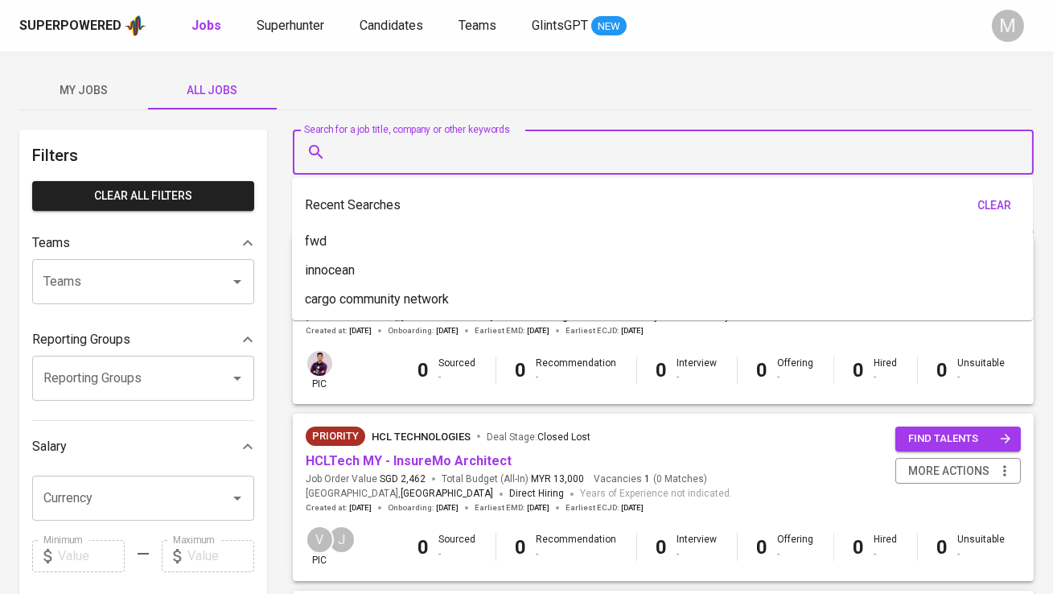
click at [405, 148] on input "Search for a job title, company or other keywords" at bounding box center [667, 152] width 670 height 31
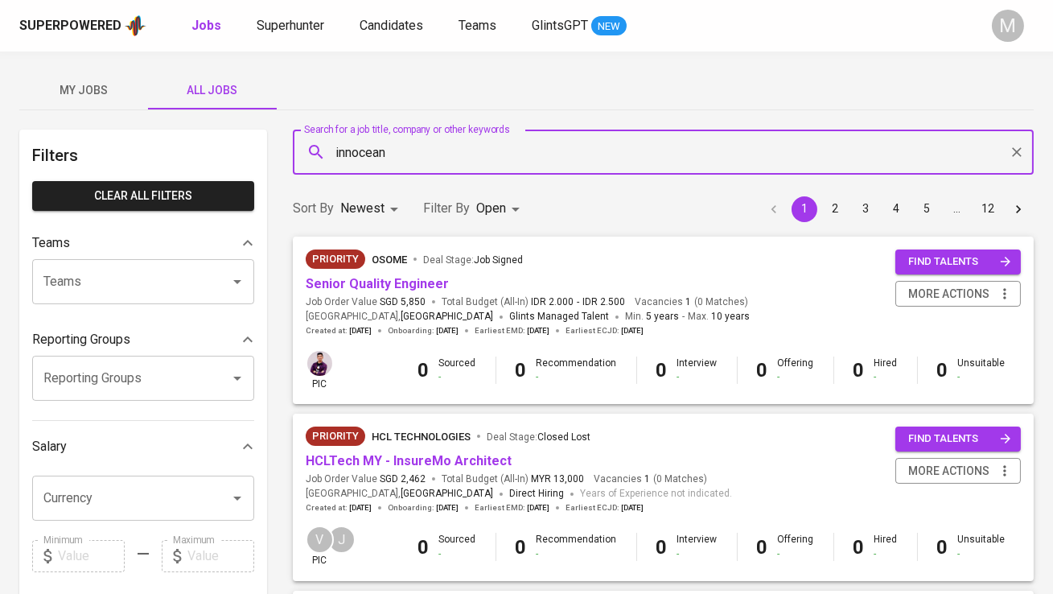
type input "innocean"
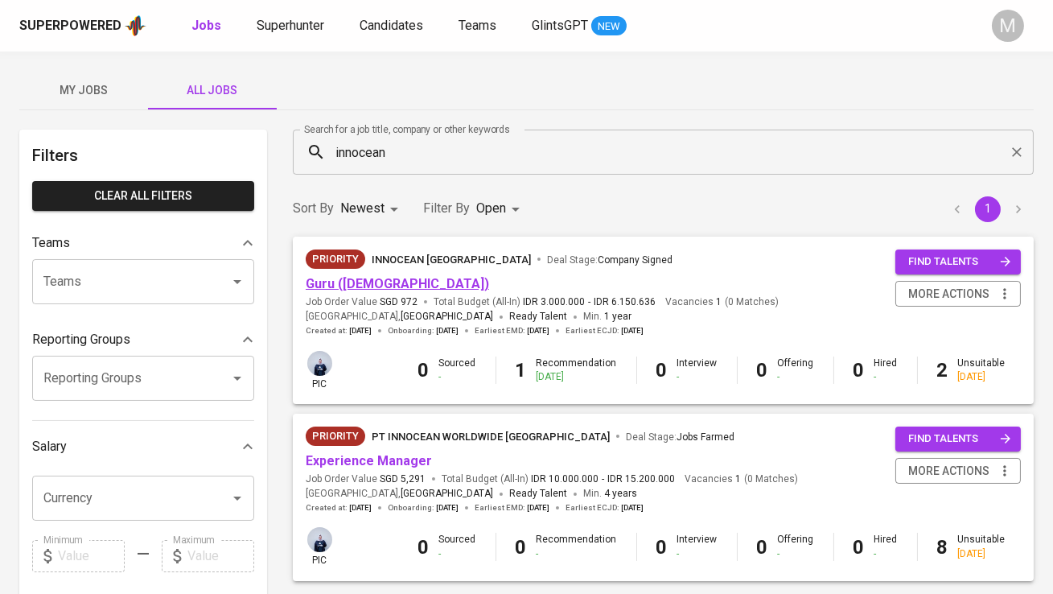
click at [361, 281] on link "Guru ([DEMOGRAPHIC_DATA])" at bounding box center [397, 283] width 183 height 15
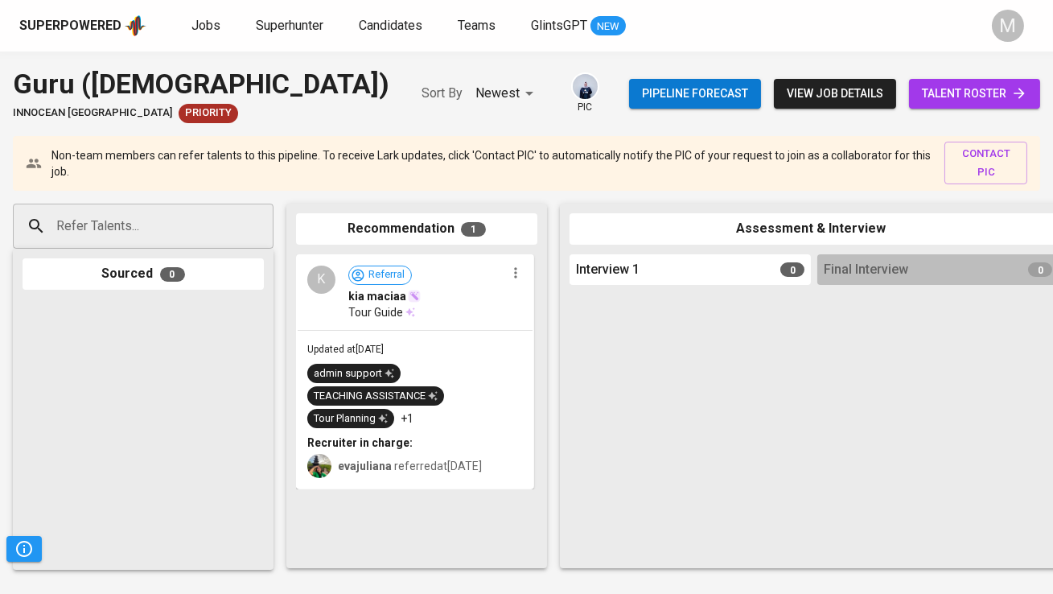
click at [206, 223] on input "Refer Talents..." at bounding box center [136, 226] width 169 height 31
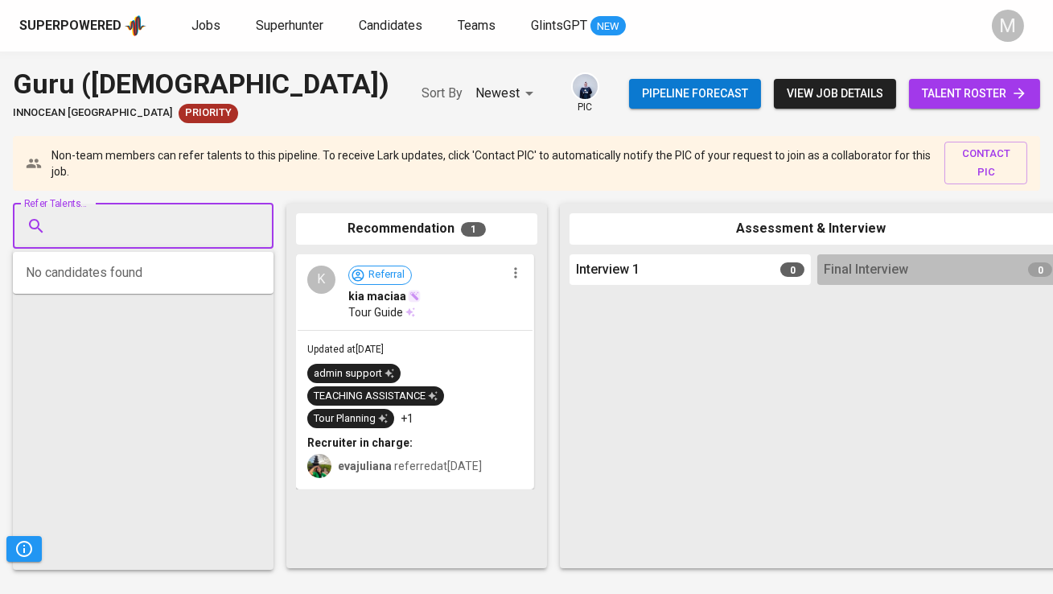
paste input "[EMAIL_ADDRESS][DOMAIN_NAME]"
type input "[EMAIL_ADDRESS][DOMAIN_NAME]"
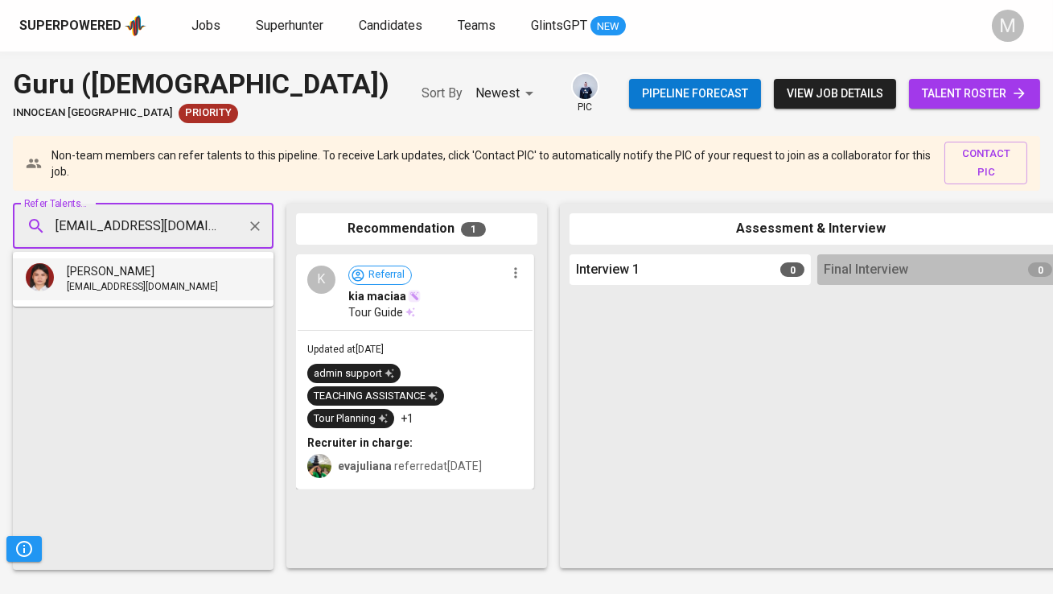
click at [197, 276] on li "[PERSON_NAME] [EMAIL_ADDRESS][DOMAIN_NAME]" at bounding box center [143, 279] width 261 height 42
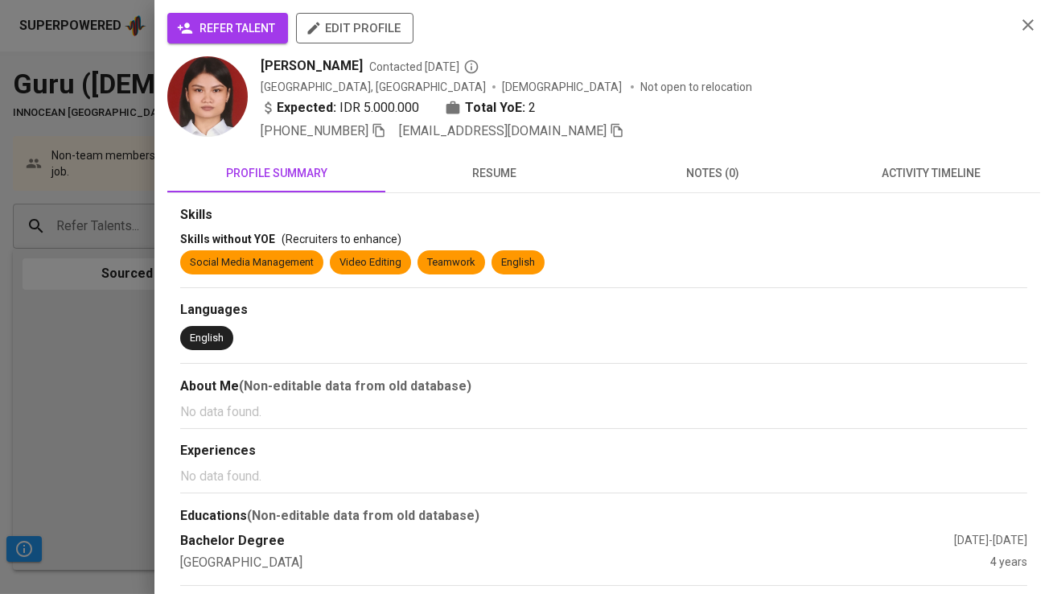
click at [268, 23] on span "refer talent" at bounding box center [227, 29] width 95 height 20
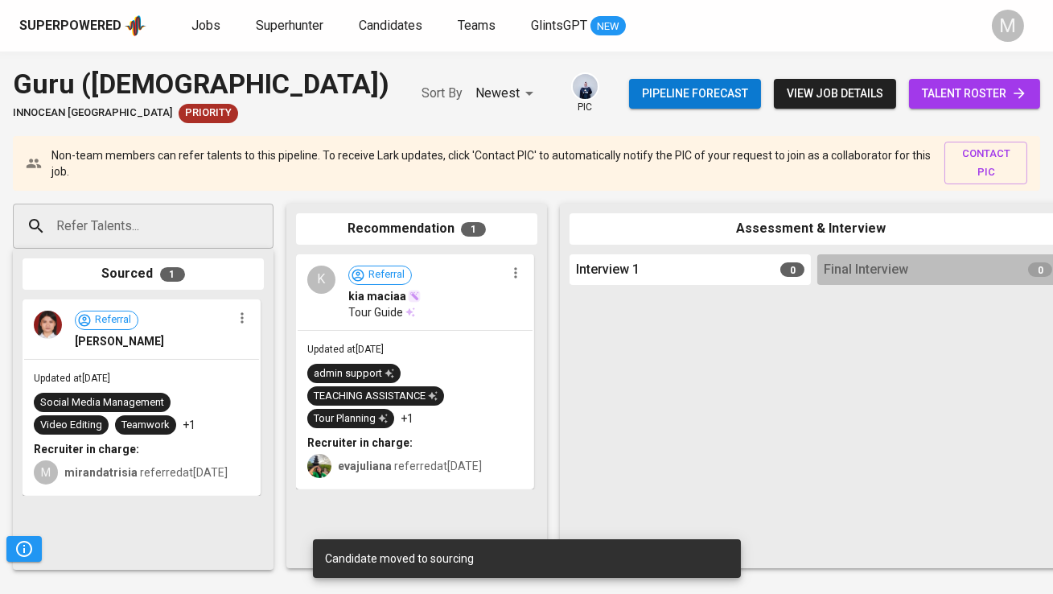
drag, startPoint x: 190, startPoint y: 377, endPoint x: 331, endPoint y: 381, distance: 140.8
click at [331, 381] on div "Refer Talents... Refer Talents... Sourced 1 Referral [PERSON_NAME] Updated at […" at bounding box center [957, 386] width 1915 height 390
